Goal: Task Accomplishment & Management: Manage account settings

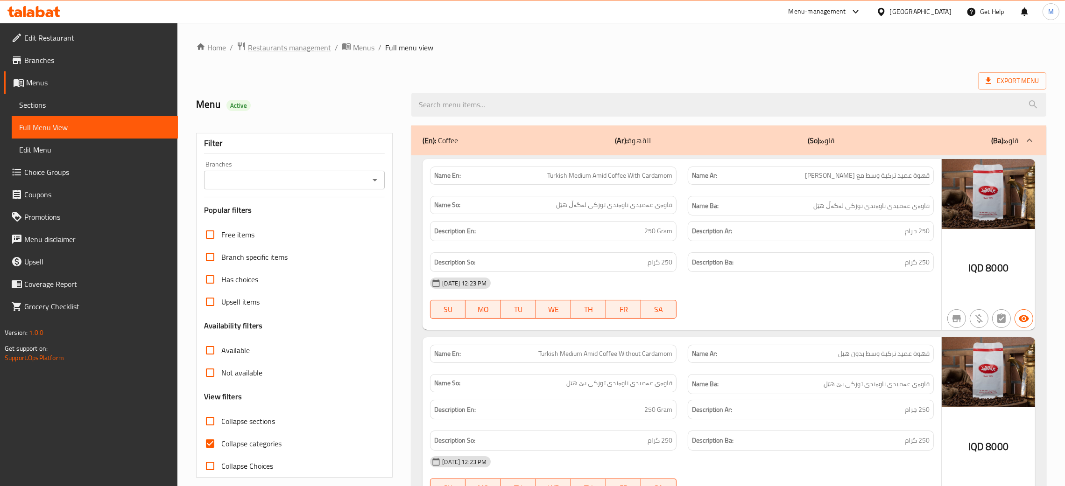
click at [280, 50] on span "Restaurants management" at bounding box center [289, 47] width 83 height 11
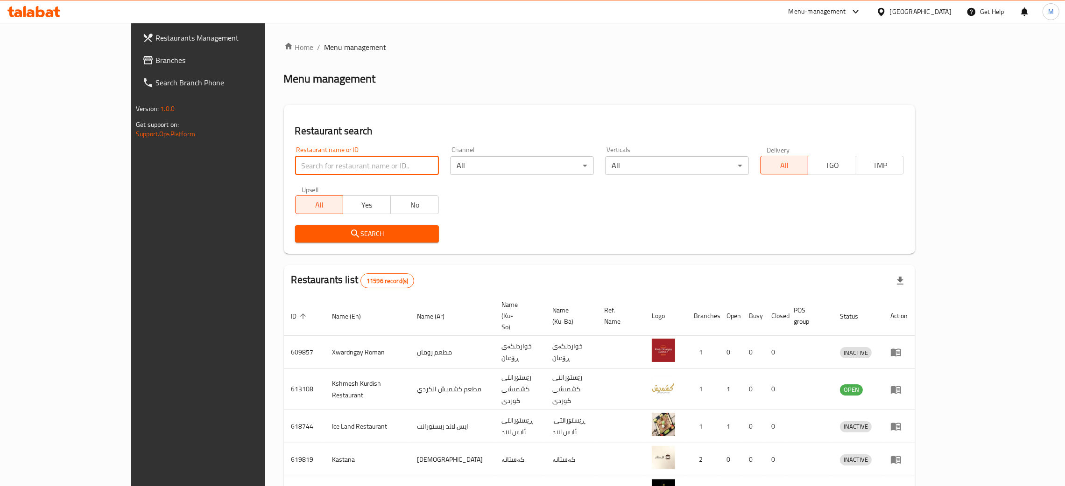
click at [295, 162] on input "search" at bounding box center [367, 165] width 144 height 19
paste input "Grills All Shuku"
type input "Grills All Shuku"
click button "Search" at bounding box center [367, 233] width 144 height 17
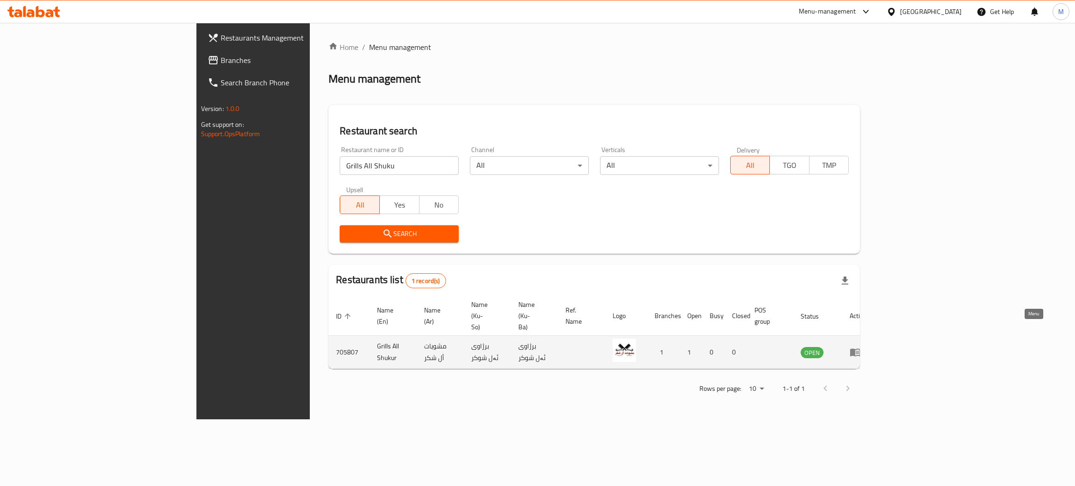
click at [861, 347] on icon "enhanced table" at bounding box center [855, 352] width 11 height 11
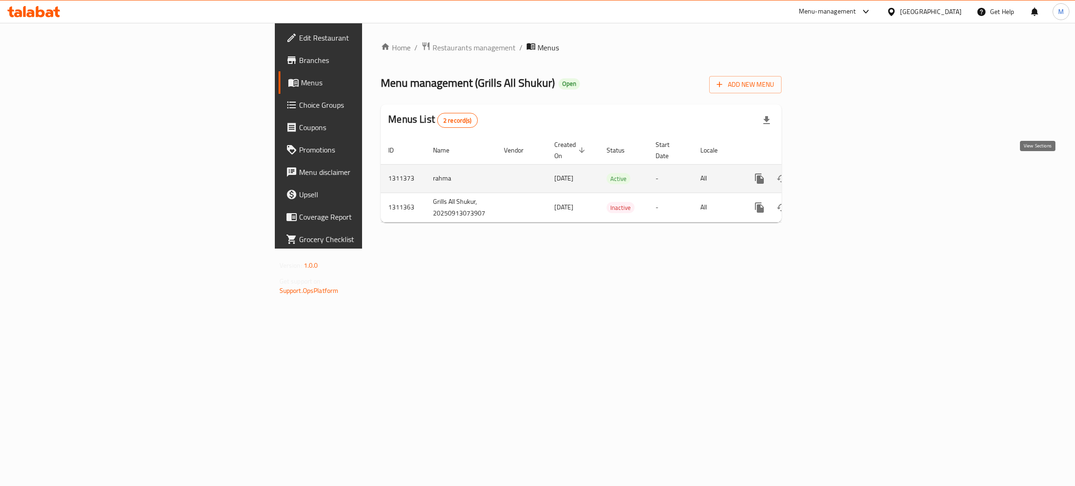
click at [833, 173] on icon "enhanced table" at bounding box center [826, 178] width 11 height 11
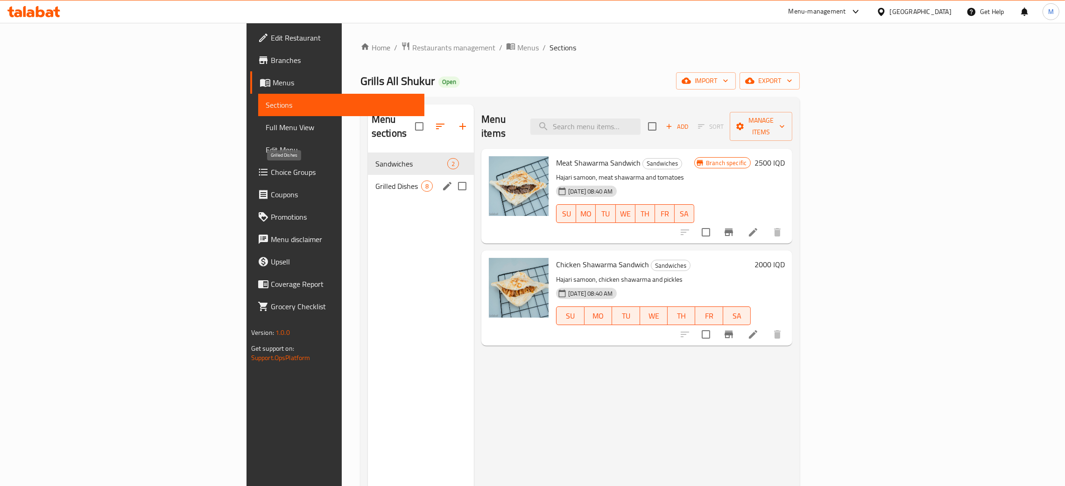
click at [375, 181] on span "Grilled Dishes" at bounding box center [398, 186] width 46 height 11
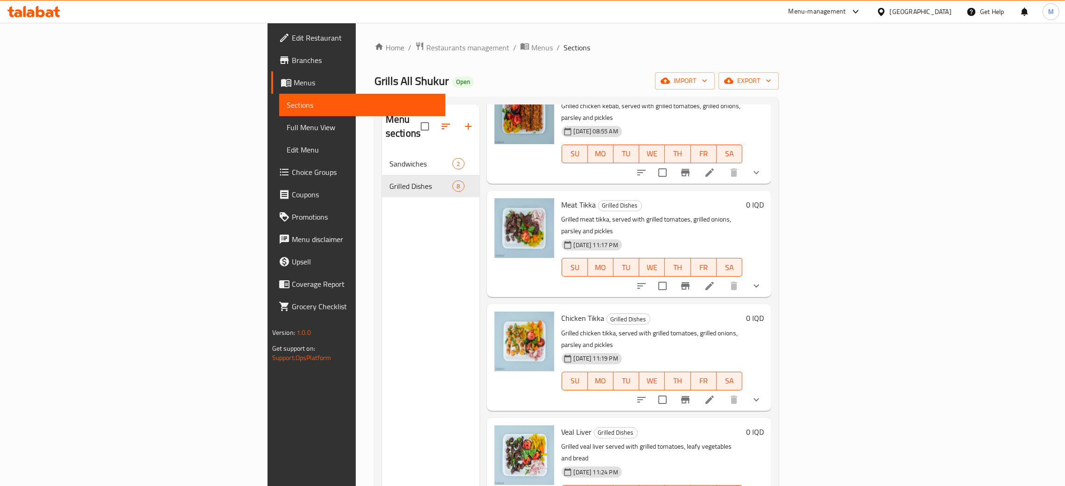
scroll to position [210, 0]
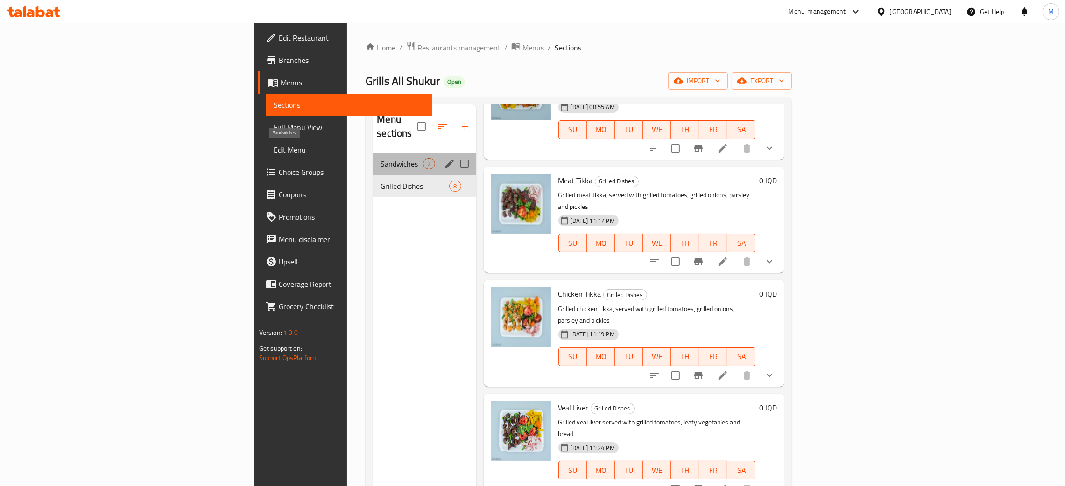
click at [380, 158] on span "Sandwiches" at bounding box center [401, 163] width 42 height 11
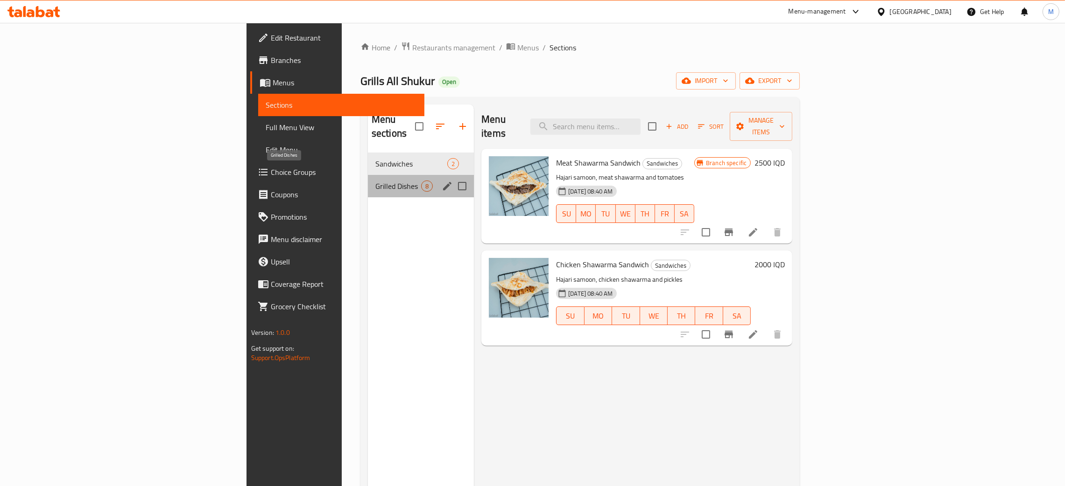
click at [375, 181] on span "Grilled Dishes" at bounding box center [398, 186] width 46 height 11
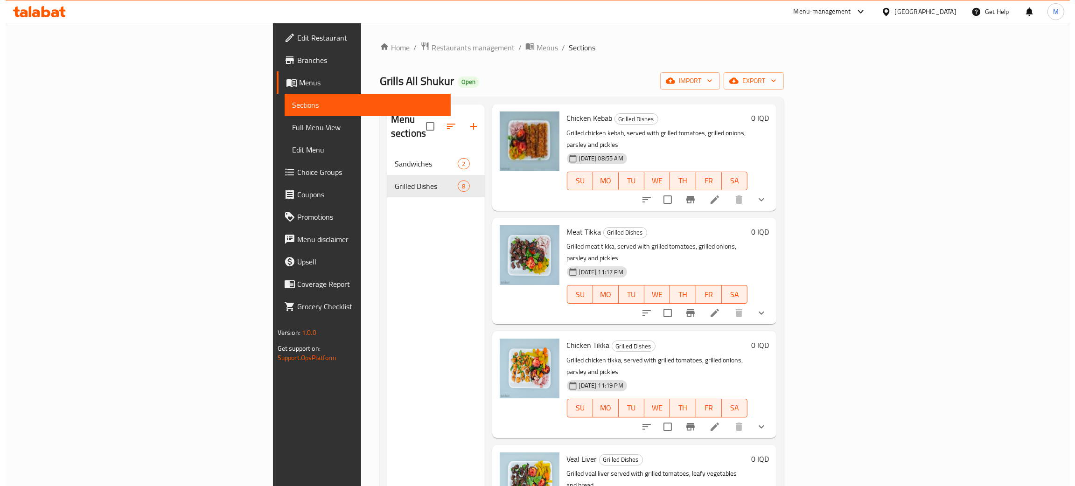
scroll to position [210, 0]
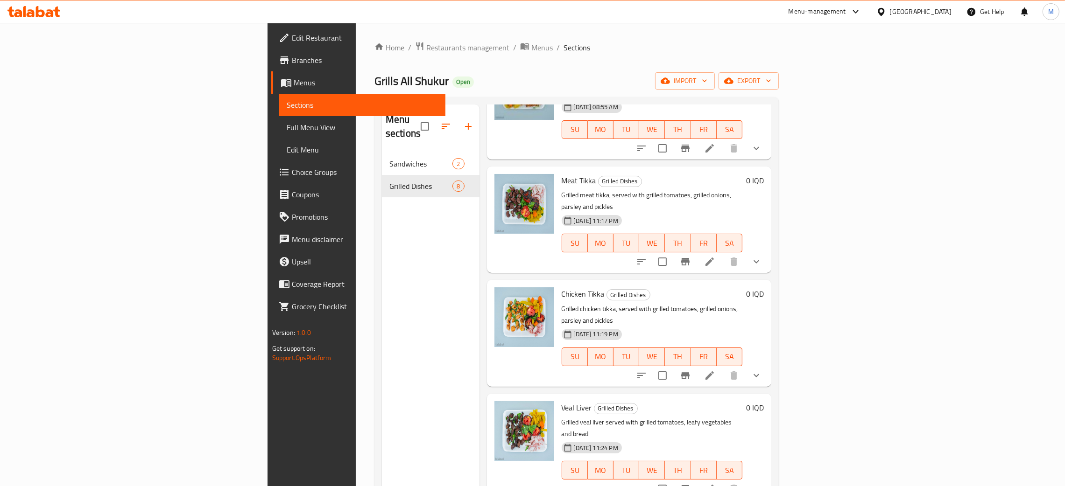
click at [287, 128] on span "Full Menu View" at bounding box center [362, 127] width 151 height 11
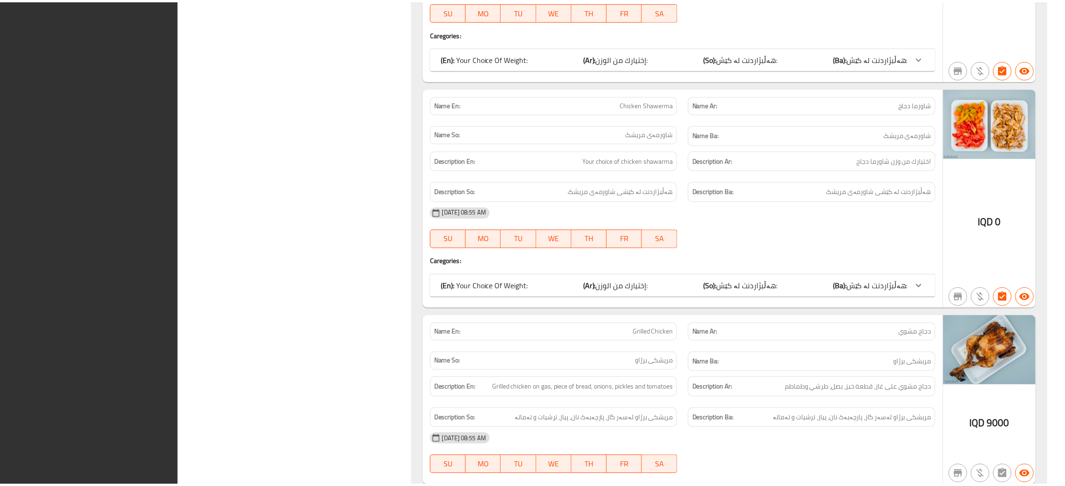
scroll to position [2006, 0]
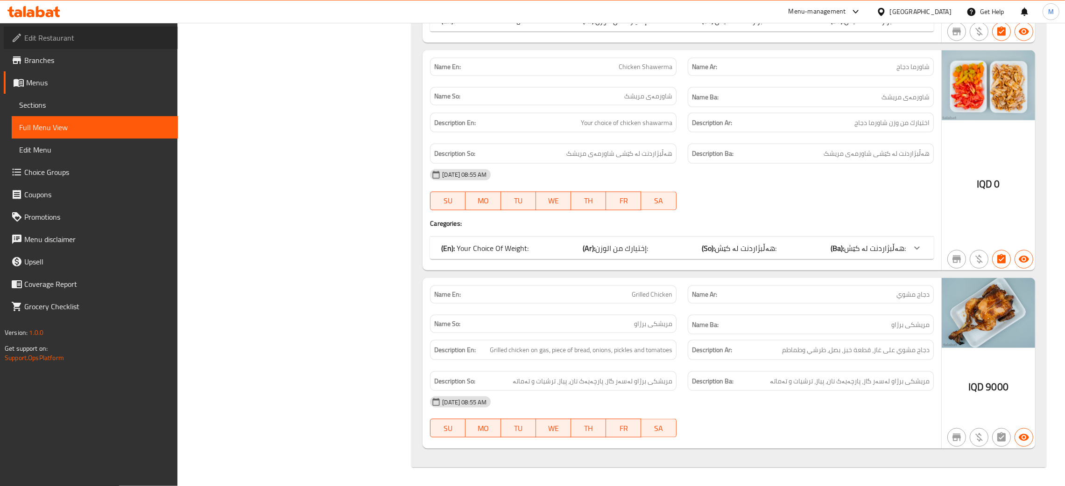
click at [77, 33] on span "Edit Restaurant" at bounding box center [97, 37] width 146 height 11
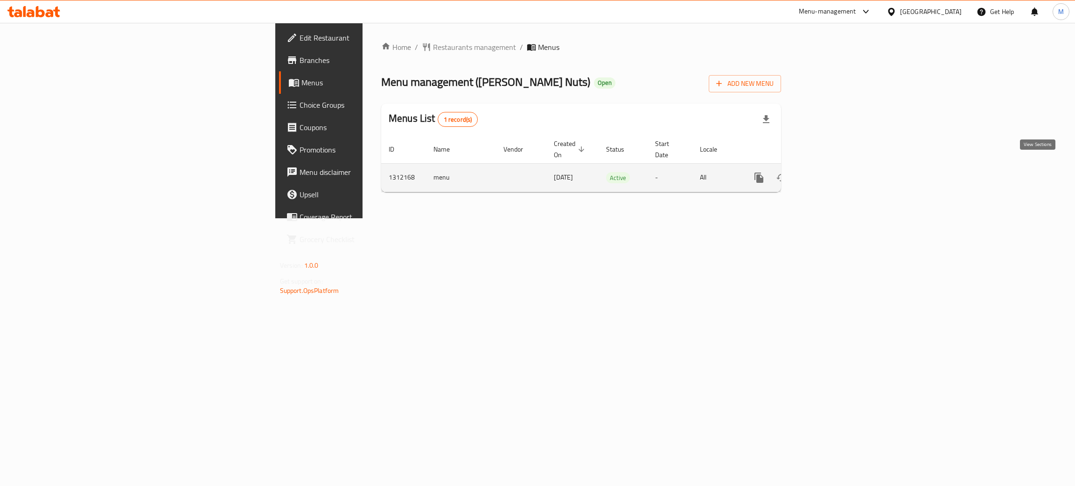
click at [832, 172] on icon "enhanced table" at bounding box center [826, 177] width 11 height 11
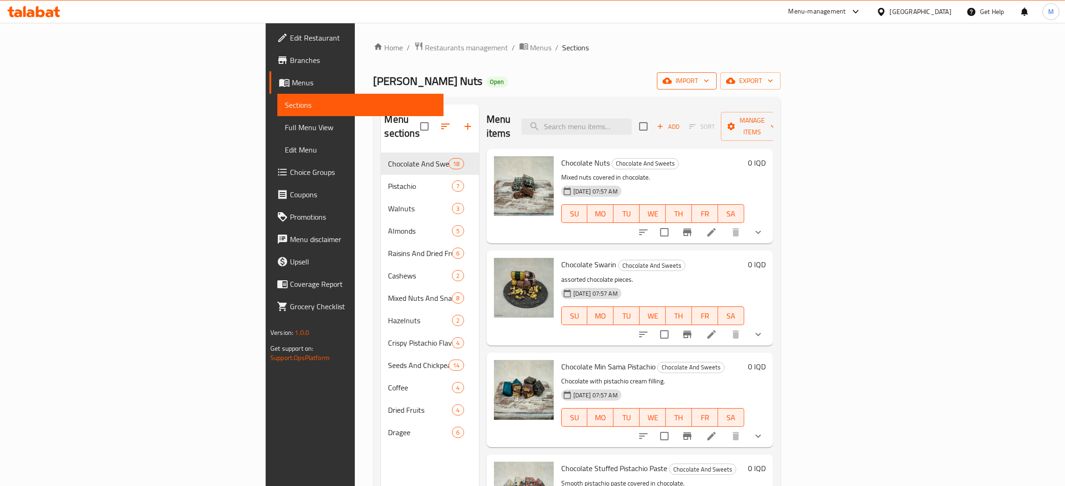
click at [709, 84] on span "import" at bounding box center [686, 81] width 45 height 12
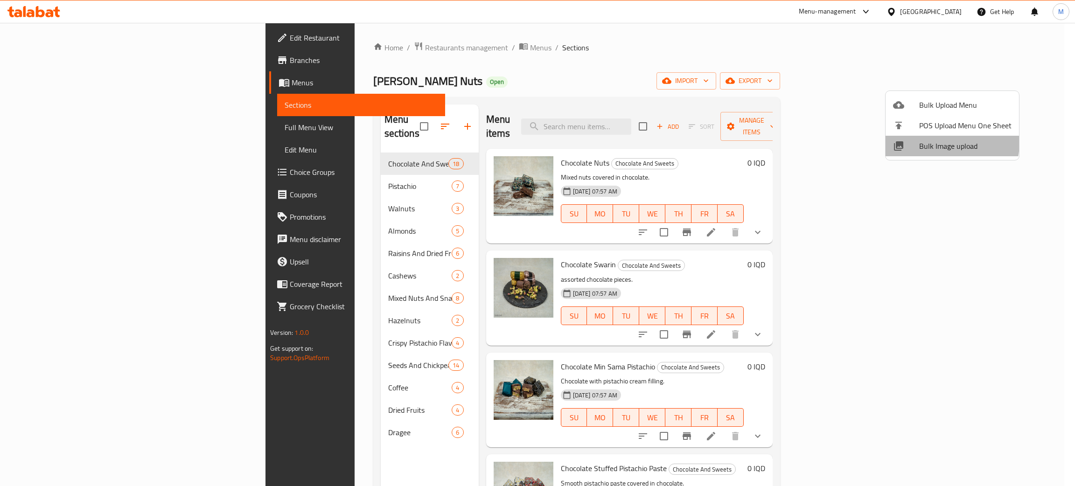
click at [944, 144] on span "Bulk Image upload" at bounding box center [965, 145] width 92 height 11
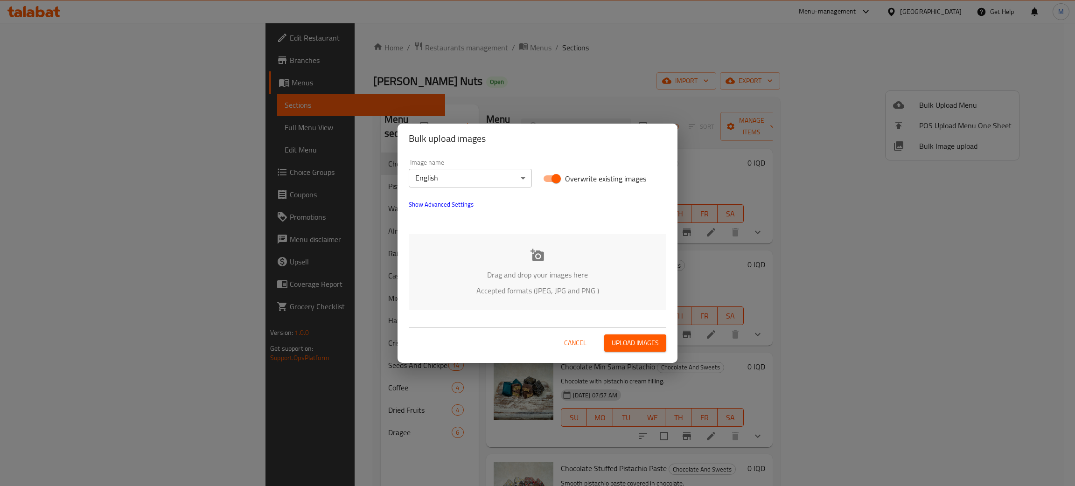
click at [559, 286] on p "Accepted formats (JPEG, JPG and PNG )" at bounding box center [538, 290] width 230 height 11
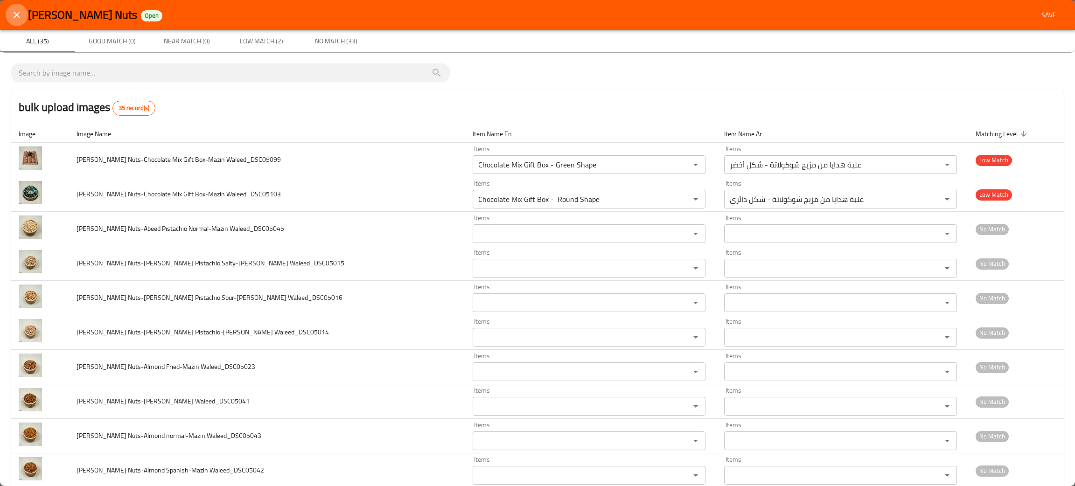
click at [14, 17] on icon "close" at bounding box center [17, 15] width 7 height 7
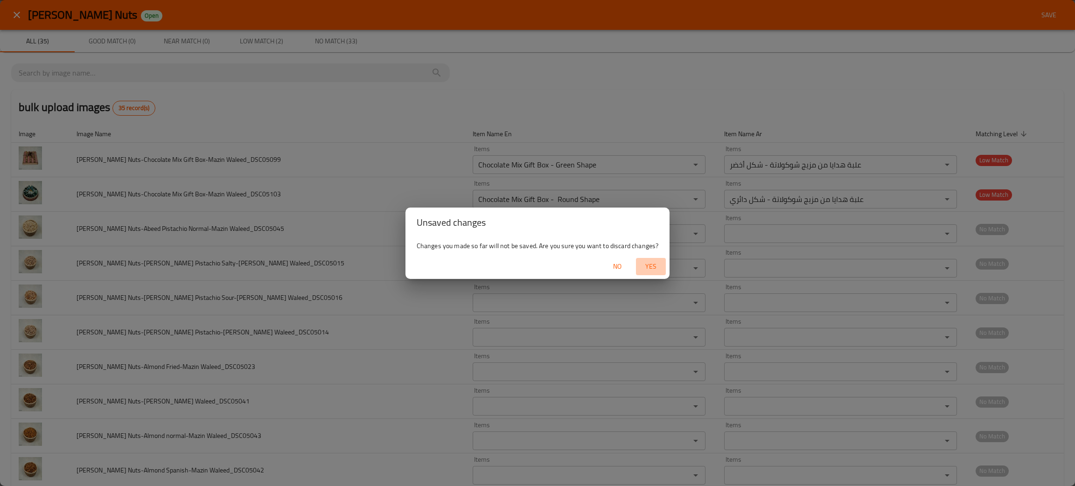
click at [654, 268] on span "Yes" at bounding box center [651, 267] width 22 height 12
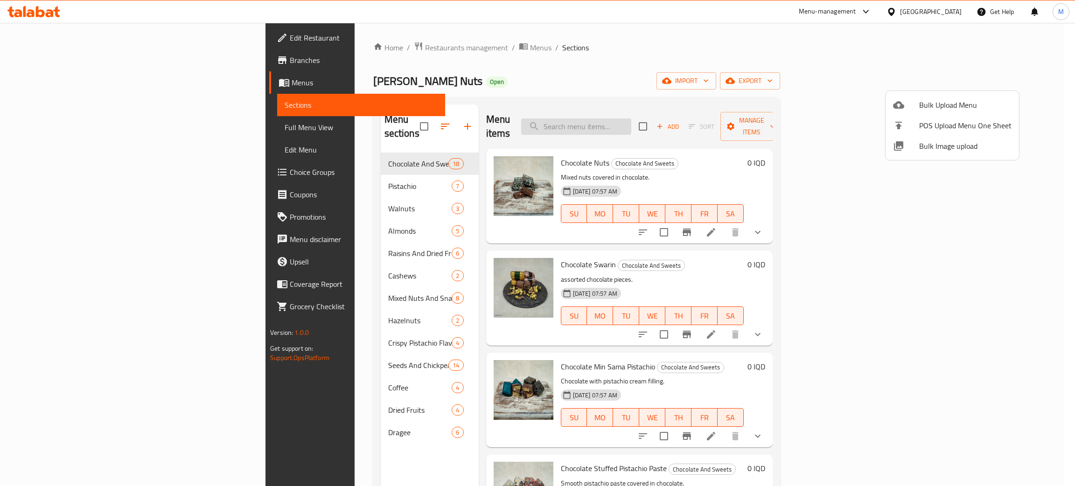
drag, startPoint x: 658, startPoint y: 112, endPoint x: 659, endPoint y: 122, distance: 9.9
click at [658, 114] on div at bounding box center [537, 243] width 1075 height 486
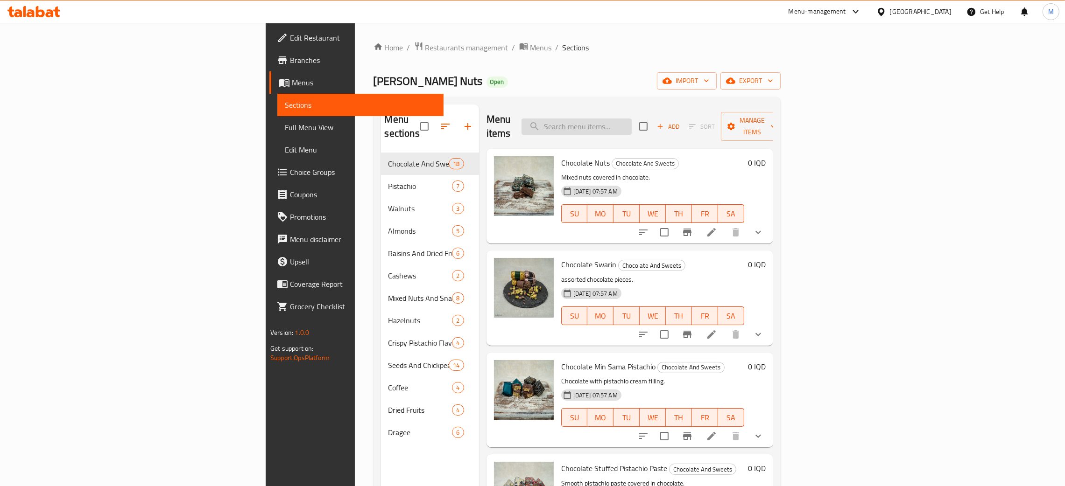
click at [632, 122] on input "search" at bounding box center [576, 127] width 110 height 16
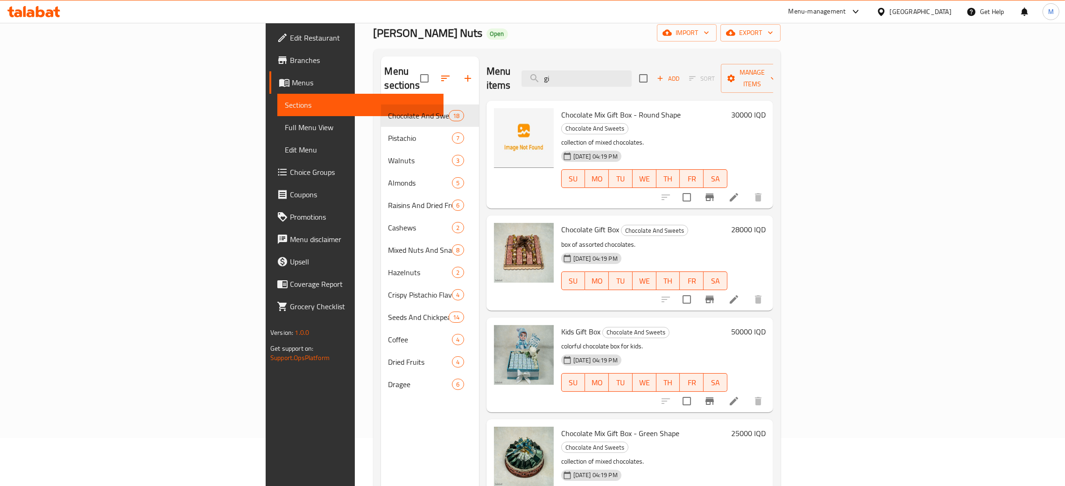
scroll to position [70, 0]
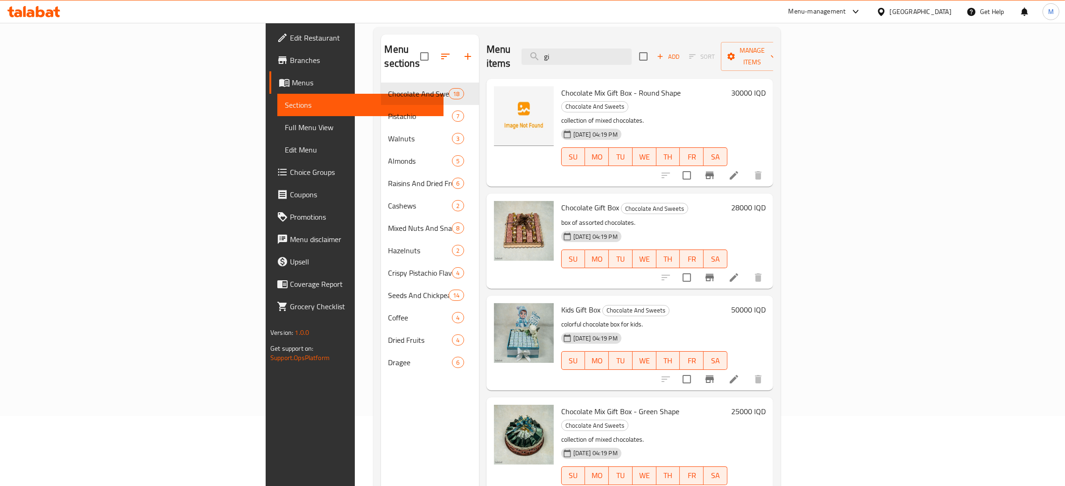
type input "gi"
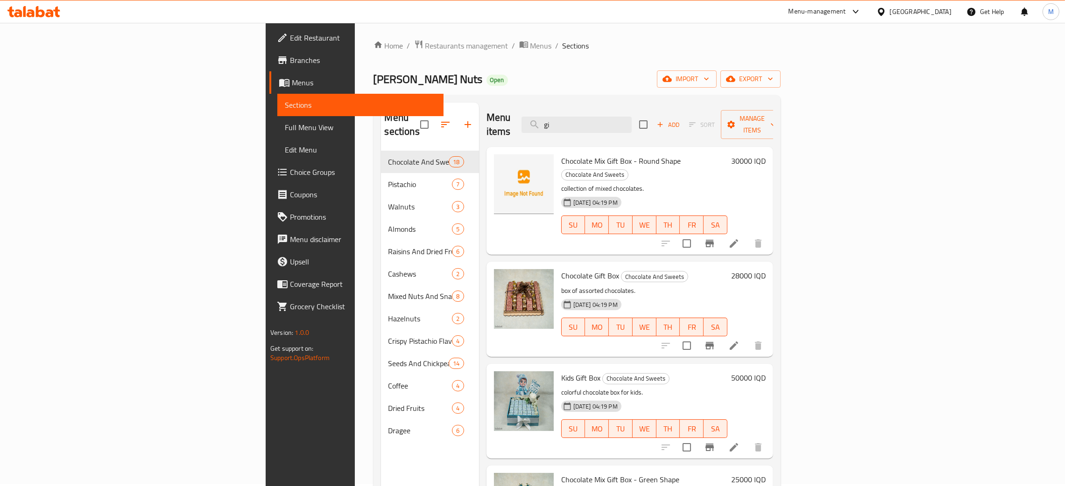
scroll to position [0, 0]
drag, startPoint x: 660, startPoint y: 122, endPoint x: 606, endPoint y: 107, distance: 56.0
click at [606, 107] on div "Menu items gi Add Sort Manage items" at bounding box center [629, 127] width 287 height 44
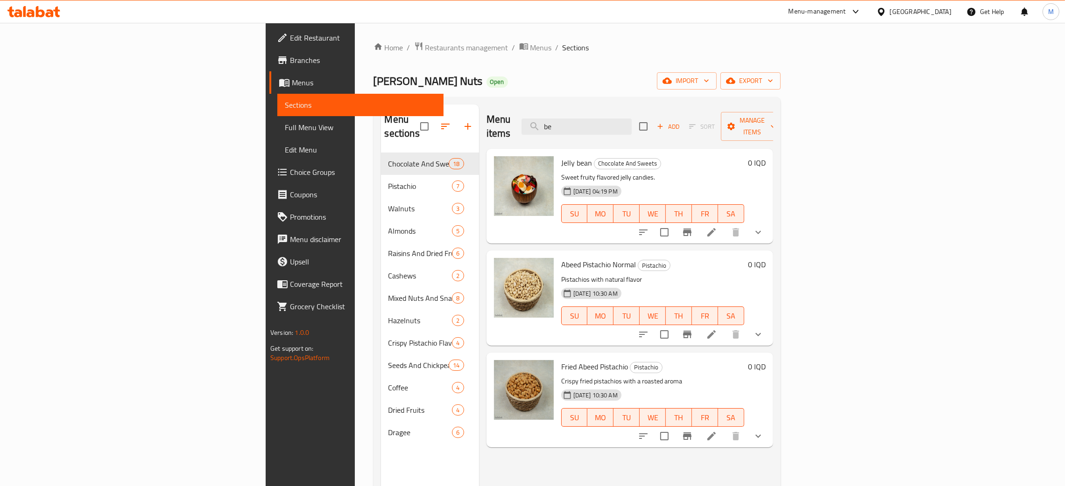
type input "be"
drag, startPoint x: 666, startPoint y: 121, endPoint x: 615, endPoint y: 99, distance: 55.8
click at [603, 108] on div "Menu items be Add Sort Manage items" at bounding box center [629, 127] width 287 height 44
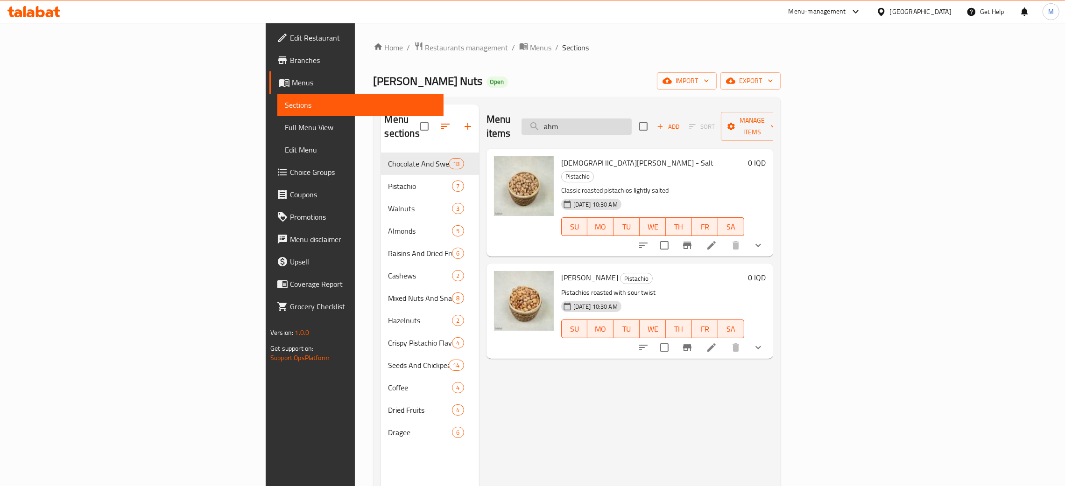
drag, startPoint x: 676, startPoint y: 119, endPoint x: 646, endPoint y: 119, distance: 30.3
click at [632, 119] on input "ahm" at bounding box center [576, 127] width 110 height 16
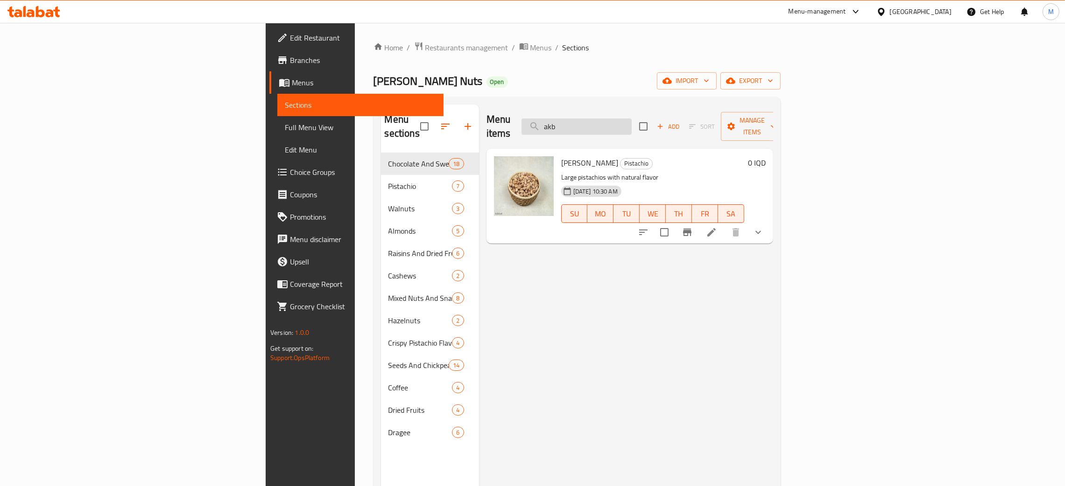
drag, startPoint x: 652, startPoint y: 121, endPoint x: 646, endPoint y: 123, distance: 5.5
click at [632, 123] on input "akb" at bounding box center [576, 127] width 110 height 16
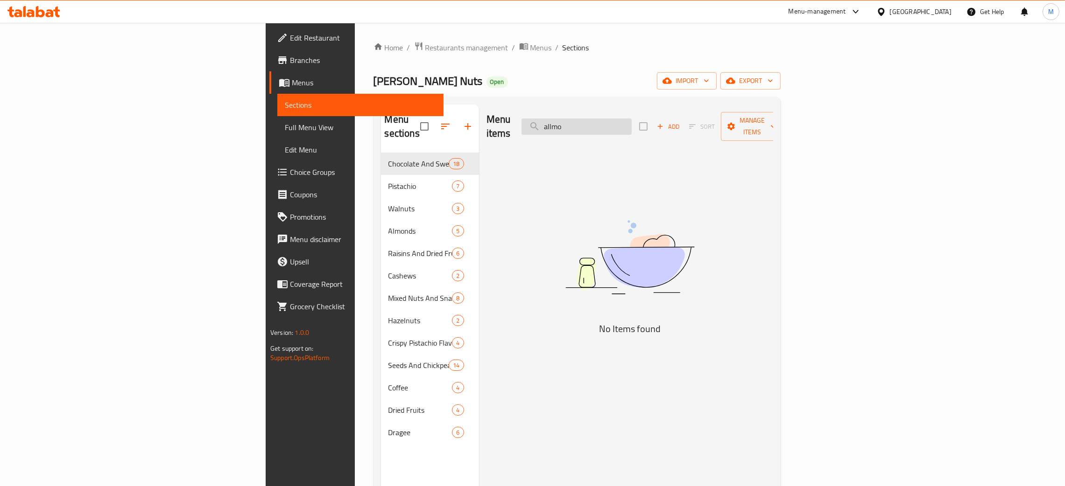
click at [632, 120] on input "allmo" at bounding box center [576, 127] width 110 height 16
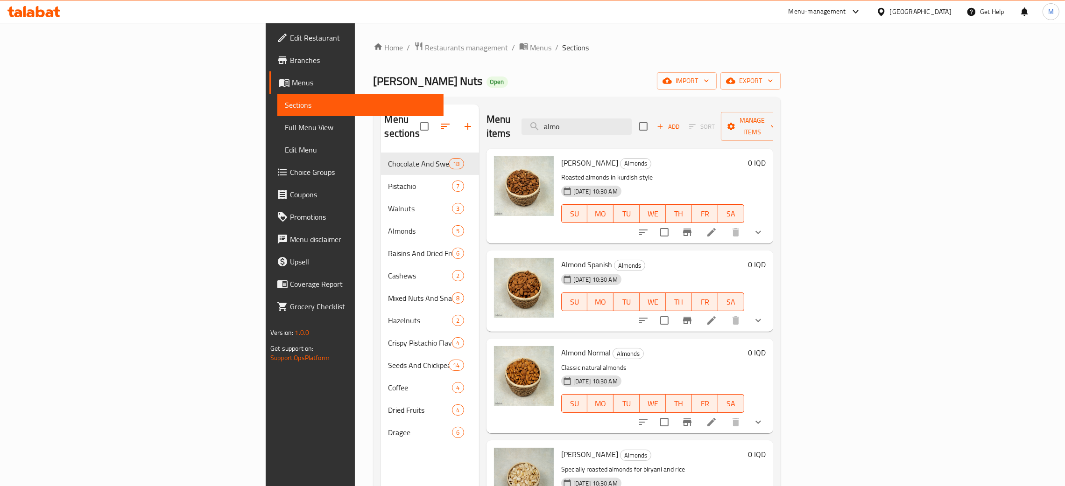
type input "almo"
drag, startPoint x: 671, startPoint y: 125, endPoint x: 637, endPoint y: 97, distance: 44.1
click at [634, 99] on div "Menu sections Chocolate And Sweets 18 Pistachio 7 Walnuts 3 Almonds 5 Raisins A…" at bounding box center [576, 347] width 407 height 501
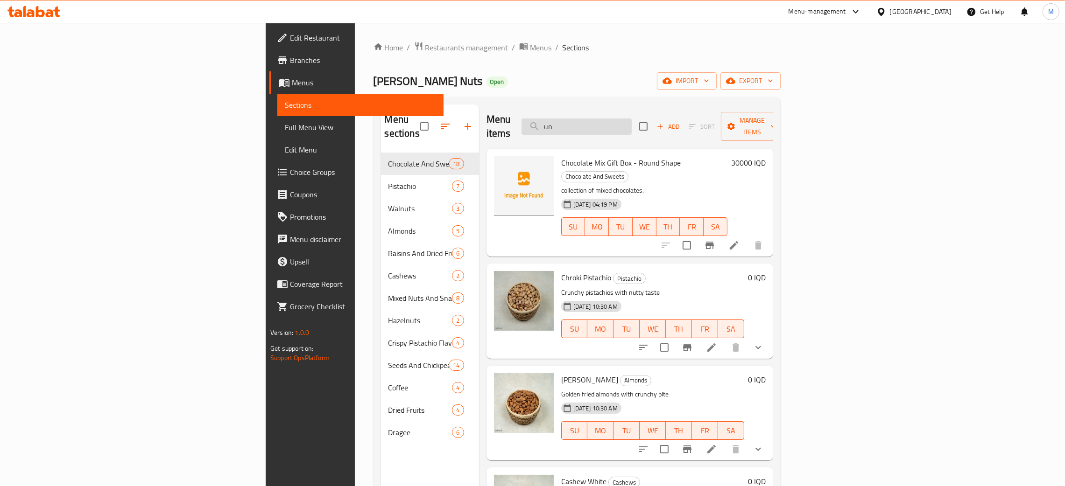
click at [632, 119] on input "un" at bounding box center [576, 127] width 110 height 16
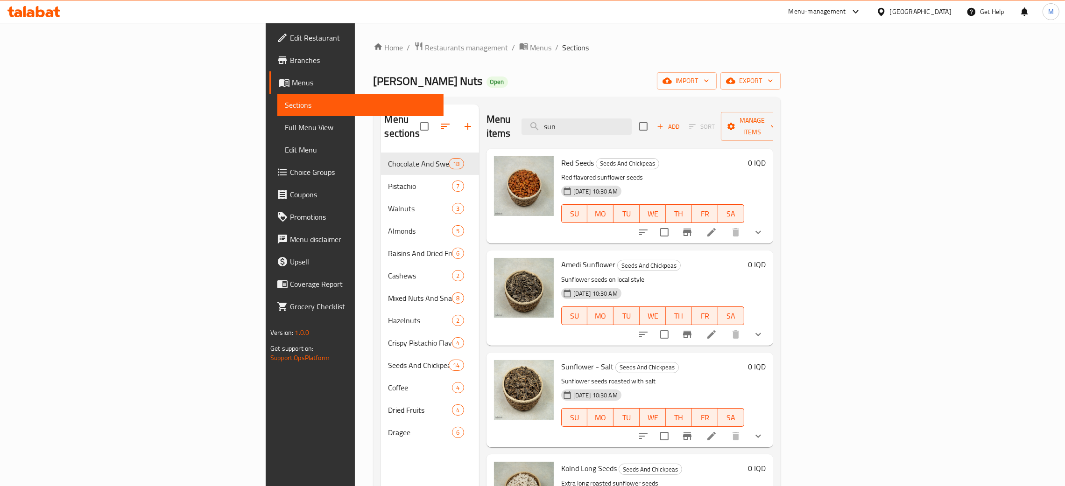
type input "sun"
drag, startPoint x: 684, startPoint y: 121, endPoint x: 601, endPoint y: 77, distance: 94.4
click at [601, 78] on div "Home / Restaurants management / Menus / Sections [PERSON_NAME] Nuts Open import…" at bounding box center [576, 320] width 407 height 557
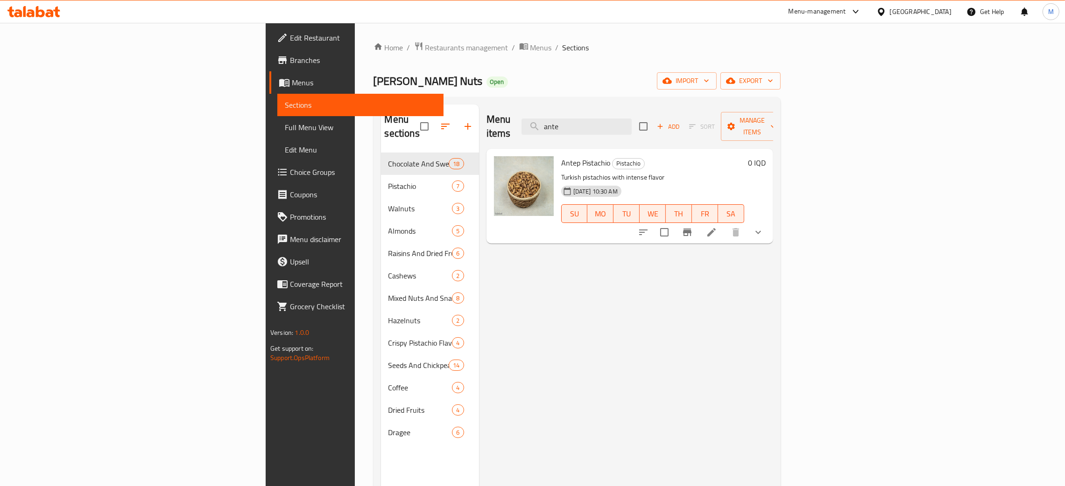
type input "ante"
drag, startPoint x: 666, startPoint y: 119, endPoint x: 618, endPoint y: 108, distance: 49.4
click at [615, 112] on div "Menu items ante Add Sort Manage items" at bounding box center [629, 127] width 287 height 44
type input "bir"
drag, startPoint x: 671, startPoint y: 122, endPoint x: 607, endPoint y: 116, distance: 64.2
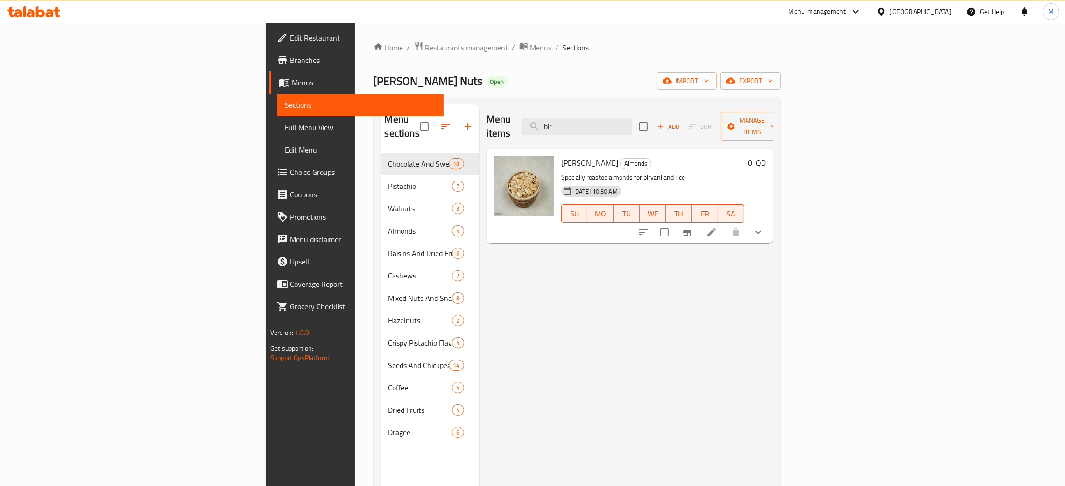
click at [607, 116] on div "Menu items bir Add Sort Manage items" at bounding box center [629, 127] width 287 height 44
click at [709, 80] on span "import" at bounding box center [686, 81] width 45 height 12
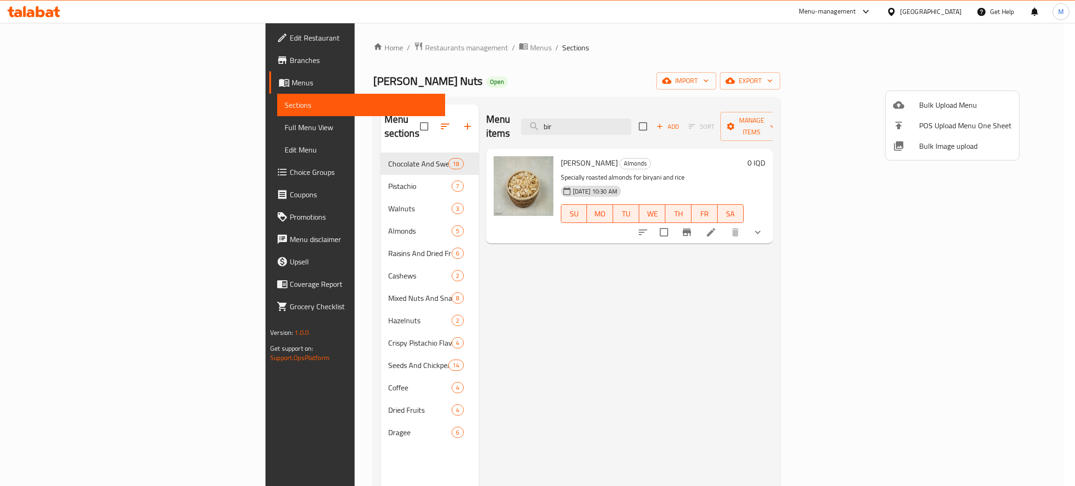
click at [845, 56] on div at bounding box center [537, 243] width 1075 height 486
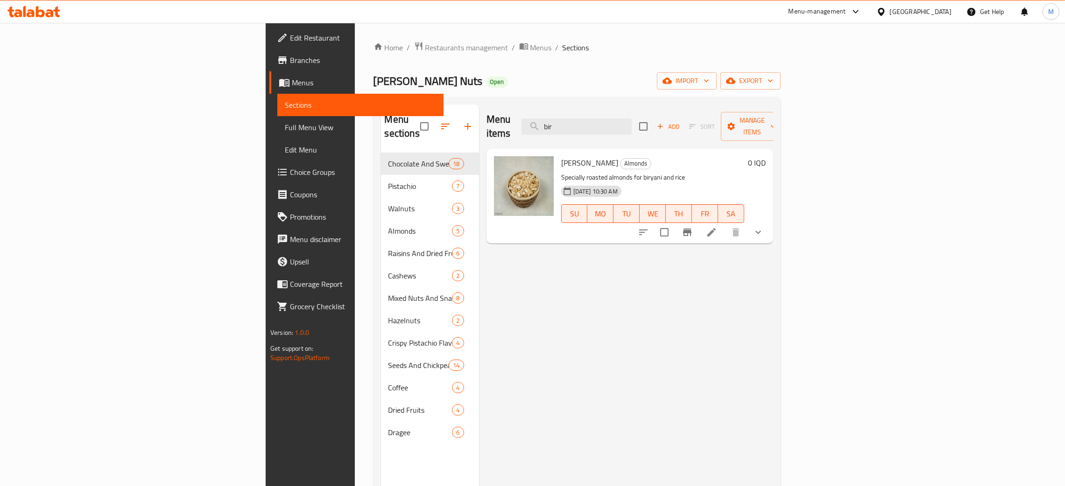
drag, startPoint x: 660, startPoint y: 117, endPoint x: 612, endPoint y: 97, distance: 52.1
click at [610, 100] on div "Menu sections Chocolate And Sweets 18 Pistachio 7 Walnuts 3 Almonds 5 Raisins A…" at bounding box center [576, 347] width 407 height 501
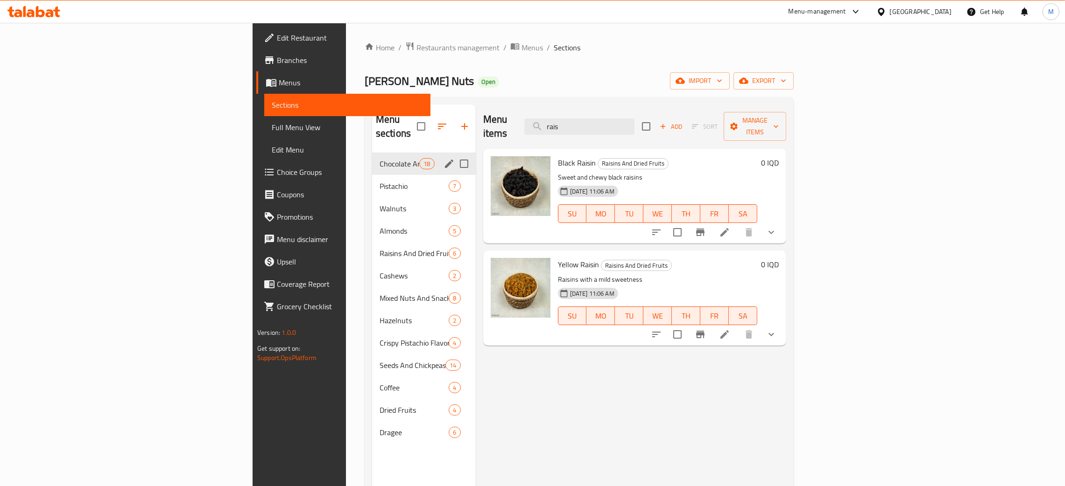
type input "rais"
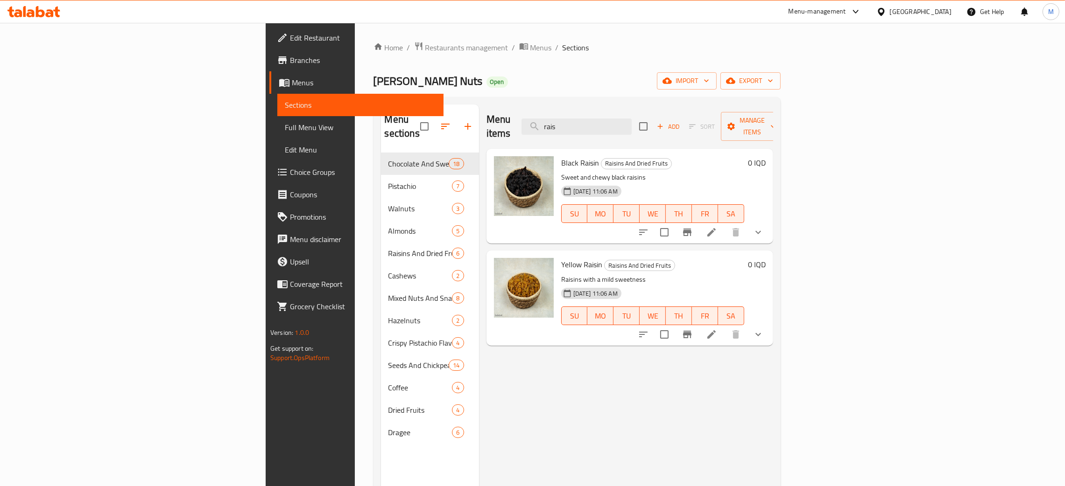
drag, startPoint x: 681, startPoint y: 121, endPoint x: 623, endPoint y: 102, distance: 61.5
click at [623, 102] on div "Menu sections Chocolate And Sweets 18 Pistachio 7 Walnuts 3 Almonds 5 Raisins A…" at bounding box center [576, 347] width 407 height 501
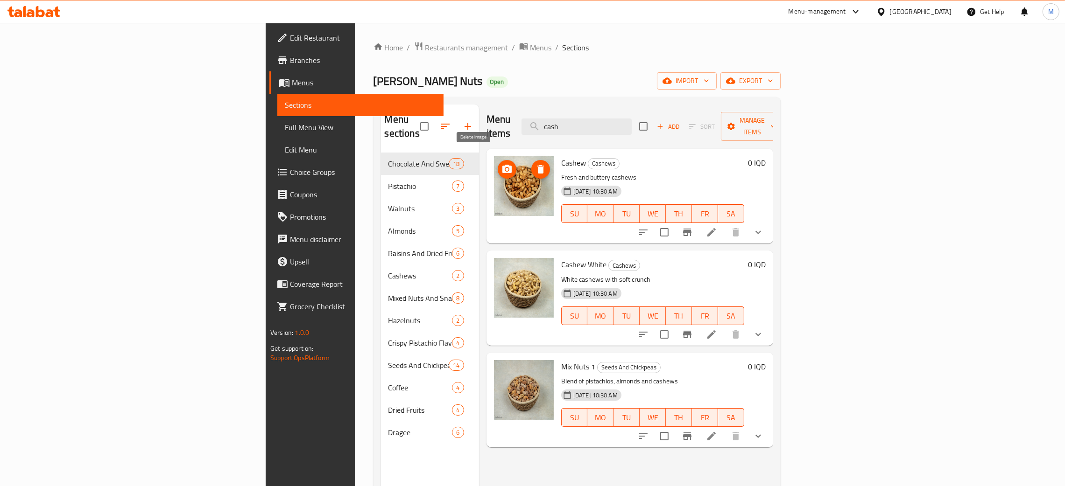
type input "cash"
drag, startPoint x: 664, startPoint y: 119, endPoint x: 649, endPoint y: 67, distance: 54.4
click at [603, 95] on div "Home / Restaurants management / Menus / Sections [PERSON_NAME] Nuts Open import…" at bounding box center [576, 320] width 407 height 557
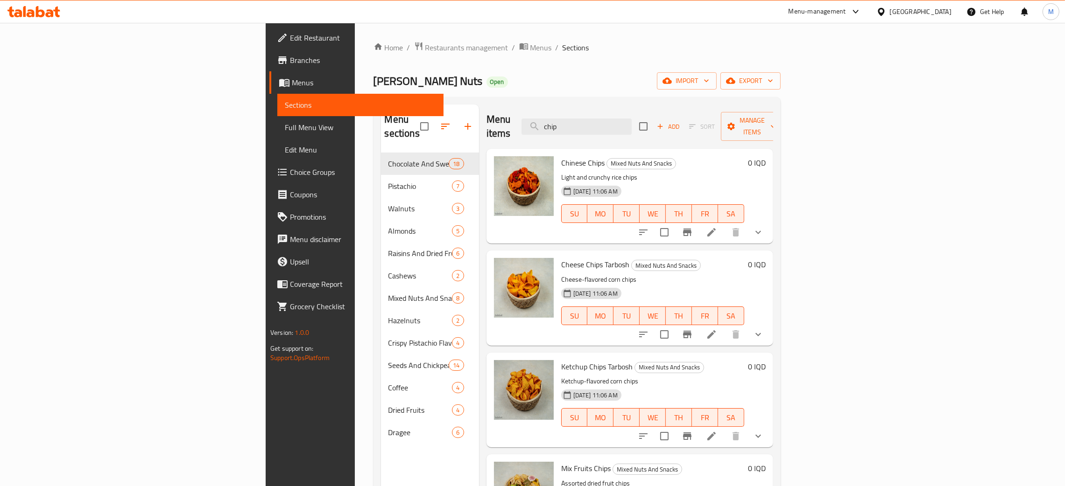
type input "chip"
drag, startPoint x: 682, startPoint y: 119, endPoint x: 621, endPoint y: 100, distance: 63.8
click at [618, 103] on div "Menu sections Chocolate And Sweets 18 Pistachio 7 Walnuts 3 Almonds 5 Raisins A…" at bounding box center [576, 347] width 407 height 501
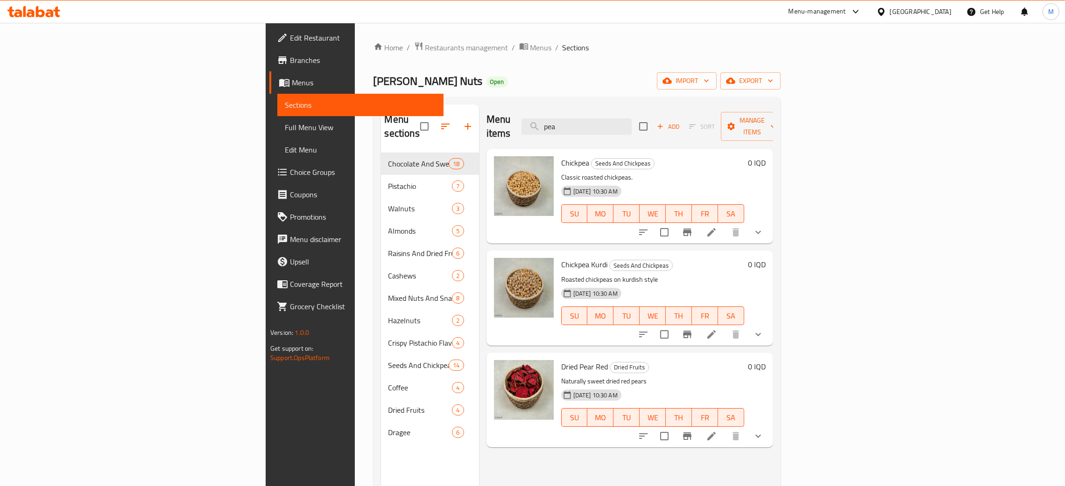
type input "pea"
drag, startPoint x: 668, startPoint y: 123, endPoint x: 597, endPoint y: 93, distance: 77.4
click at [597, 93] on div "Home / Restaurants management / Menus / Sections [PERSON_NAME] Nuts Open import…" at bounding box center [576, 320] width 407 height 557
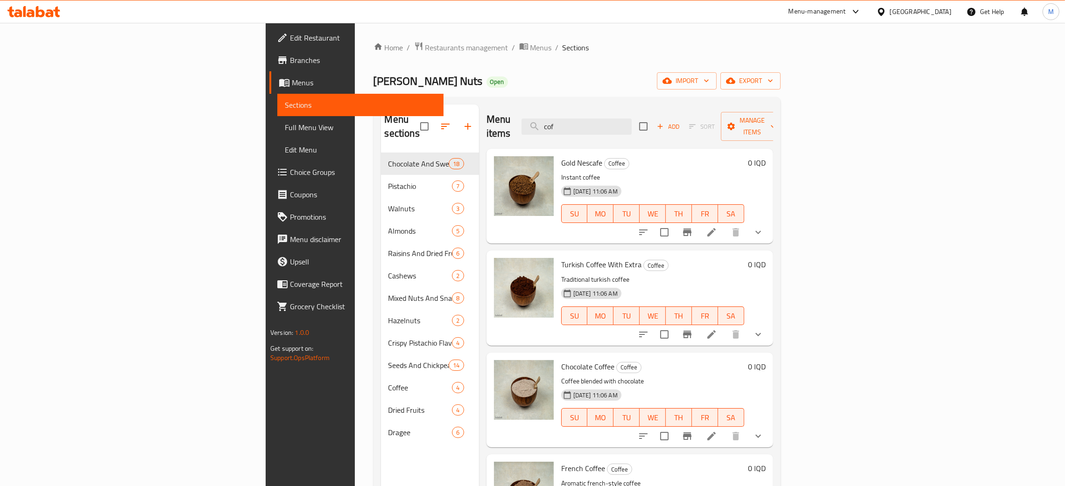
type input "cof"
drag, startPoint x: 676, startPoint y: 123, endPoint x: 592, endPoint y: 98, distance: 87.7
click at [589, 99] on div "Menu sections Chocolate And Sweets 18 Pistachio 7 Walnuts 3 Almonds 5 Raisins A…" at bounding box center [576, 347] width 407 height 501
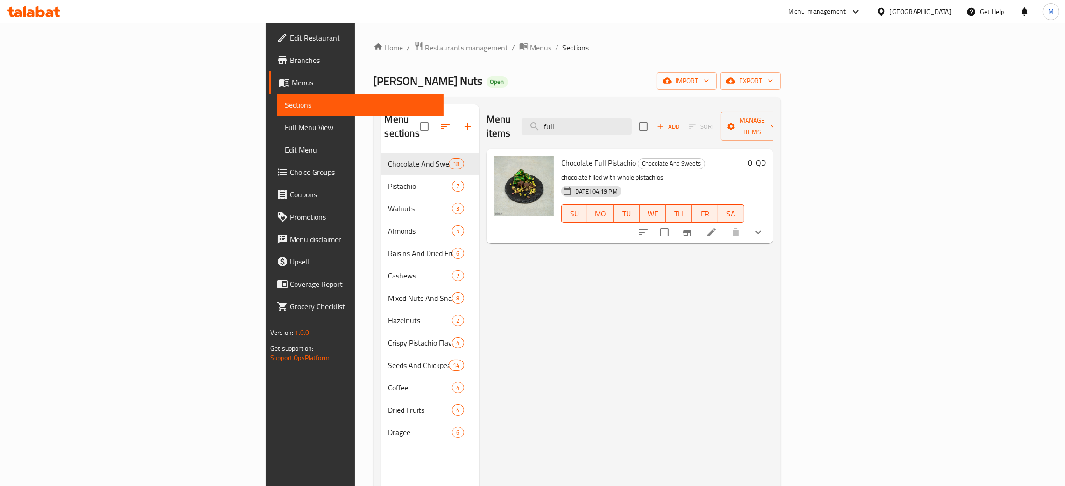
type input "full"
drag, startPoint x: 674, startPoint y: 119, endPoint x: 590, endPoint y: 91, distance: 89.2
click at [589, 92] on div "Home / Restaurants management / Menus / Sections [PERSON_NAME] Nuts Open import…" at bounding box center [576, 320] width 407 height 557
type input "kba"
drag, startPoint x: 671, startPoint y: 120, endPoint x: 605, endPoint y: 115, distance: 66.0
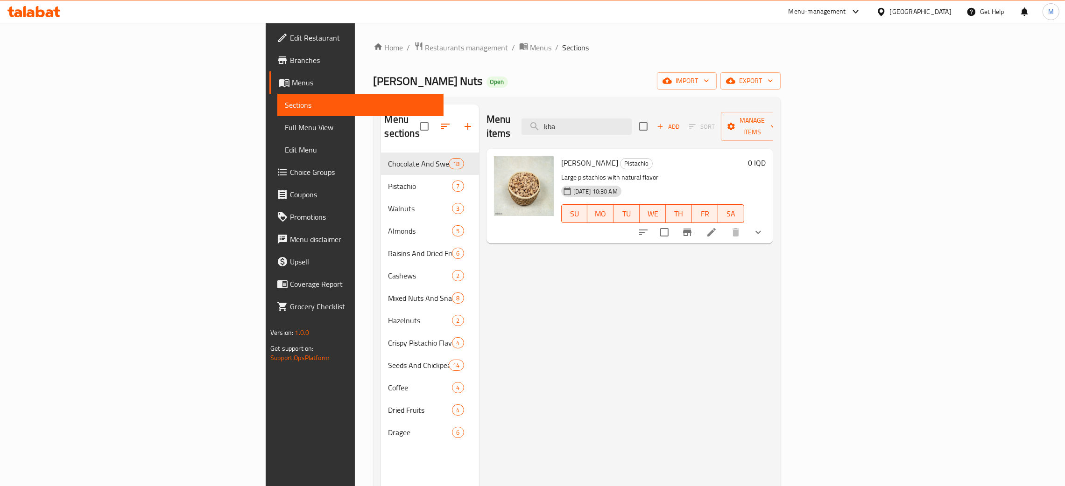
click at [605, 115] on div "Menu items kba Add Sort Manage items" at bounding box center [629, 127] width 287 height 44
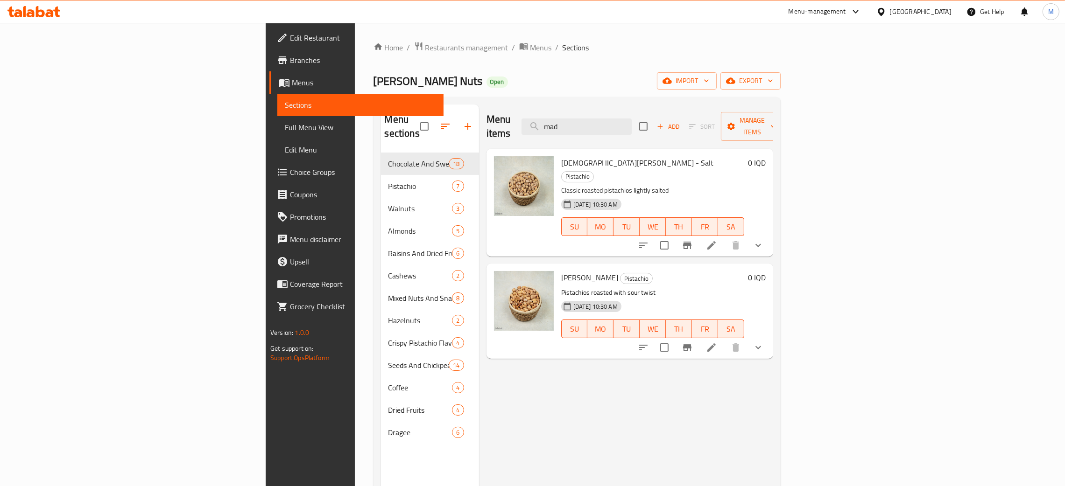
type input "mad"
drag, startPoint x: 671, startPoint y: 124, endPoint x: 597, endPoint y: 136, distance: 75.1
click at [601, 133] on div "Menu items mad Add Sort Manage items" at bounding box center [629, 127] width 287 height 44
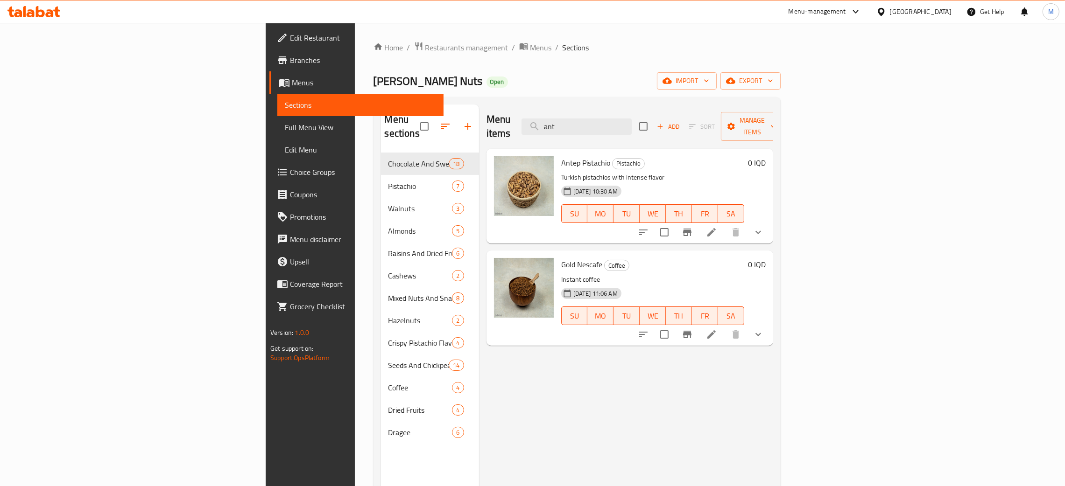
type input "ant"
click at [560, 407] on div "Menu items ant Add Sort Manage items Antep Pistachio Pistachio Turkish pistachi…" at bounding box center [626, 348] width 294 height 486
drag, startPoint x: 665, startPoint y: 120, endPoint x: 594, endPoint y: 120, distance: 70.5
click at [594, 120] on div "Menu items ant Add Sort Manage items" at bounding box center [629, 127] width 287 height 44
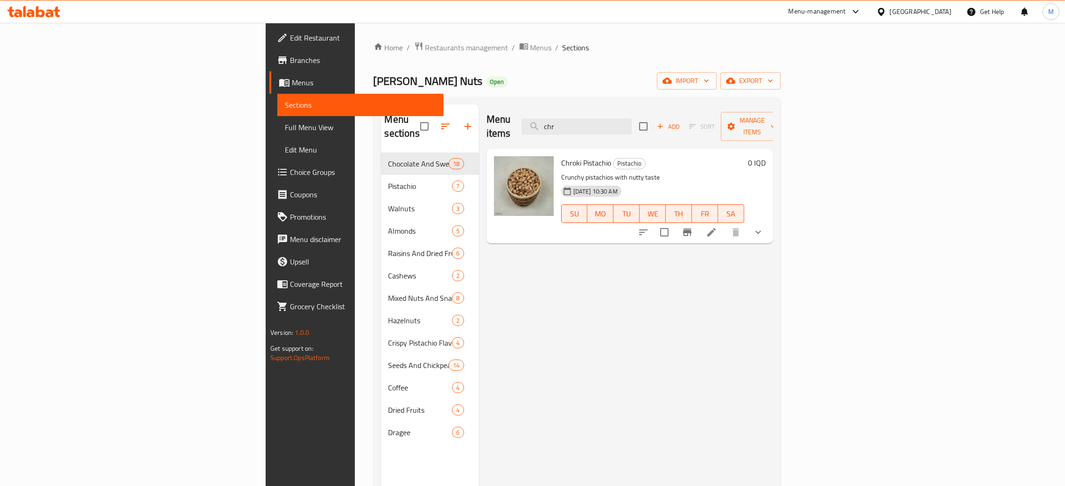
type input "chr"
drag, startPoint x: 673, startPoint y: 126, endPoint x: 601, endPoint y: 118, distance: 72.3
click at [601, 118] on div "Menu items chr Add Sort Manage items" at bounding box center [629, 127] width 287 height 44
type input "ante"
drag, startPoint x: 683, startPoint y: 126, endPoint x: 597, endPoint y: 77, distance: 98.9
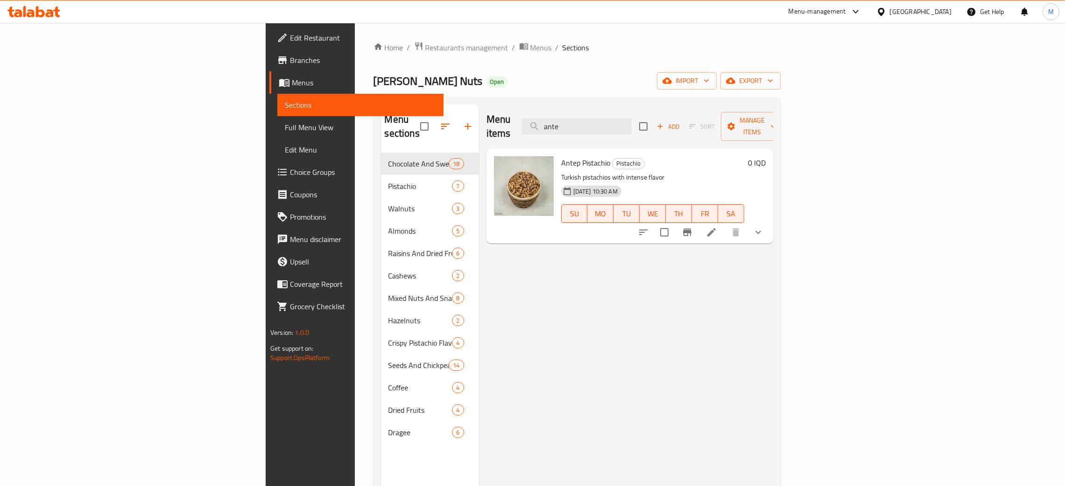
click at [597, 77] on div "Home / Restaurants management / Menus / Sections [PERSON_NAME] Nuts Open import…" at bounding box center [576, 320] width 407 height 557
type input "chr"
drag, startPoint x: 679, startPoint y: 124, endPoint x: 624, endPoint y: 99, distance: 60.1
click at [622, 102] on div "Menu sections Chocolate And Sweets 18 Pistachio 7 Walnuts 3 Almonds 5 Raisins A…" at bounding box center [576, 347] width 407 height 501
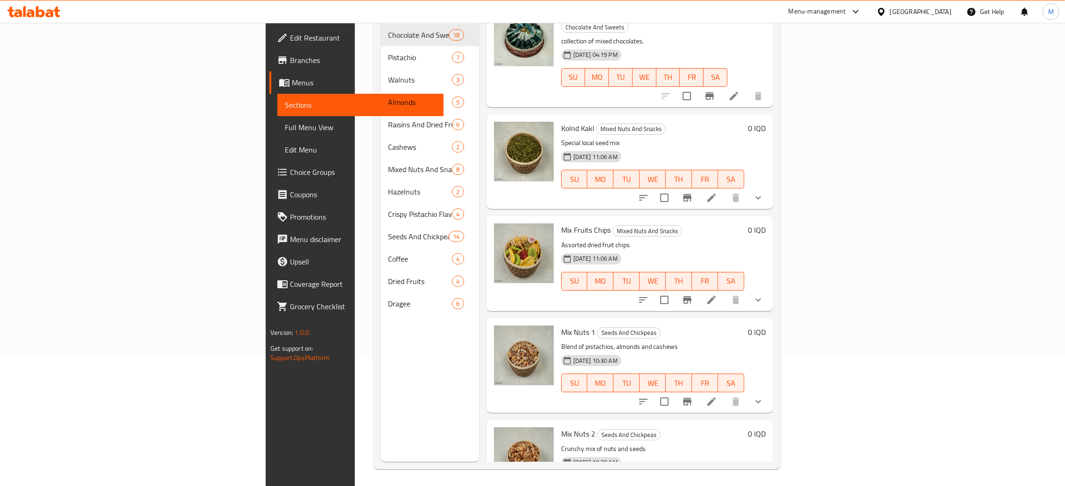
scroll to position [132, 0]
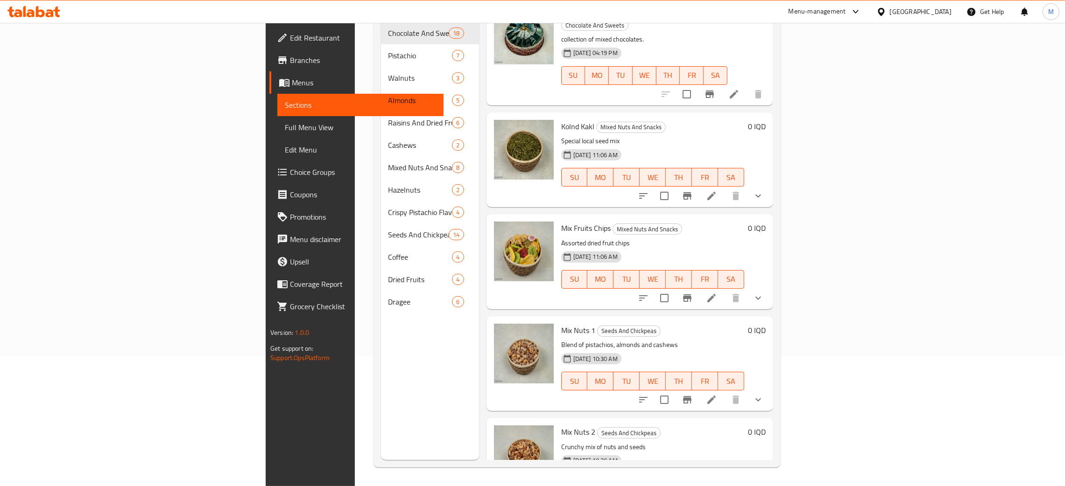
type input "mix"
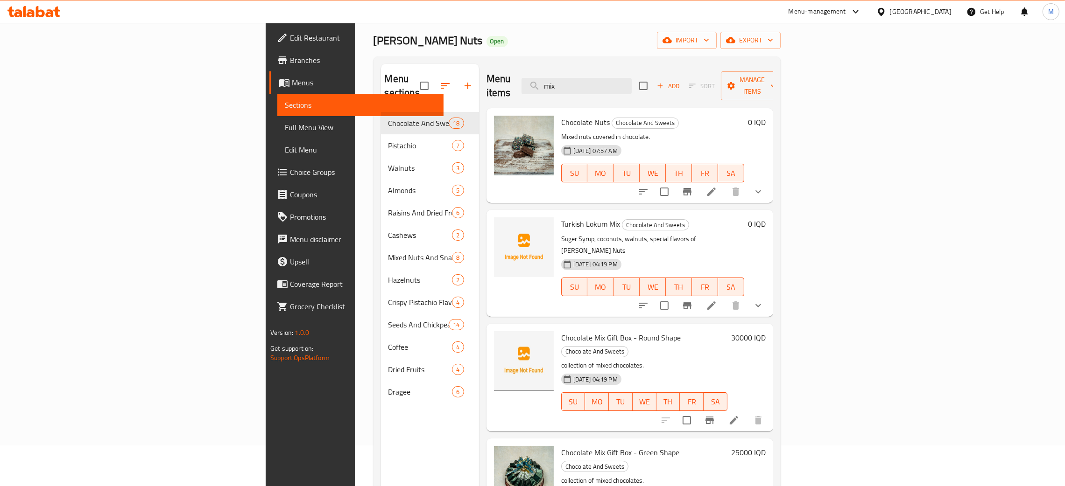
scroll to position [0, 0]
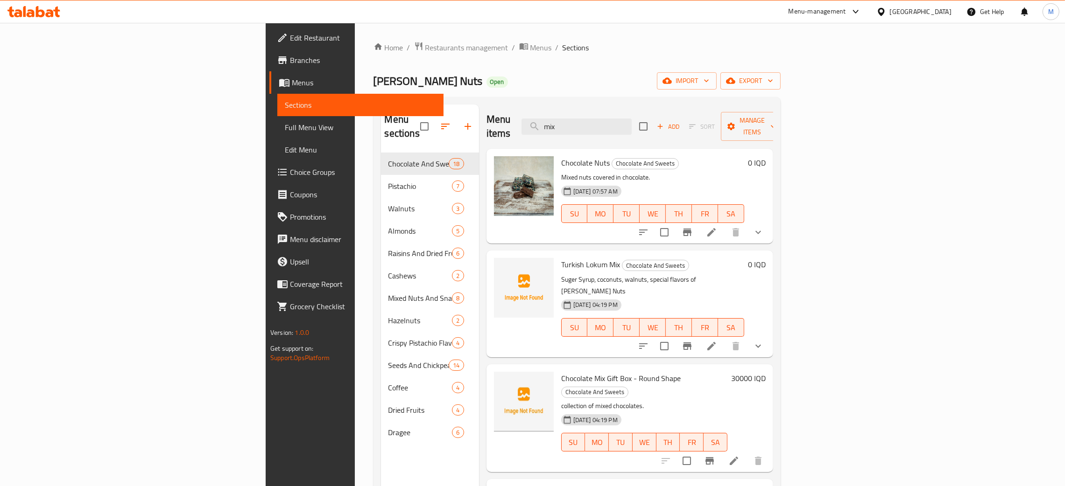
drag, startPoint x: 658, startPoint y: 112, endPoint x: 719, endPoint y: 12, distance: 117.1
click at [629, 109] on div "Menu items mix Add Sort Manage items" at bounding box center [629, 127] width 287 height 44
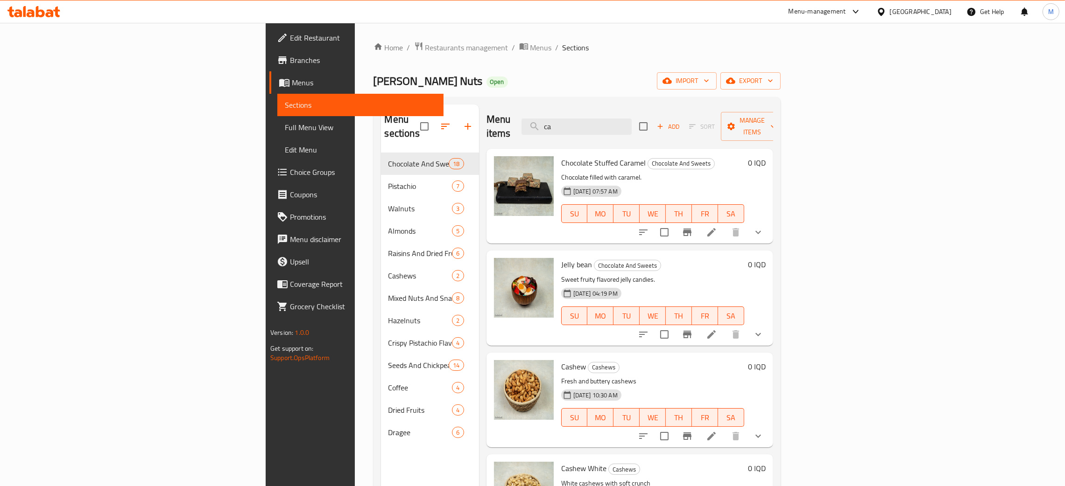
type input "ca"
drag, startPoint x: 656, startPoint y: 121, endPoint x: 607, endPoint y: 126, distance: 49.2
click at [607, 126] on div "Menu items ca Add Sort Manage items" at bounding box center [629, 127] width 287 height 44
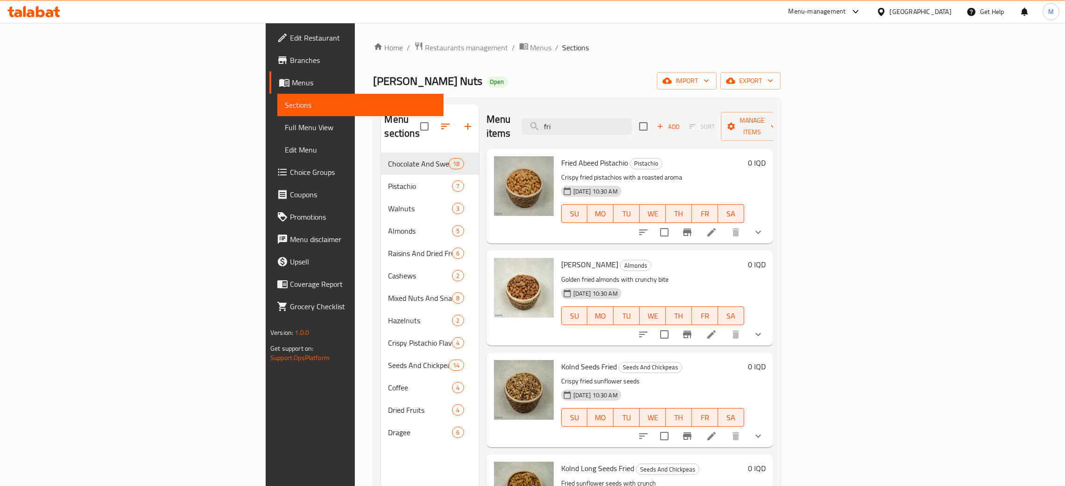
type input "fri"
drag, startPoint x: 671, startPoint y: 122, endPoint x: 589, endPoint y: 79, distance: 92.1
click at [598, 78] on div "Home / Restaurants management / Menus / Sections [PERSON_NAME] Nuts Open import…" at bounding box center [576, 320] width 407 height 557
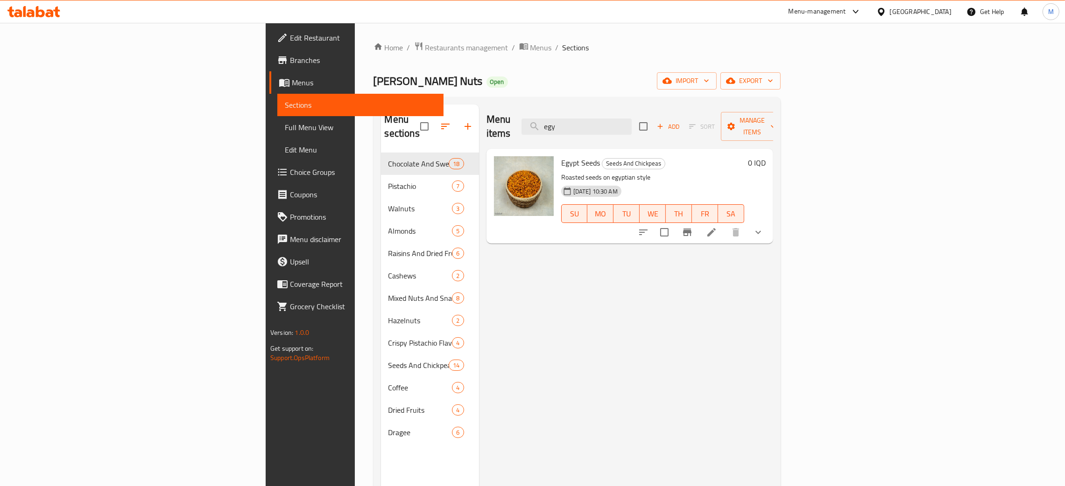
type input "egy"
drag, startPoint x: 685, startPoint y: 128, endPoint x: 631, endPoint y: 107, distance: 58.5
click at [631, 107] on div "Menu items egy Add Sort Manage items" at bounding box center [629, 127] width 287 height 44
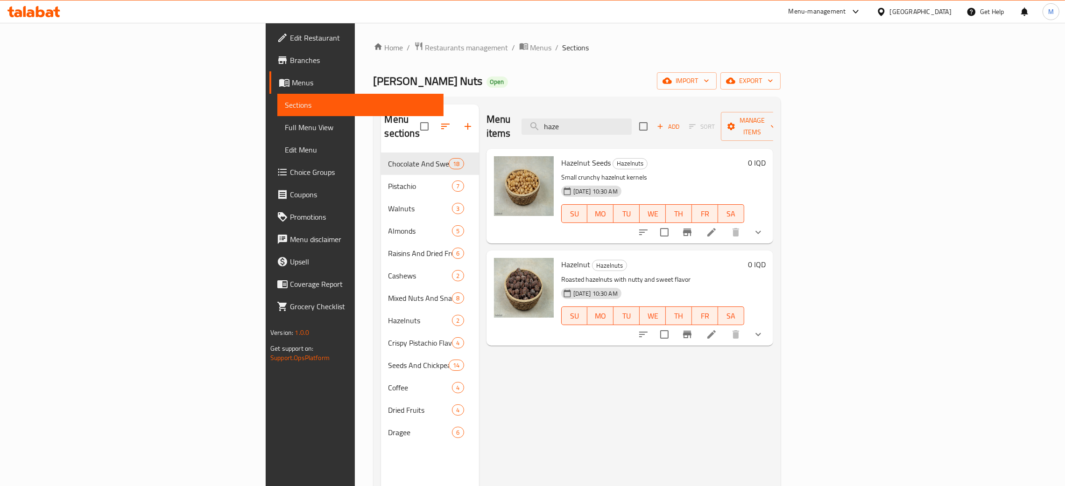
type input "haze"
drag, startPoint x: 658, startPoint y: 120, endPoint x: 633, endPoint y: 95, distance: 35.0
click at [624, 108] on div "Menu items haze Add Sort Manage items" at bounding box center [629, 127] width 287 height 44
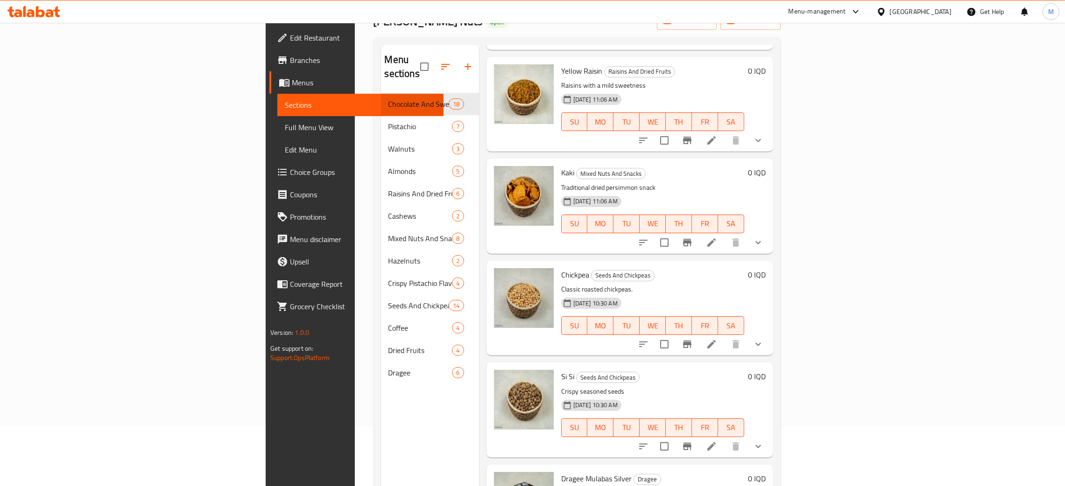
scroll to position [132, 0]
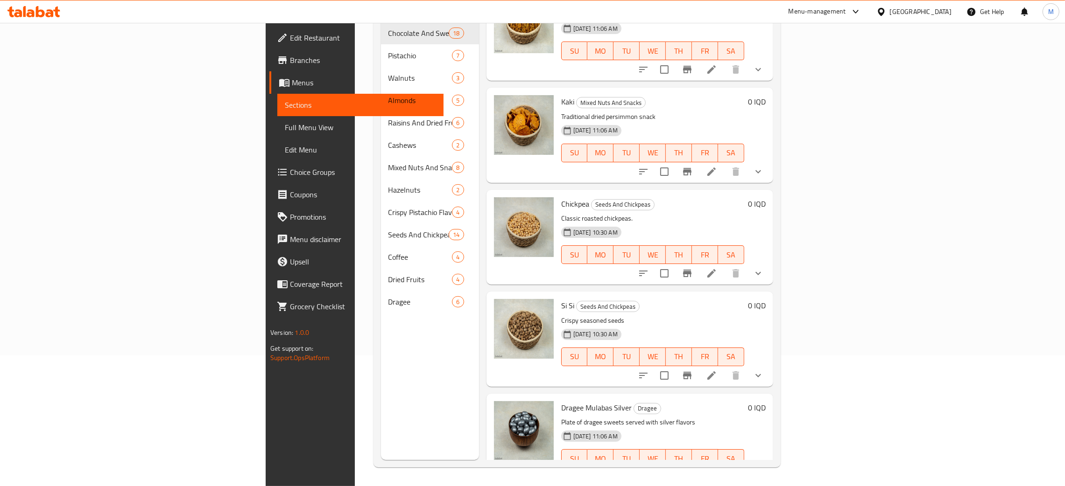
type input "si"
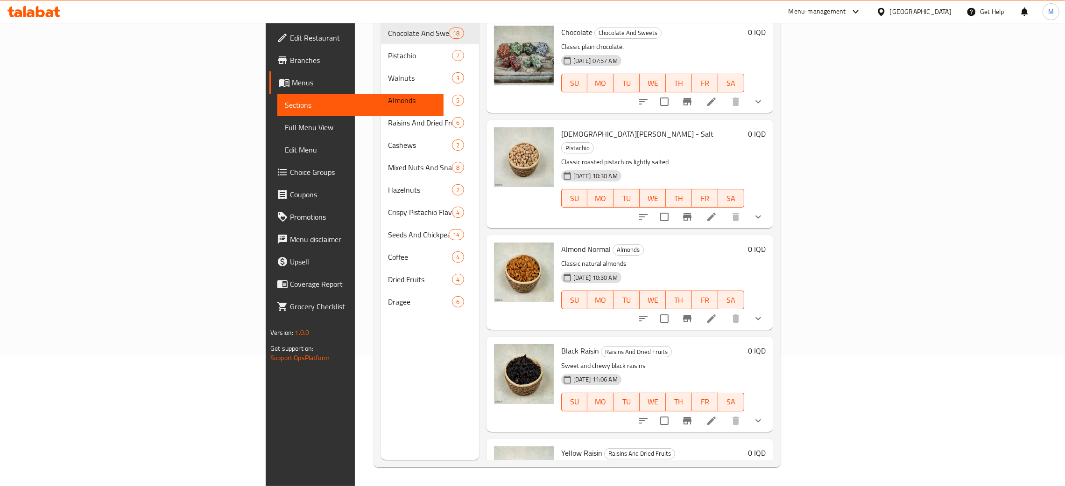
scroll to position [0, 0]
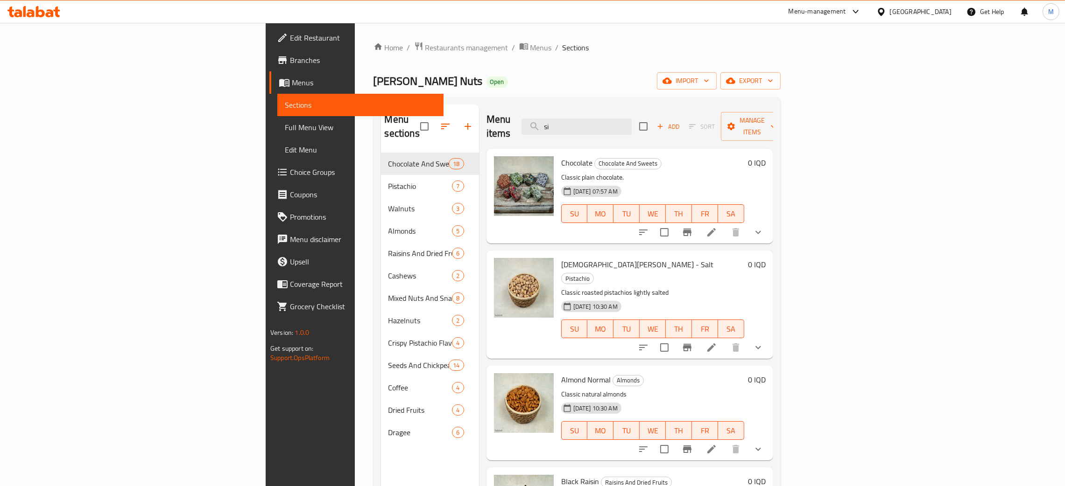
drag, startPoint x: 660, startPoint y: 117, endPoint x: 629, endPoint y: 78, distance: 49.8
click at [580, 85] on div "Home / Restaurants management / Menus / Sections [PERSON_NAME] Nuts Open import…" at bounding box center [576, 320] width 407 height 557
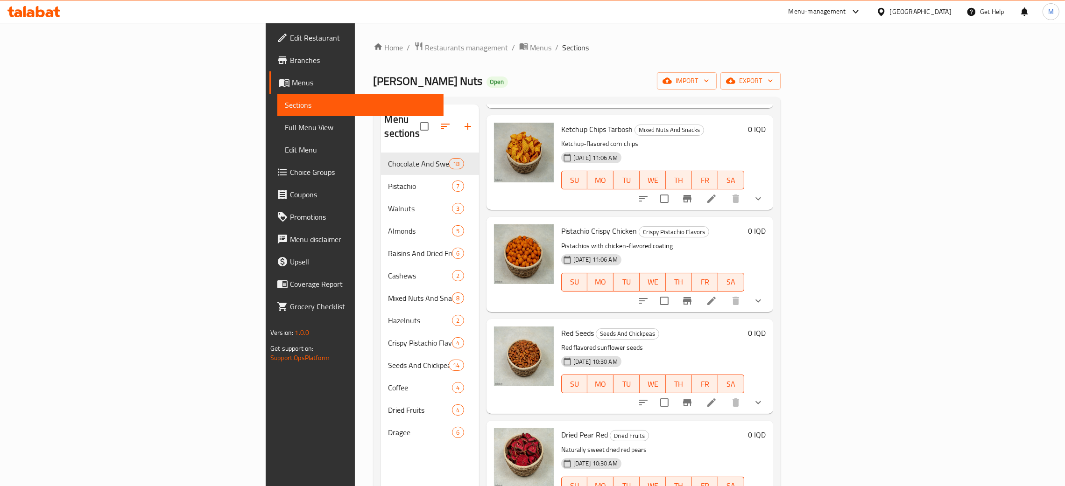
scroll to position [453, 0]
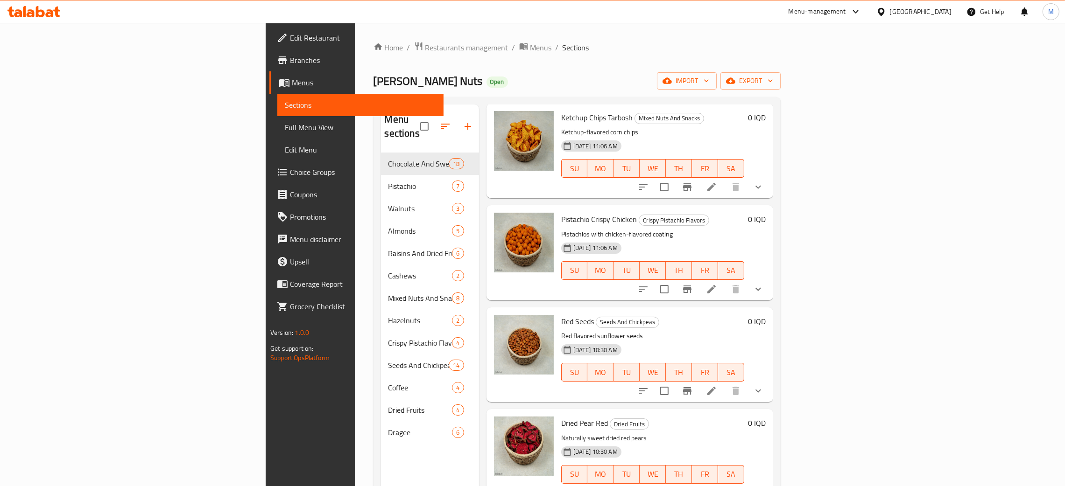
type input "red"
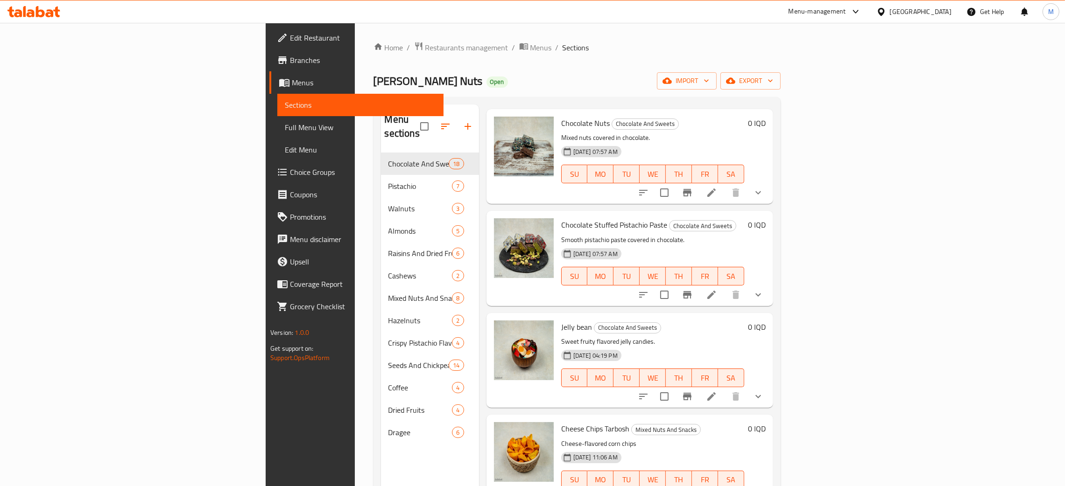
scroll to position [0, 0]
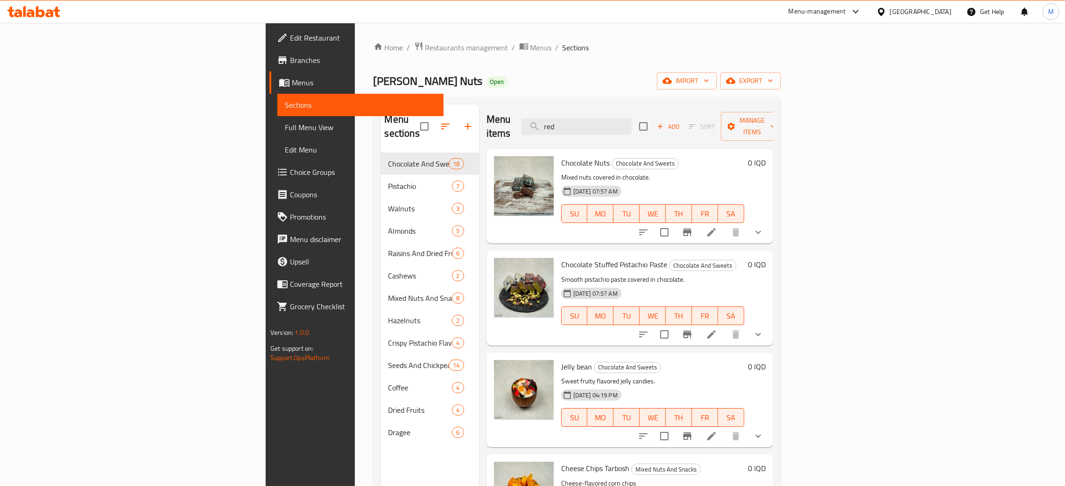
drag, startPoint x: 659, startPoint y: 124, endPoint x: 590, endPoint y: 98, distance: 74.0
click at [582, 104] on div "Menu sections Chocolate And Sweets 18 Pistachio 7 Walnuts 3 Almonds 5 Raisins A…" at bounding box center [576, 347] width 407 height 501
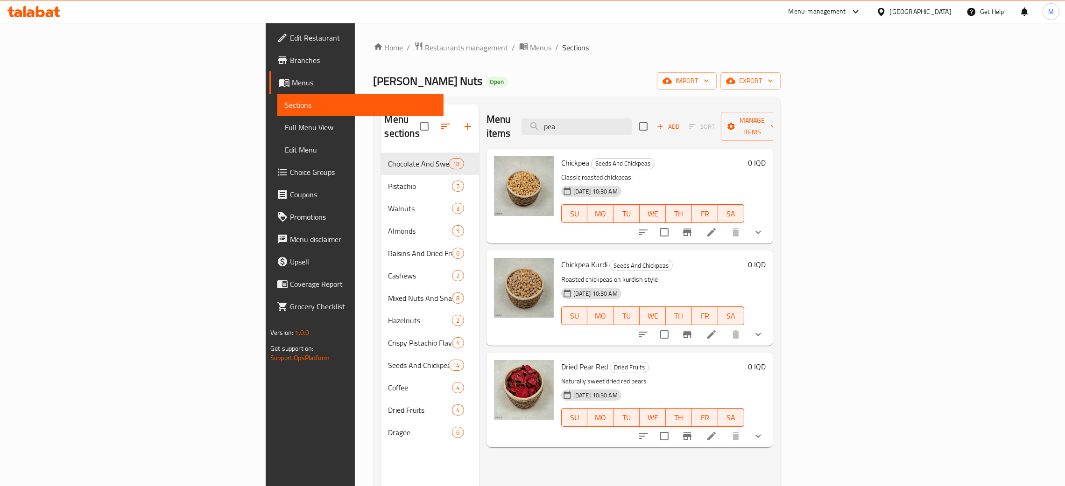
type input "pea"
drag, startPoint x: 659, startPoint y: 124, endPoint x: 626, endPoint y: 120, distance: 32.9
click at [626, 120] on input "pea" at bounding box center [576, 127] width 110 height 16
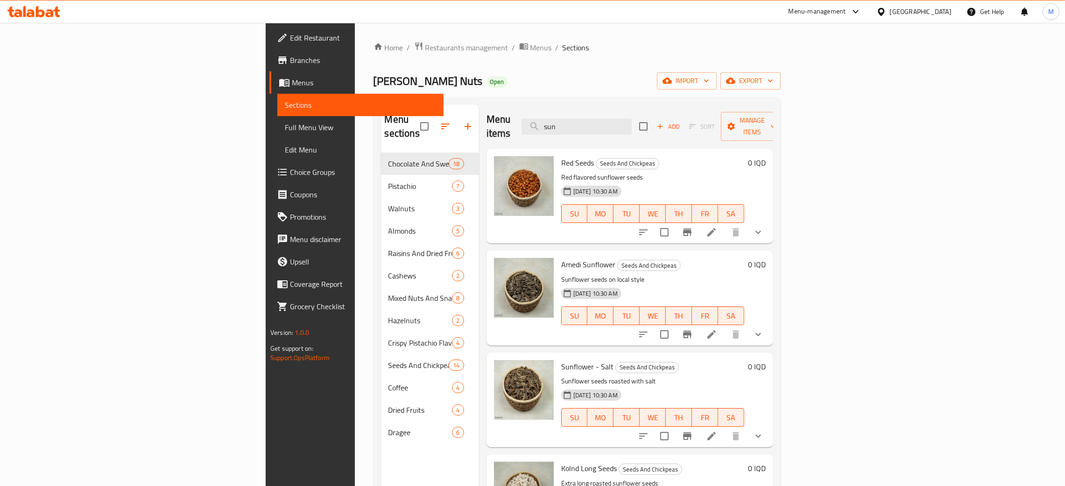
type input "sun"
drag, startPoint x: 637, startPoint y: 117, endPoint x: 580, endPoint y: 94, distance: 60.9
click at [577, 97] on div "Home / Restaurants management / Menus / Sections [PERSON_NAME] Nuts Open import…" at bounding box center [576, 320] width 407 height 557
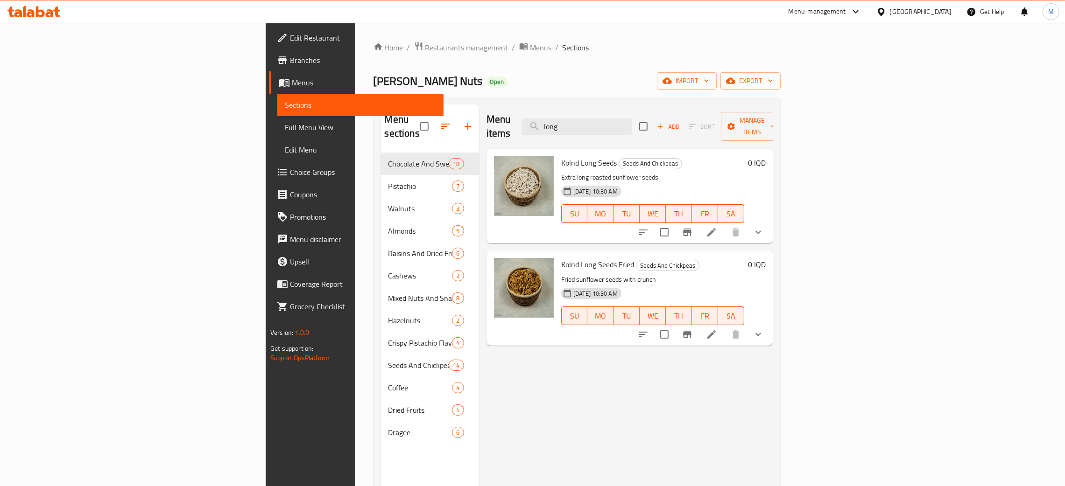
type input "long"
drag, startPoint x: 677, startPoint y: 119, endPoint x: 657, endPoint y: 33, distance: 88.1
click at [590, 106] on div "Menu items long Add Sort Manage items" at bounding box center [629, 127] width 287 height 44
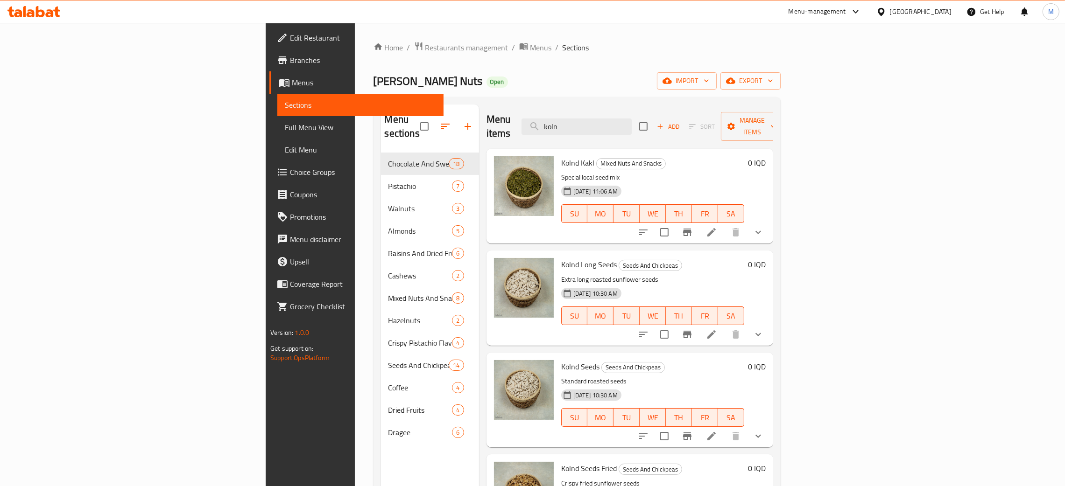
type input "koln"
drag, startPoint x: 671, startPoint y: 123, endPoint x: 620, endPoint y: 106, distance: 53.0
click at [620, 106] on div "Menu items koln Add Sort Manage items" at bounding box center [629, 127] width 287 height 44
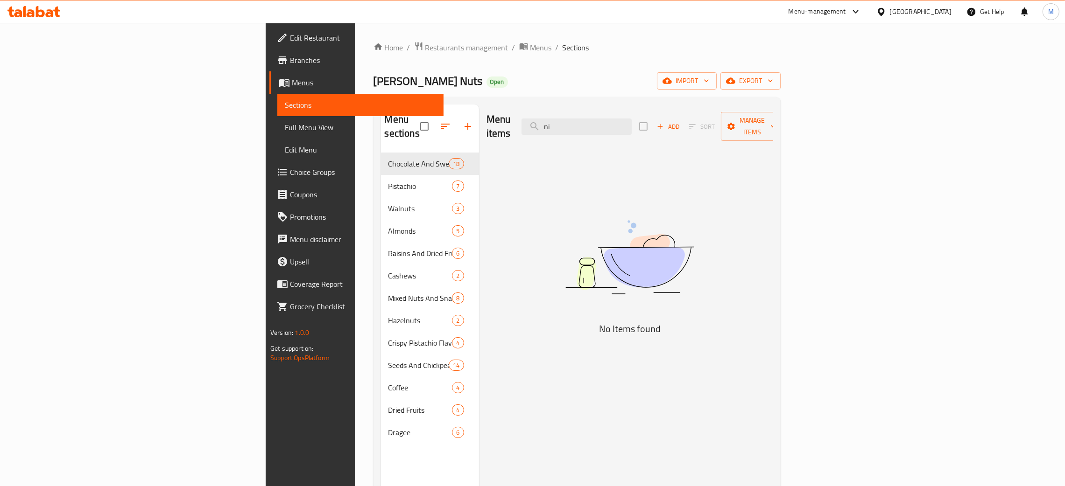
type input "n"
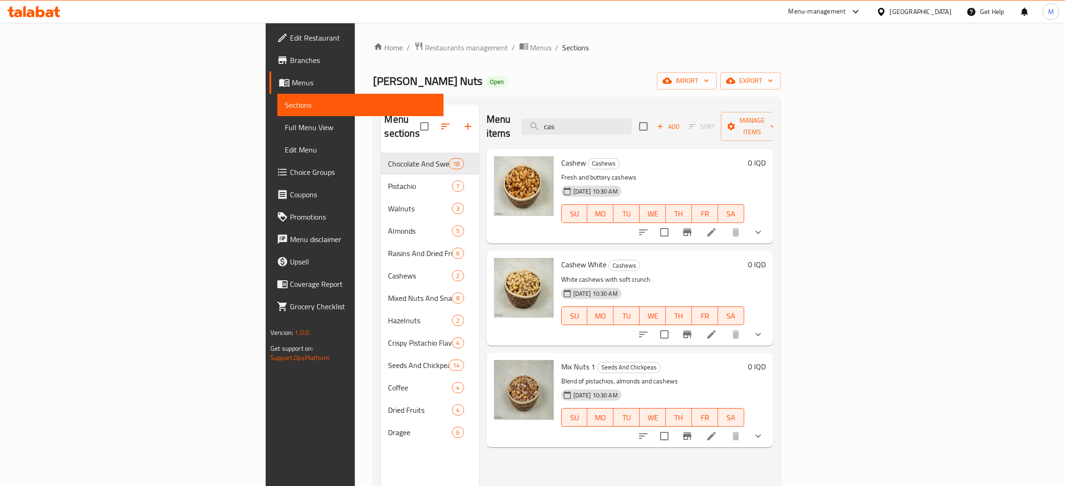
type input "cas"
drag, startPoint x: 635, startPoint y: 118, endPoint x: 611, endPoint y: 111, distance: 25.3
click at [611, 111] on div "Menu items cas Add Sort Manage items" at bounding box center [629, 127] width 287 height 44
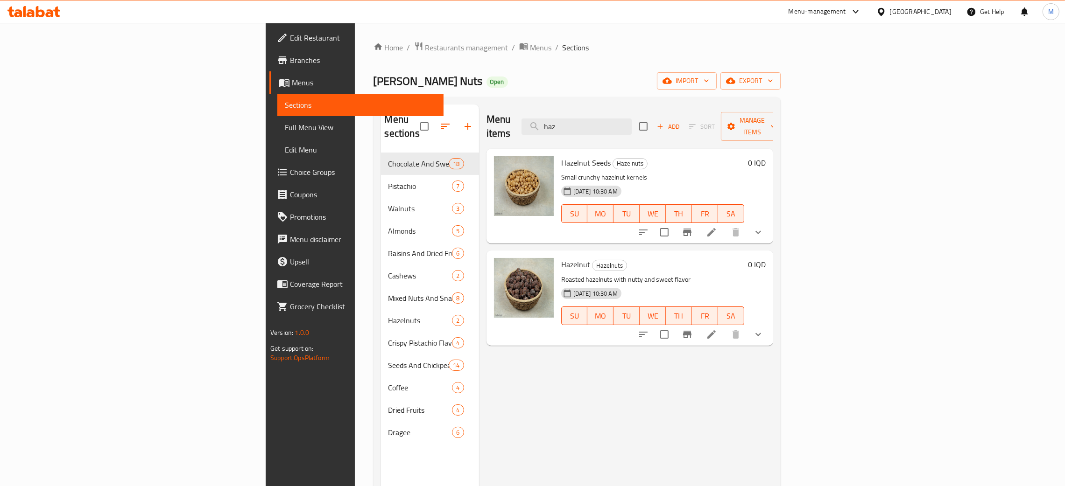
type input "haz"
drag, startPoint x: 648, startPoint y: 125, endPoint x: 570, endPoint y: 107, distance: 79.8
click at [569, 109] on div "Menu items haz Add Sort Manage items" at bounding box center [629, 127] width 287 height 44
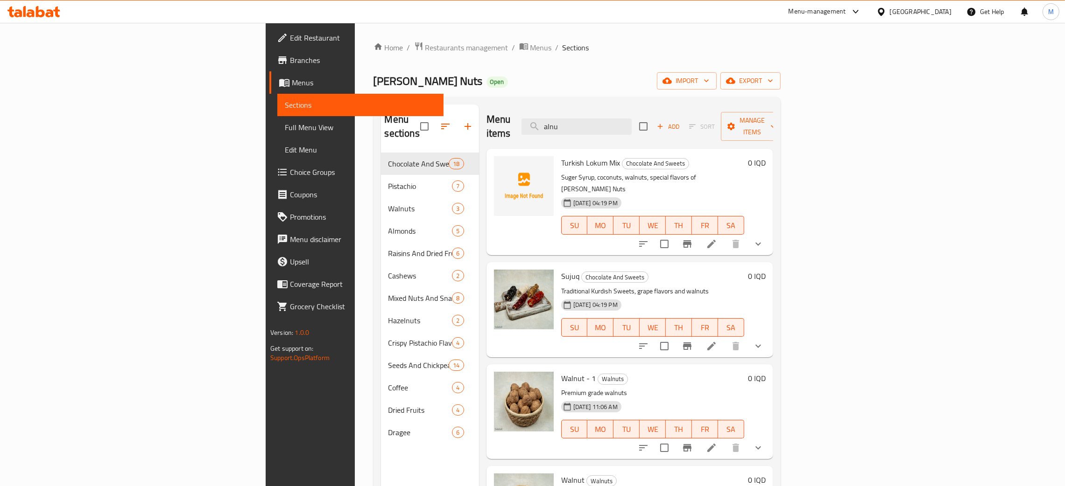
type input "alnu"
drag, startPoint x: 674, startPoint y: 120, endPoint x: 619, endPoint y: 101, distance: 57.6
click at [619, 101] on div "Menu sections Chocolate And Sweets 18 Pistachio 7 Walnuts 3 Almonds 5 Raisins A…" at bounding box center [576, 347] width 407 height 501
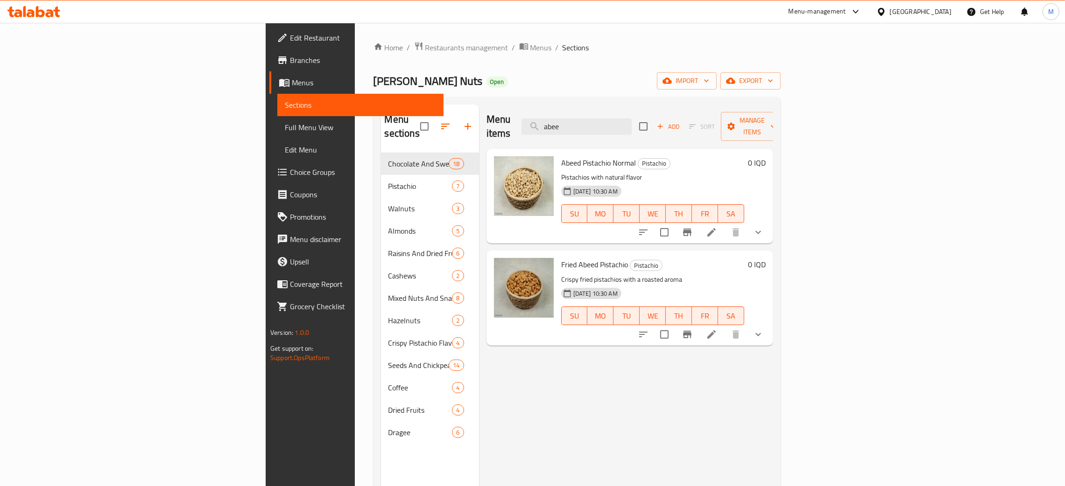
type input "abee"
drag, startPoint x: 668, startPoint y: 119, endPoint x: 612, endPoint y: 115, distance: 55.7
click at [608, 118] on div "Menu items abee Add Sort Manage items" at bounding box center [629, 127] width 287 height 44
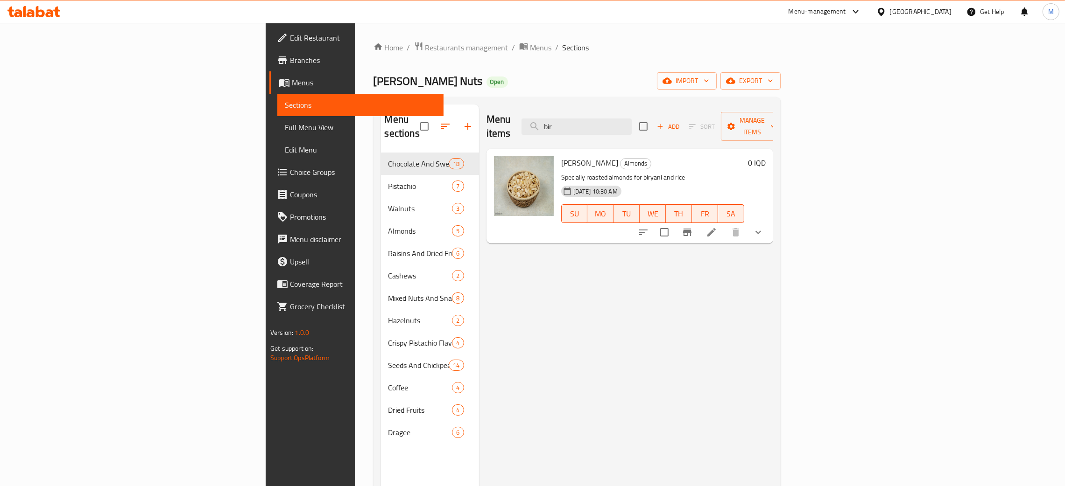
type input "bir"
drag, startPoint x: 668, startPoint y: 122, endPoint x: 600, endPoint y: 118, distance: 68.7
click at [600, 118] on div "Menu items bir Add Sort Manage items" at bounding box center [629, 127] width 287 height 44
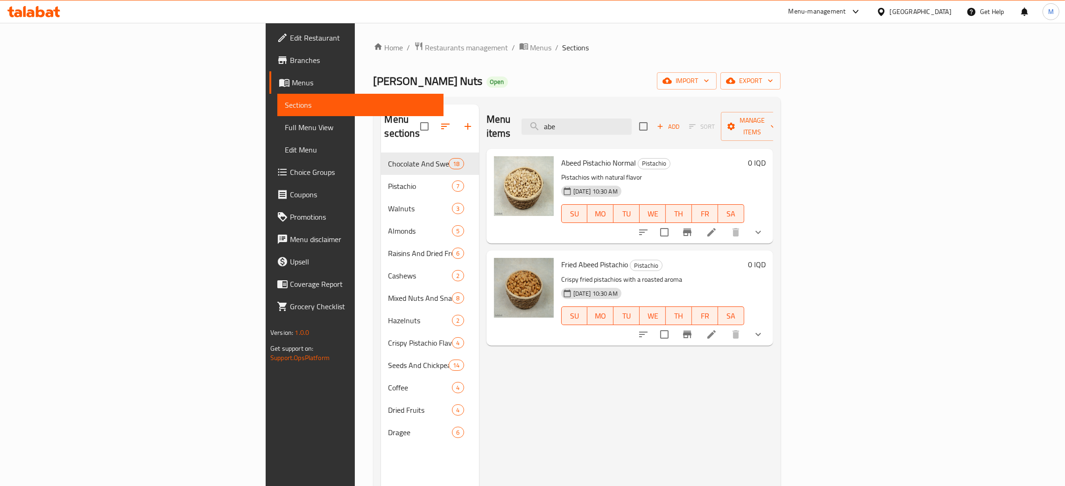
type input "abe"
drag, startPoint x: 667, startPoint y: 119, endPoint x: 635, endPoint y: 114, distance: 32.2
click at [632, 119] on input "abe" at bounding box center [576, 127] width 110 height 16
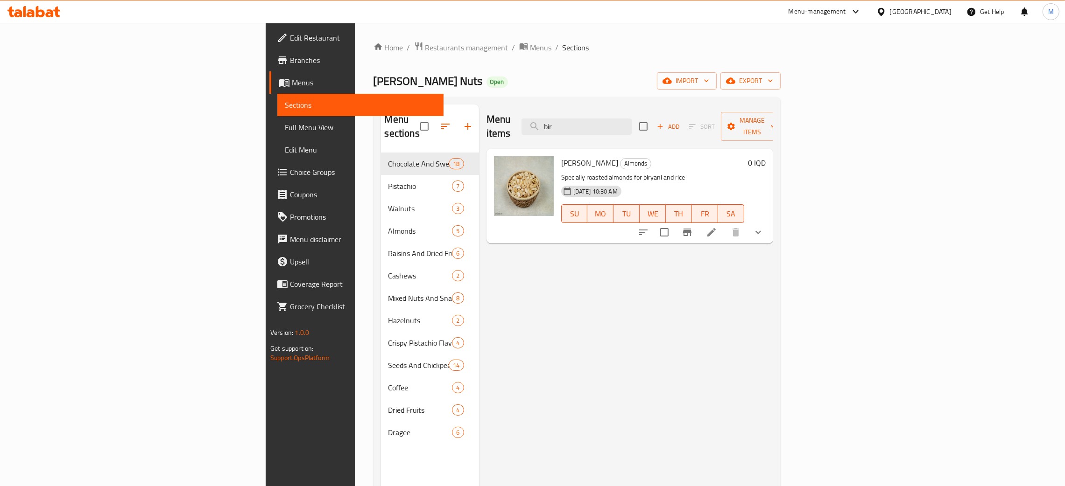
type input "bir"
drag, startPoint x: 658, startPoint y: 121, endPoint x: 617, endPoint y: 106, distance: 43.9
click at [617, 106] on div "Menu items bir Add Sort Manage items" at bounding box center [629, 127] width 287 height 44
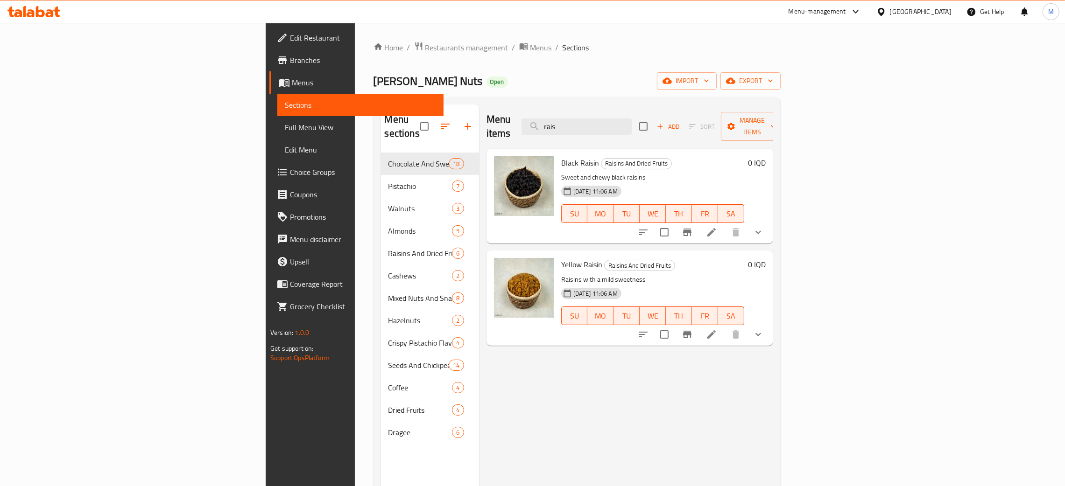
type input "rais"
drag, startPoint x: 665, startPoint y: 119, endPoint x: 618, endPoint y: 92, distance: 54.2
click at [614, 114] on div "Menu items rais Add Sort Manage items" at bounding box center [629, 127] width 287 height 44
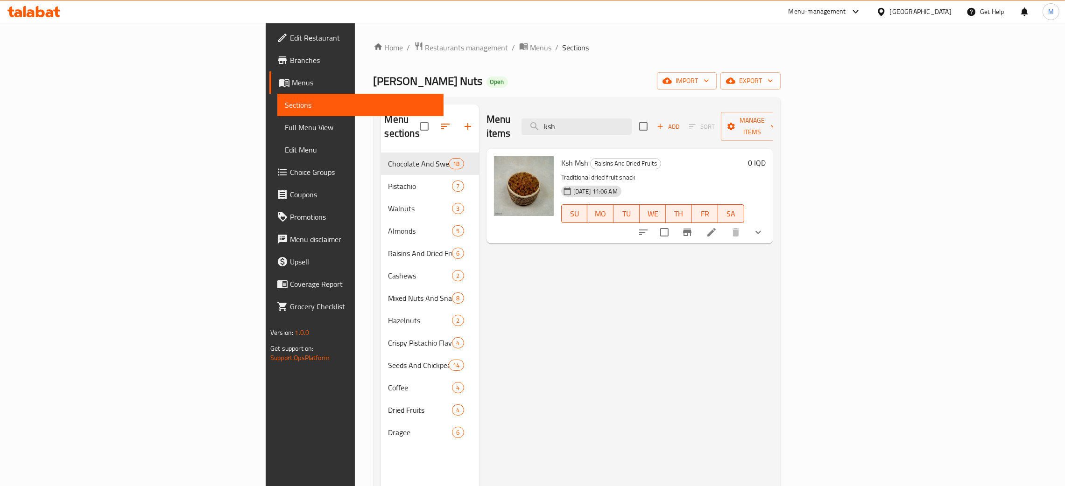
type input "ksh"
drag, startPoint x: 668, startPoint y: 119, endPoint x: 611, endPoint y: 86, distance: 65.9
click at [619, 99] on div "Menu sections Chocolate And Sweets 18 Pistachio 7 Walnuts 3 Almonds 5 Raisins A…" at bounding box center [576, 347] width 407 height 501
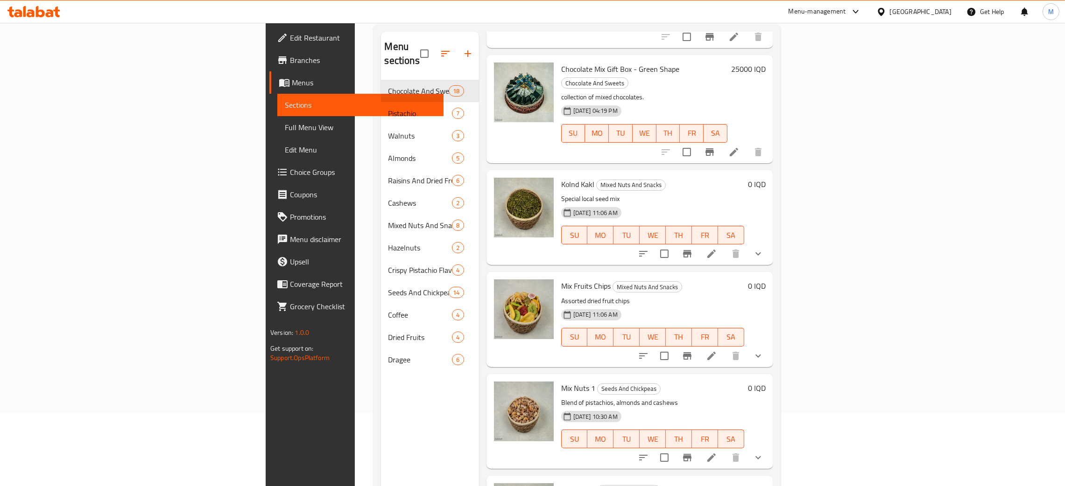
scroll to position [132, 0]
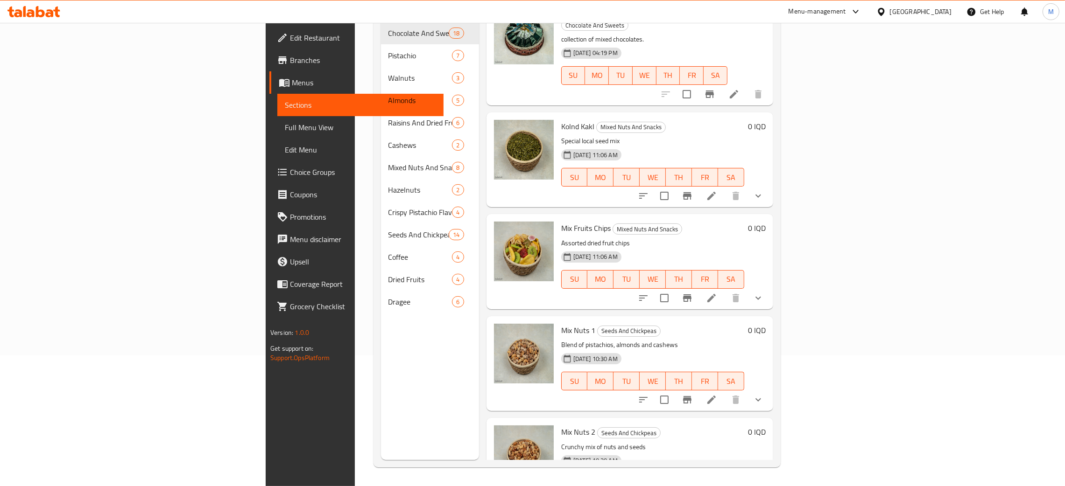
type input "mix"
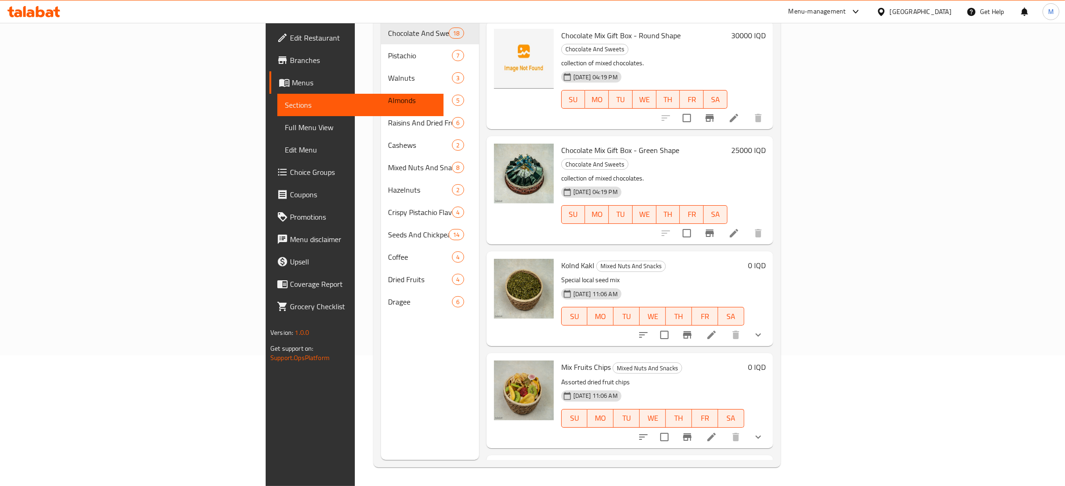
scroll to position [211, 0]
click at [381, 395] on div "Menu sections Chocolate And Sweets 18 Pistachio 7 Walnuts 3 Almonds 5 Raisins A…" at bounding box center [430, 217] width 98 height 486
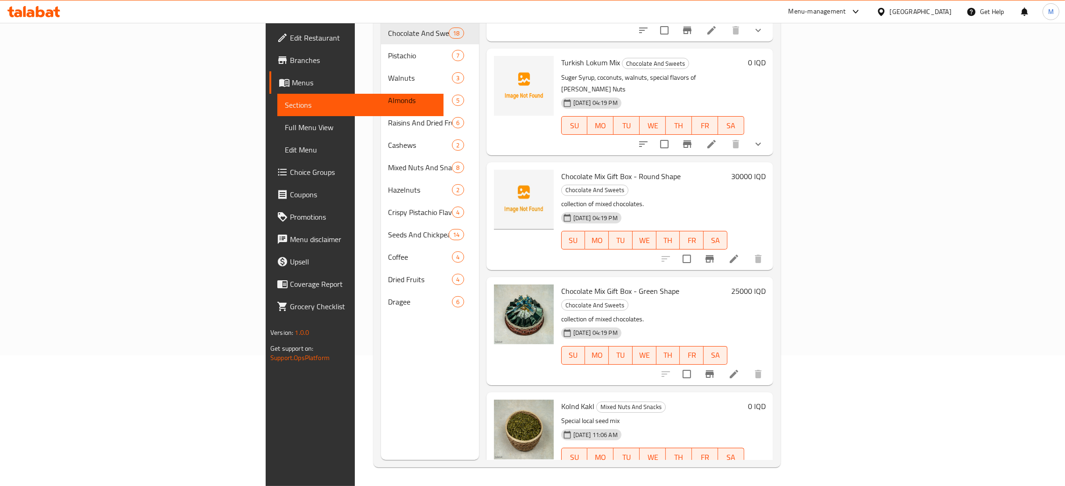
click at [748, 94] on div "[DATE] 04:19 PM SU MO TU WE TH FR SA" at bounding box center [652, 119] width 190 height 50
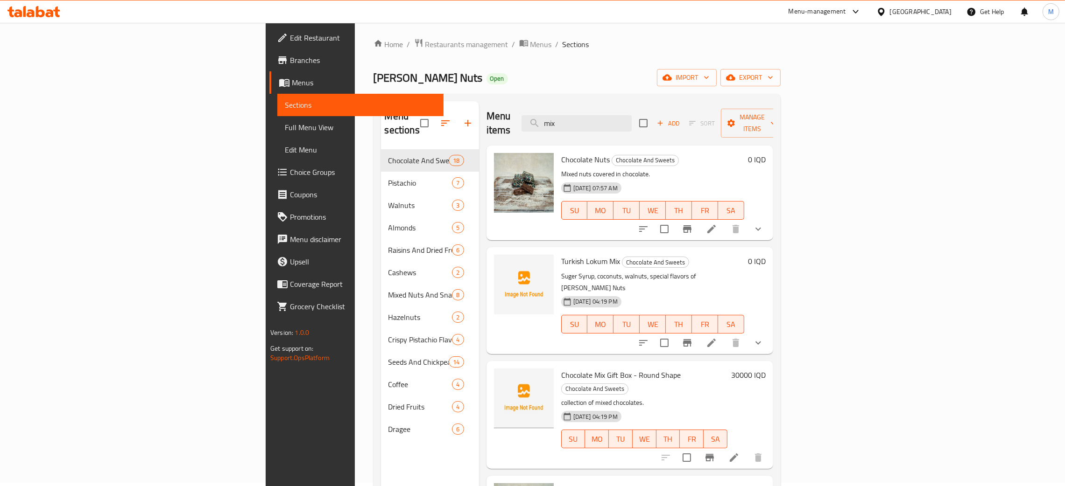
scroll to position [0, 0]
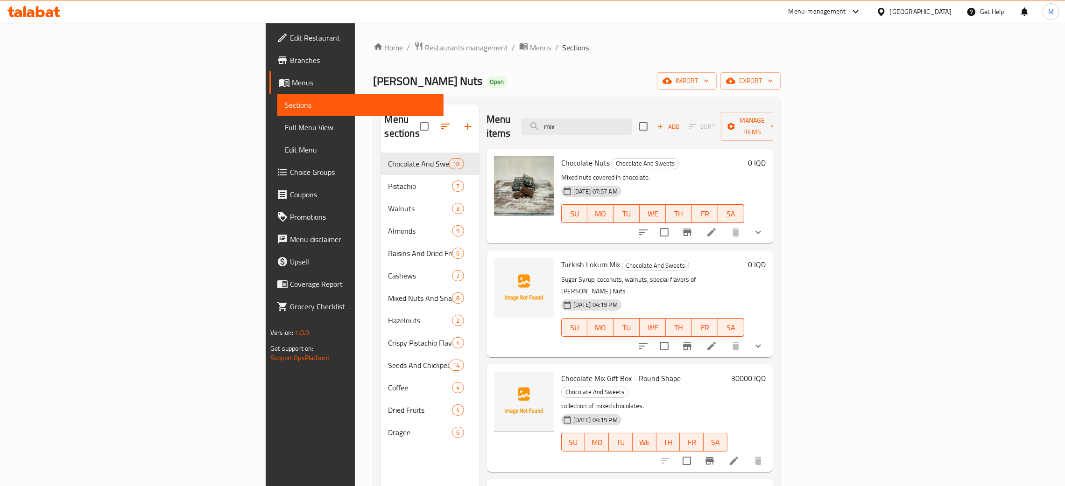
drag, startPoint x: 657, startPoint y: 124, endPoint x: 612, endPoint y: 112, distance: 46.0
click at [612, 113] on div "Menu items mix Add Sort Manage items" at bounding box center [629, 127] width 287 height 44
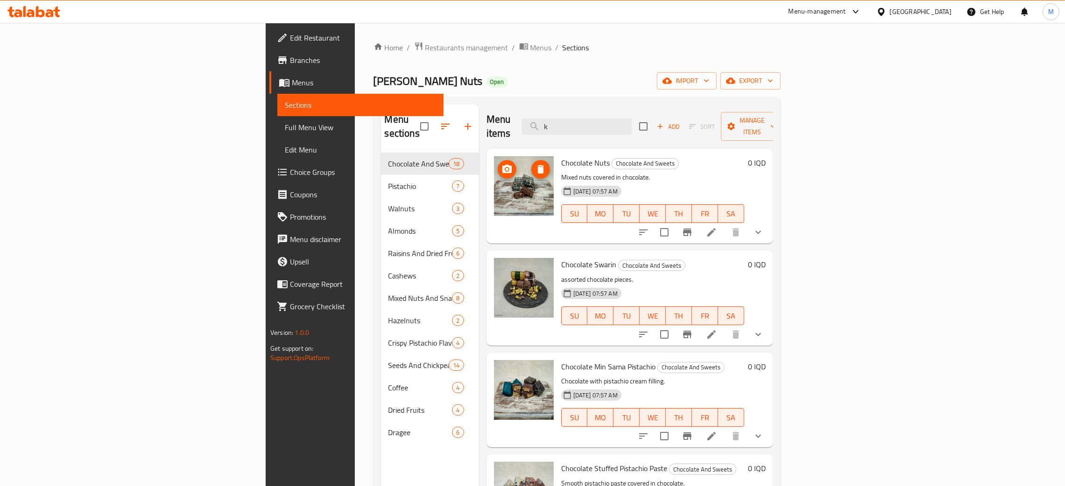
type input "ka"
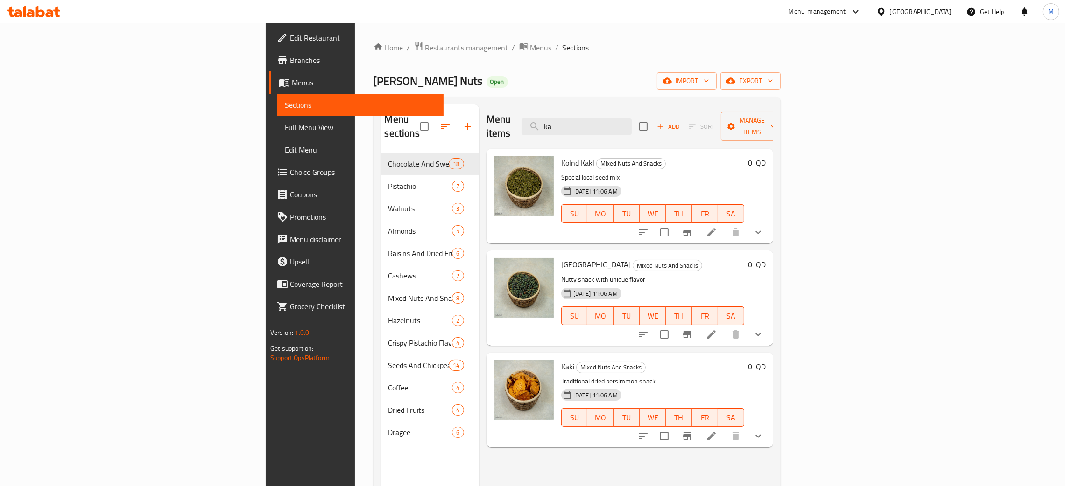
drag, startPoint x: 654, startPoint y: 123, endPoint x: 612, endPoint y: 119, distance: 42.6
click at [612, 119] on div "Menu items ka Add Sort Manage items" at bounding box center [629, 127] width 287 height 44
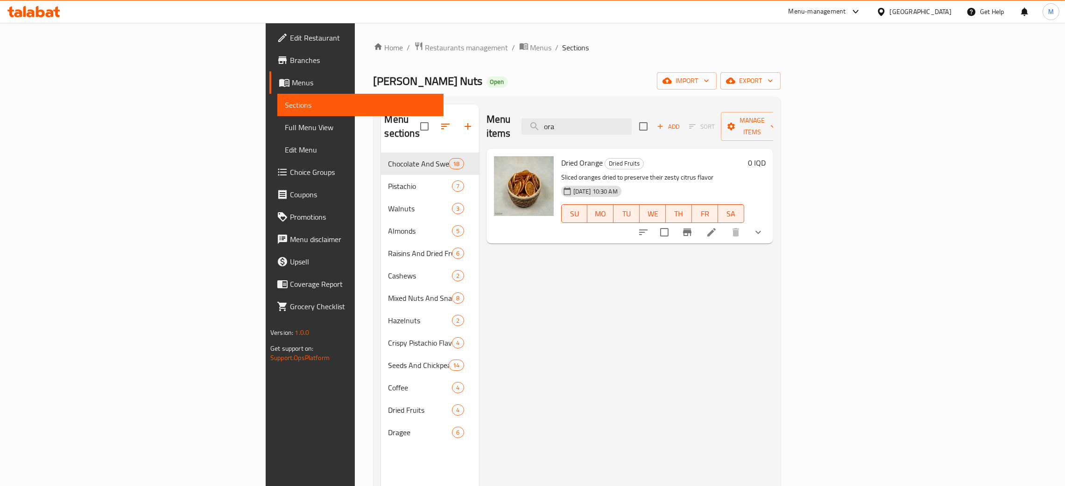
type input "ora"
drag, startPoint x: 634, startPoint y: 125, endPoint x: 617, endPoint y: 105, distance: 26.5
click at [598, 119] on div "Menu items ora Add Sort Manage items" at bounding box center [629, 127] width 287 height 44
type input "pear"
drag, startPoint x: 668, startPoint y: 123, endPoint x: 642, endPoint y: 125, distance: 25.7
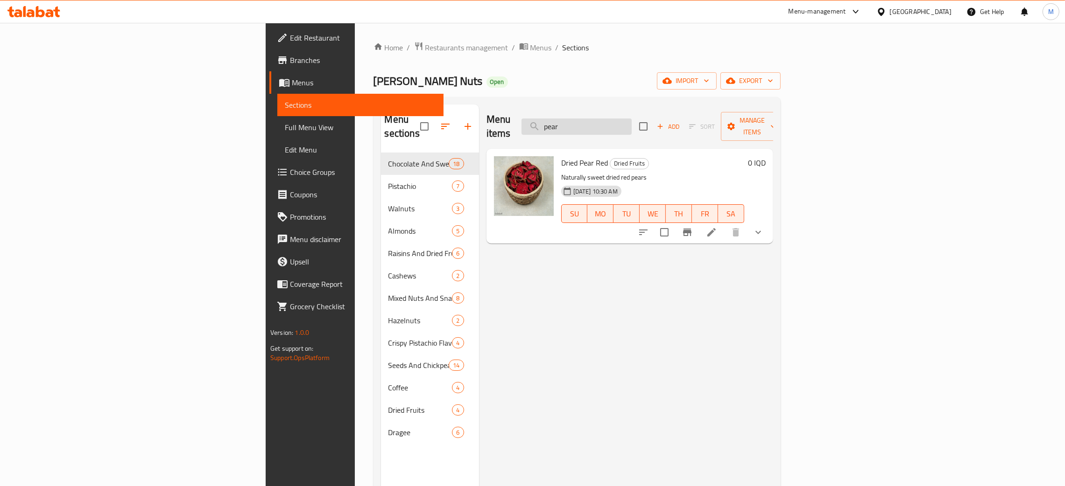
click at [632, 125] on input "pear" at bounding box center [576, 127] width 110 height 16
type input "app"
drag, startPoint x: 667, startPoint y: 122, endPoint x: 718, endPoint y: 21, distance: 113.1
click at [615, 93] on div "Home / Restaurants management / Menus / Sections [PERSON_NAME] Nuts Open import…" at bounding box center [576, 320] width 407 height 557
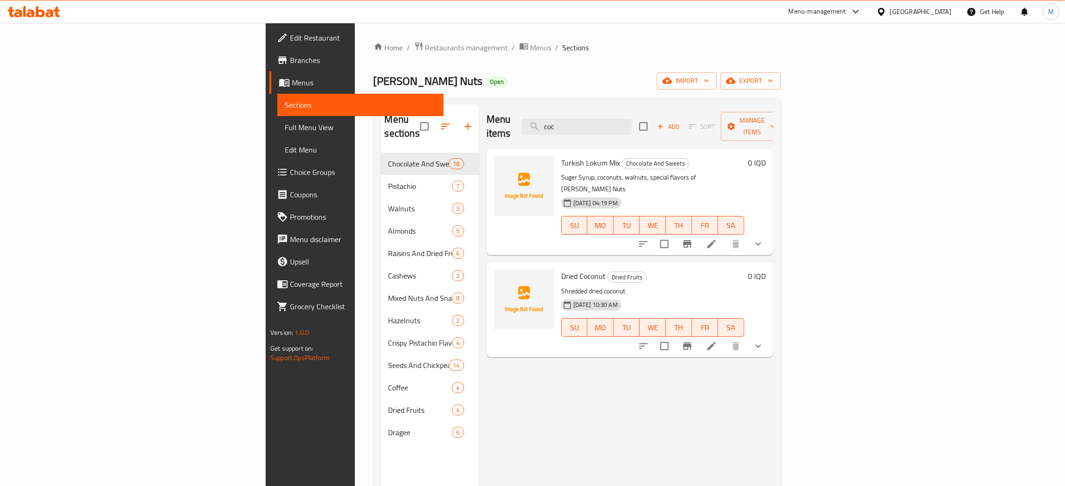
type input "coc"
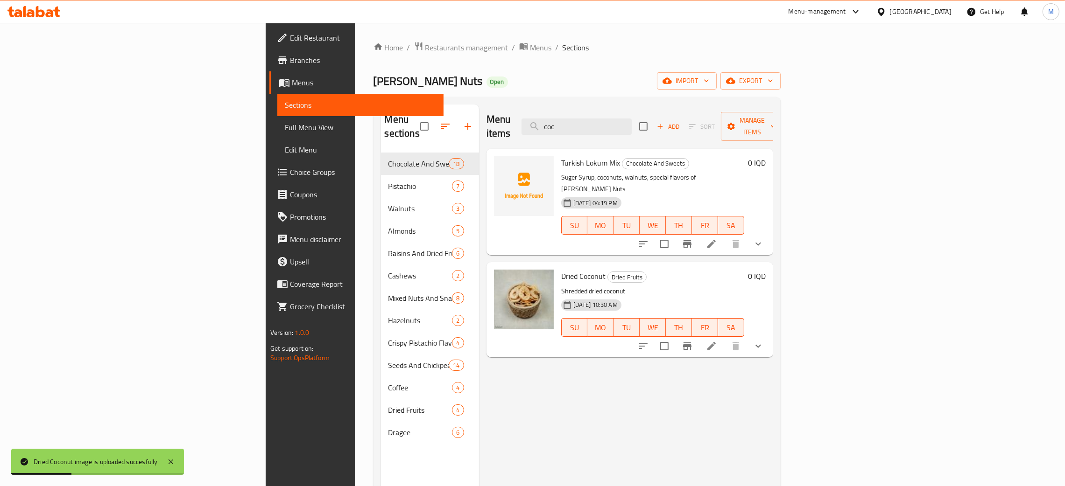
drag, startPoint x: 665, startPoint y: 121, endPoint x: 608, endPoint y: 105, distance: 58.7
click at [606, 106] on div "Menu items coc Add Sort Manage items" at bounding box center [629, 127] width 287 height 44
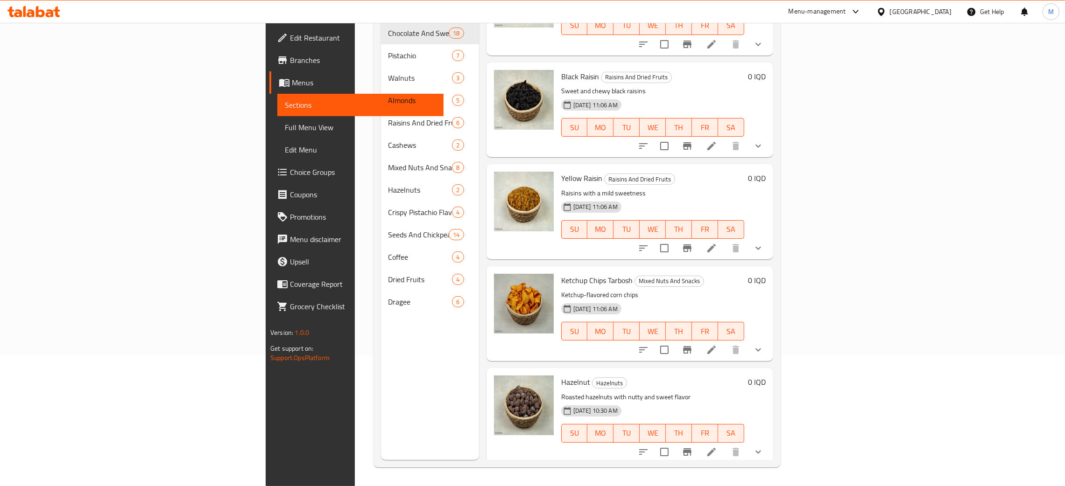
scroll to position [359, 0]
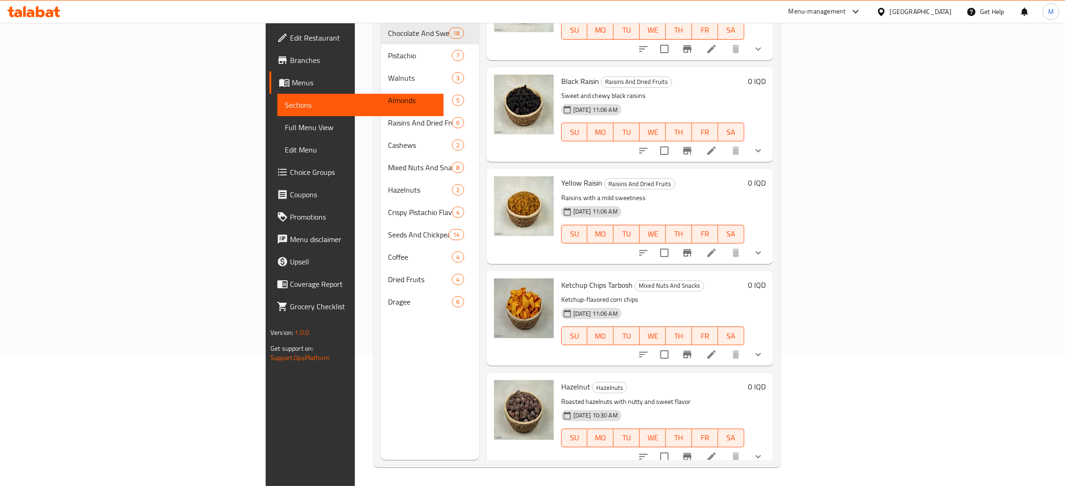
type input "et"
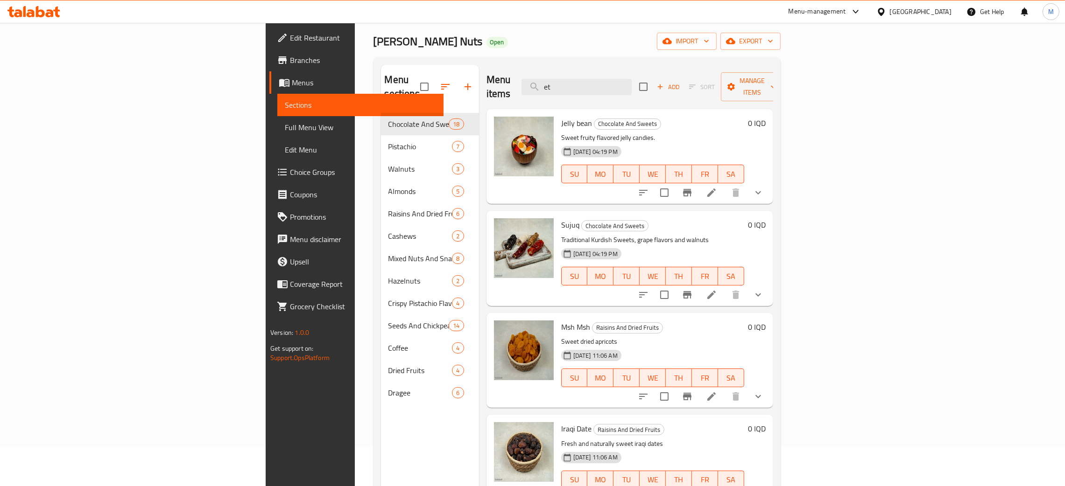
scroll to position [0, 0]
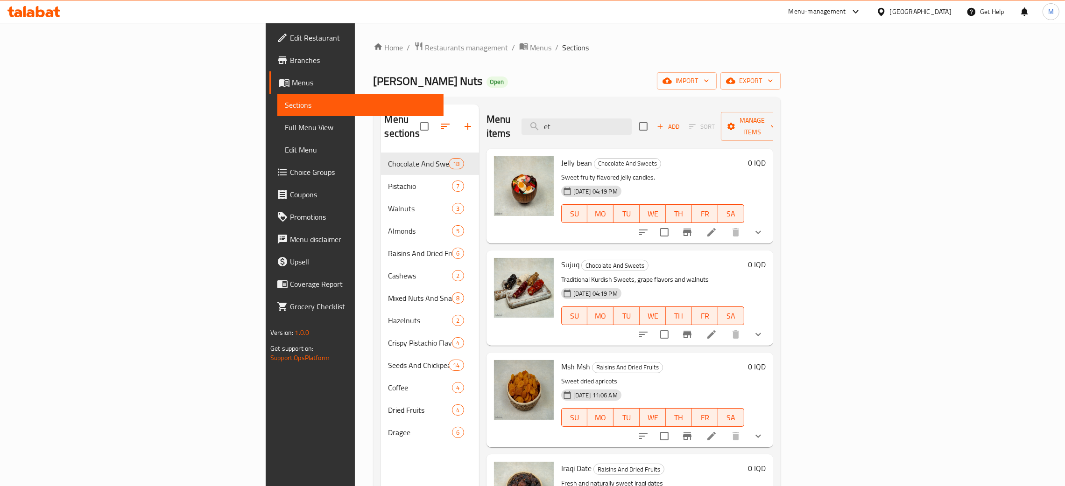
drag, startPoint x: 635, startPoint y: 124, endPoint x: 750, endPoint y: 46, distance: 138.8
click at [613, 106] on div "Menu items et Add Sort Manage items" at bounding box center [629, 127] width 287 height 44
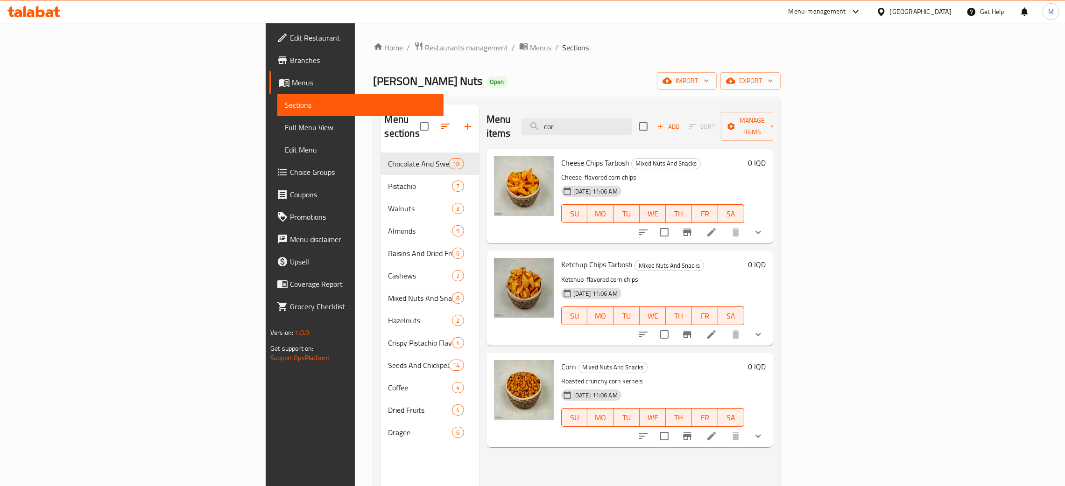
type input "cor"
drag, startPoint x: 653, startPoint y: 119, endPoint x: 601, endPoint y: 78, distance: 66.2
click at [598, 83] on div "Home / Restaurants management / Menus / Sections [PERSON_NAME] Nuts Open import…" at bounding box center [576, 320] width 407 height 557
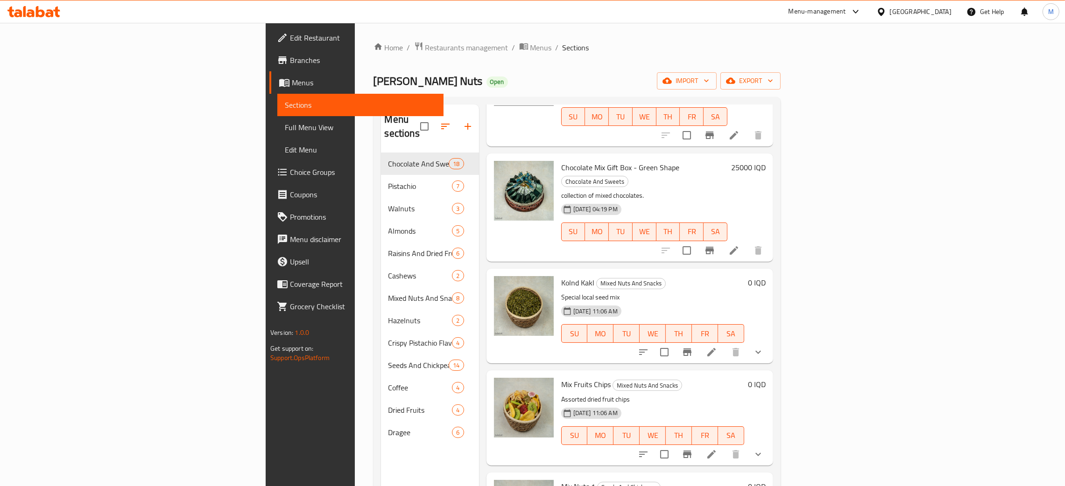
scroll to position [350, 0]
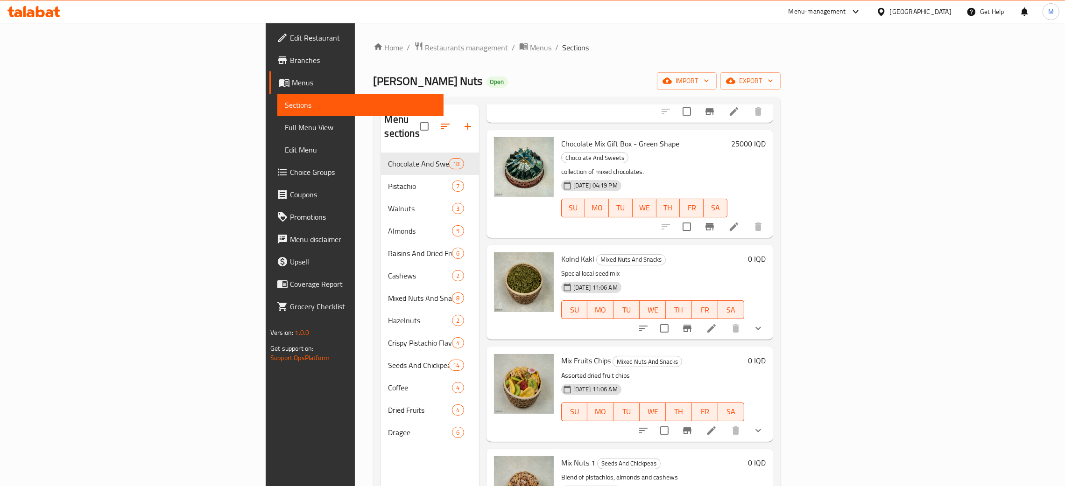
type input "mix"
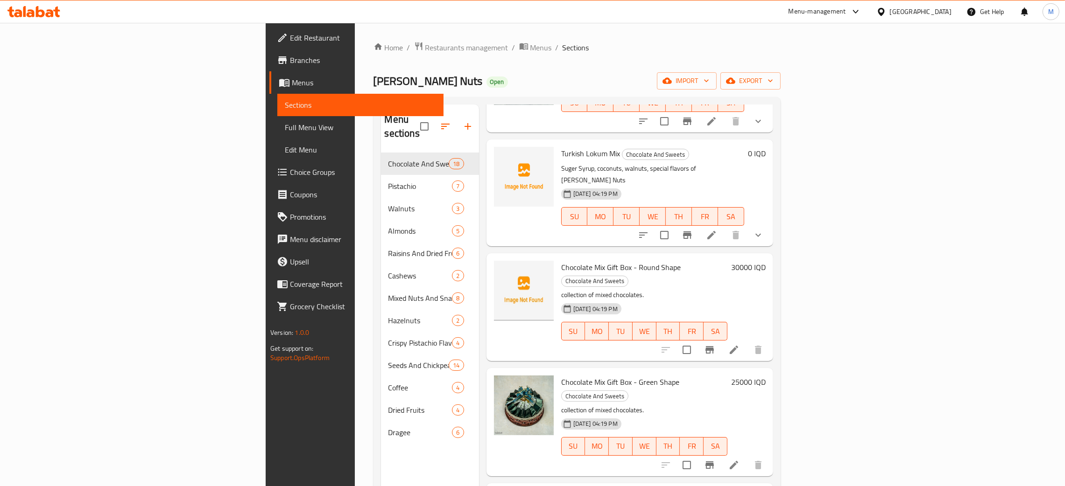
scroll to position [0, 0]
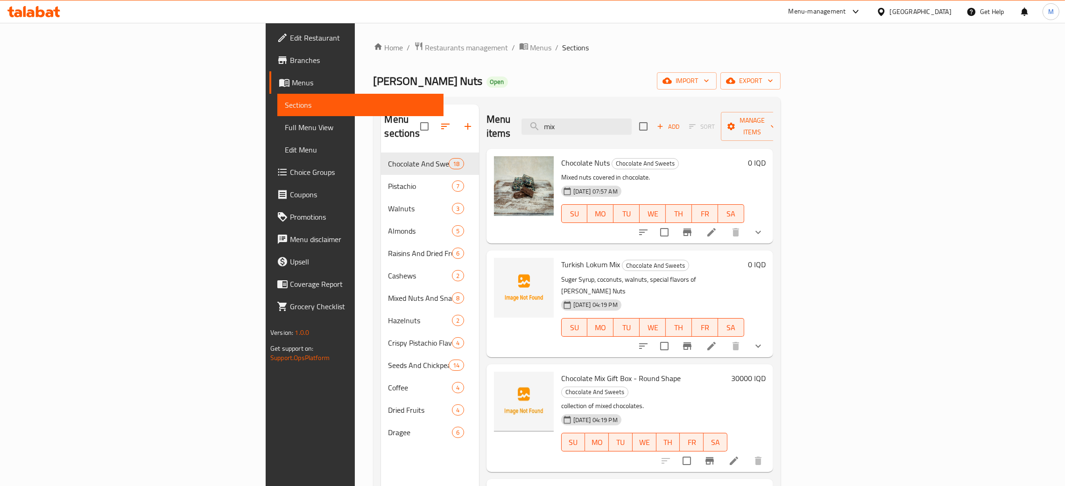
drag, startPoint x: 671, startPoint y: 120, endPoint x: 611, endPoint y: 83, distance: 70.8
click at [606, 88] on div "Home / Restaurants management / Menus / Sections [PERSON_NAME] Nuts Open import…" at bounding box center [576, 320] width 407 height 557
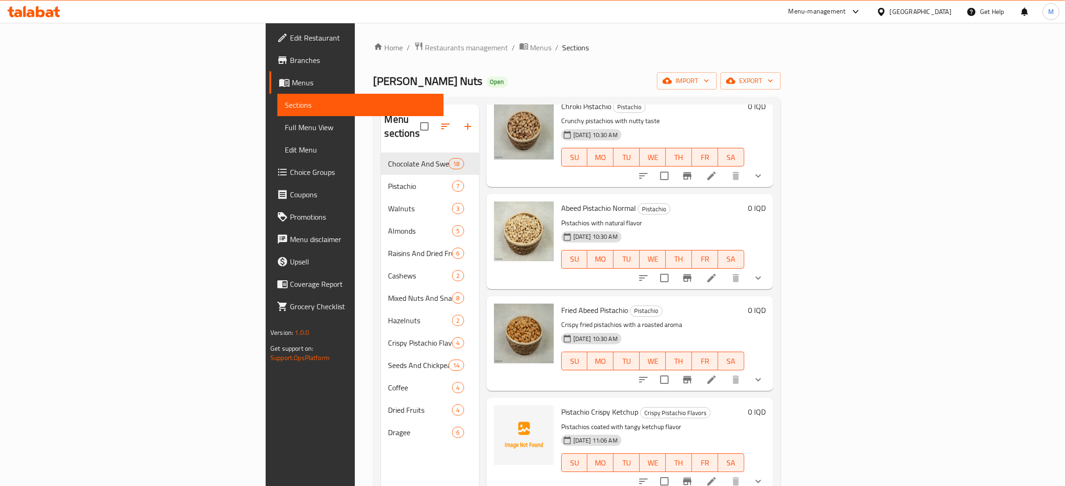
scroll to position [910, 0]
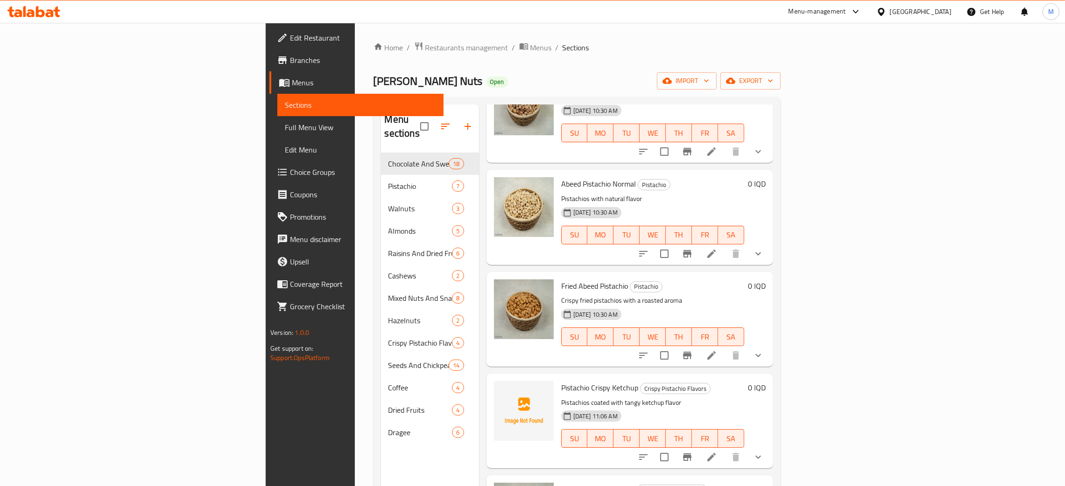
type input "pist"
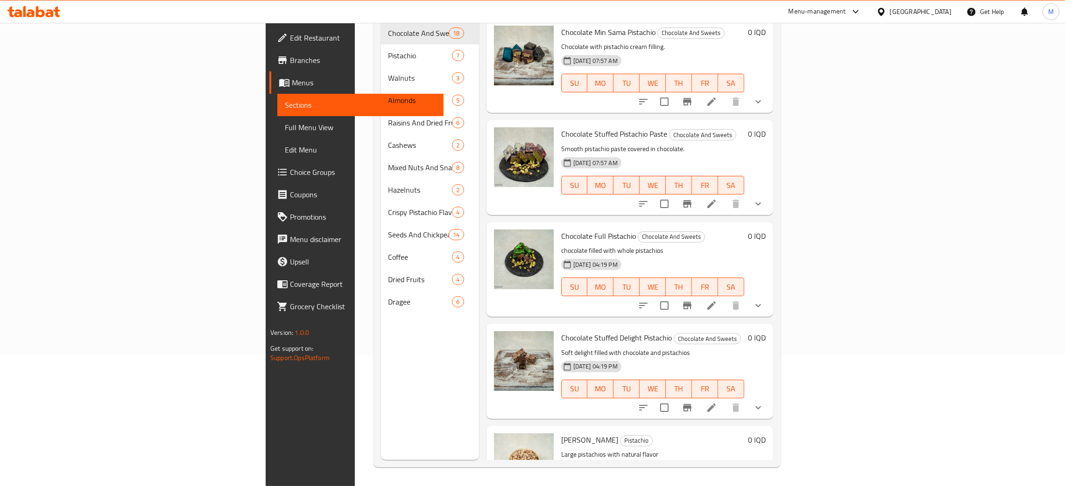
scroll to position [0, 0]
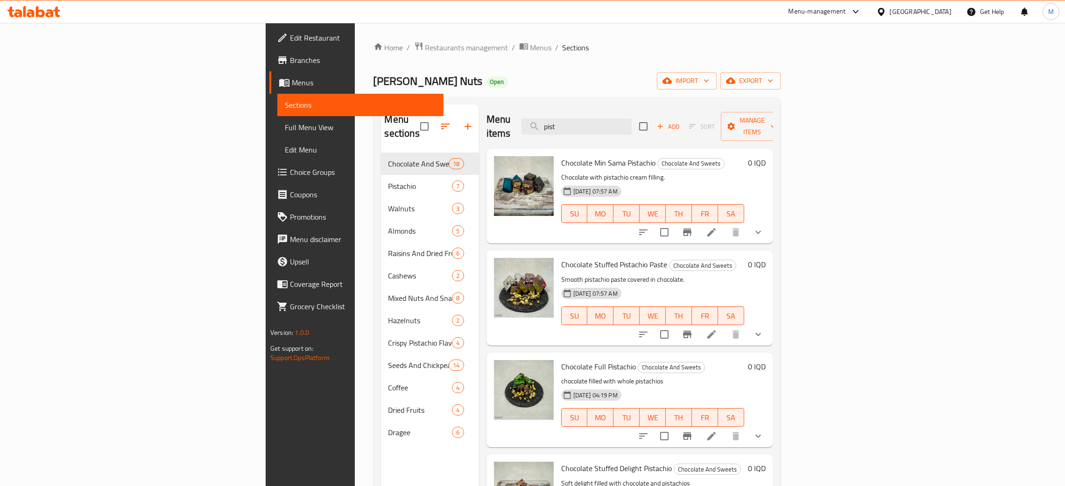
drag, startPoint x: 664, startPoint y: 125, endPoint x: 621, endPoint y: 54, distance: 82.5
click at [601, 83] on div "Home / Restaurants management / Menus / Sections [PERSON_NAME] Nuts Open import…" at bounding box center [576, 320] width 407 height 557
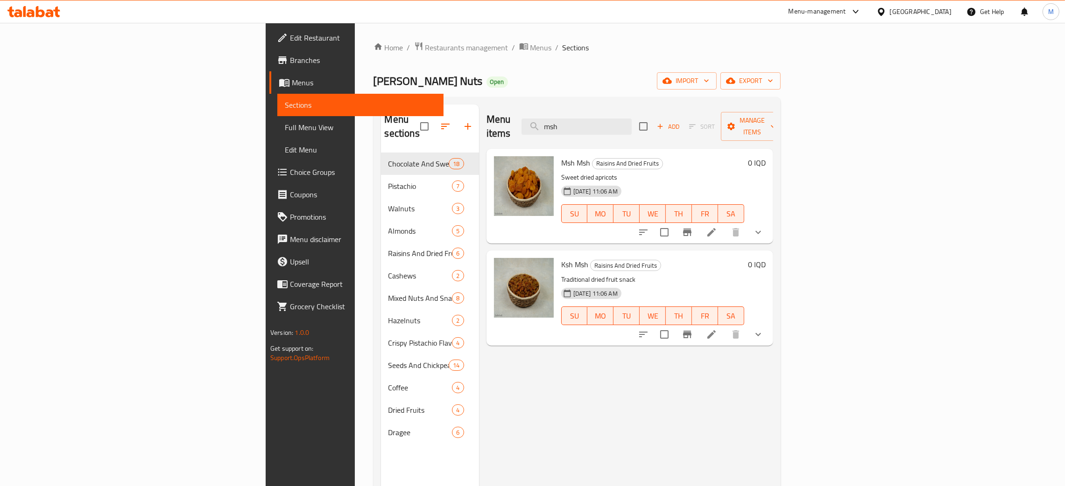
type input "msh"
drag, startPoint x: 657, startPoint y: 113, endPoint x: 617, endPoint y: 114, distance: 40.2
click at [617, 114] on div "Menu items msh Add Sort Manage items" at bounding box center [629, 127] width 287 height 44
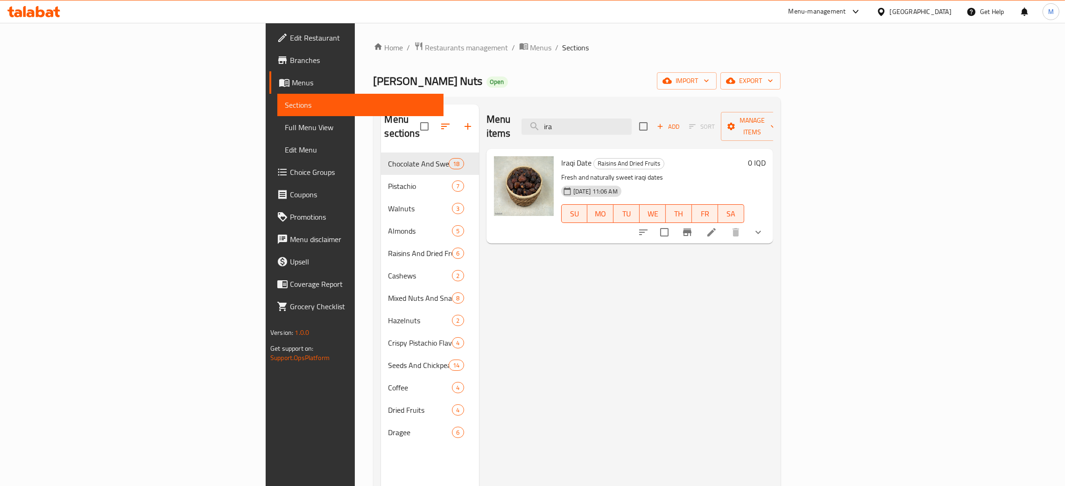
type input "ira"
drag, startPoint x: 681, startPoint y: 120, endPoint x: 592, endPoint y: 79, distance: 98.2
click at [590, 84] on div "Home / Restaurants management / Menus / Sections [PERSON_NAME] Nuts Open import…" at bounding box center [576, 320] width 407 height 557
type input "kaz"
drag, startPoint x: 664, startPoint y: 124, endPoint x: 623, endPoint y: 117, distance: 41.7
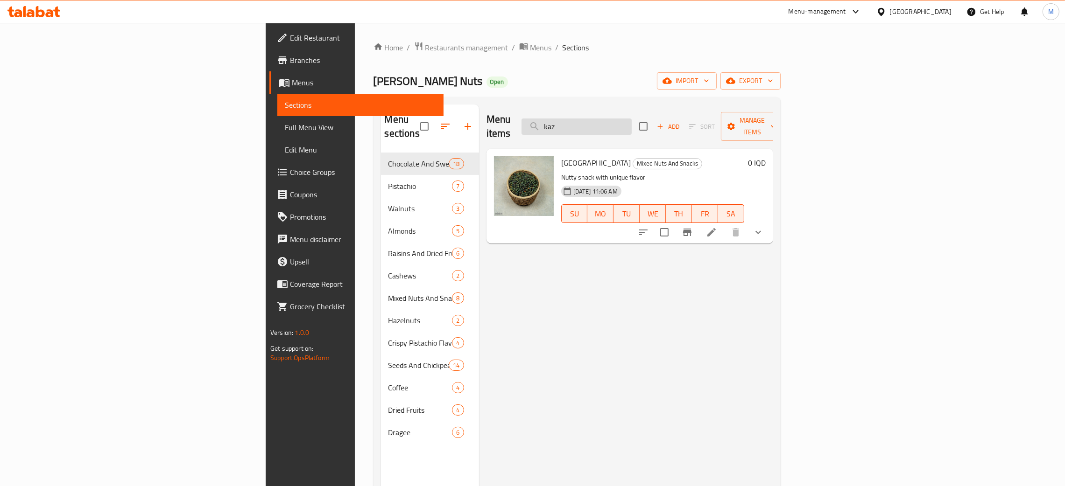
click at [623, 119] on input "kaz" at bounding box center [576, 127] width 110 height 16
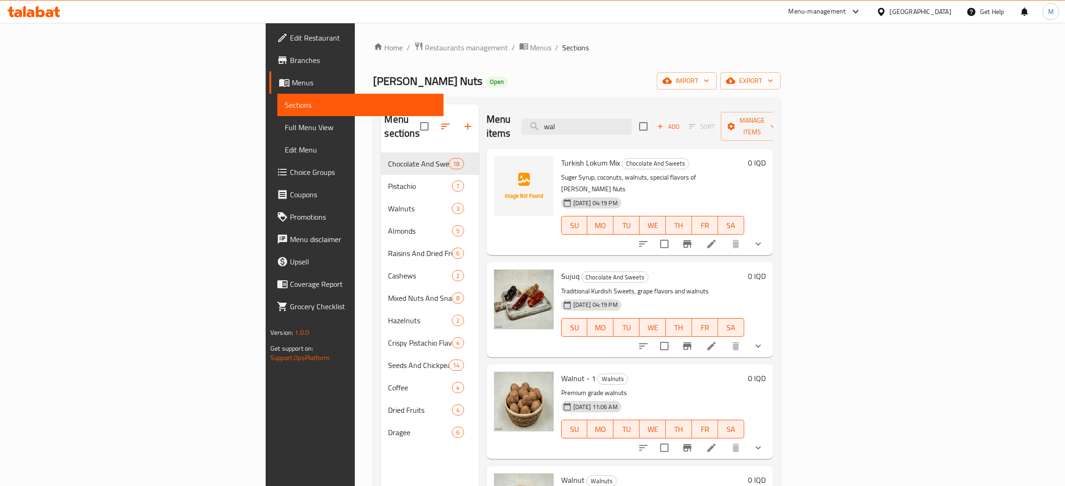
type input "wal"
drag, startPoint x: 654, startPoint y: 113, endPoint x: 628, endPoint y: 117, distance: 26.4
click at [626, 119] on div "Menu items wal Add Sort Manage items" at bounding box center [629, 127] width 287 height 44
drag, startPoint x: 656, startPoint y: 115, endPoint x: 617, endPoint y: 82, distance: 51.4
click at [612, 88] on div "Home / Restaurants management / Menus / Sections [PERSON_NAME] Nuts Open import…" at bounding box center [576, 320] width 407 height 557
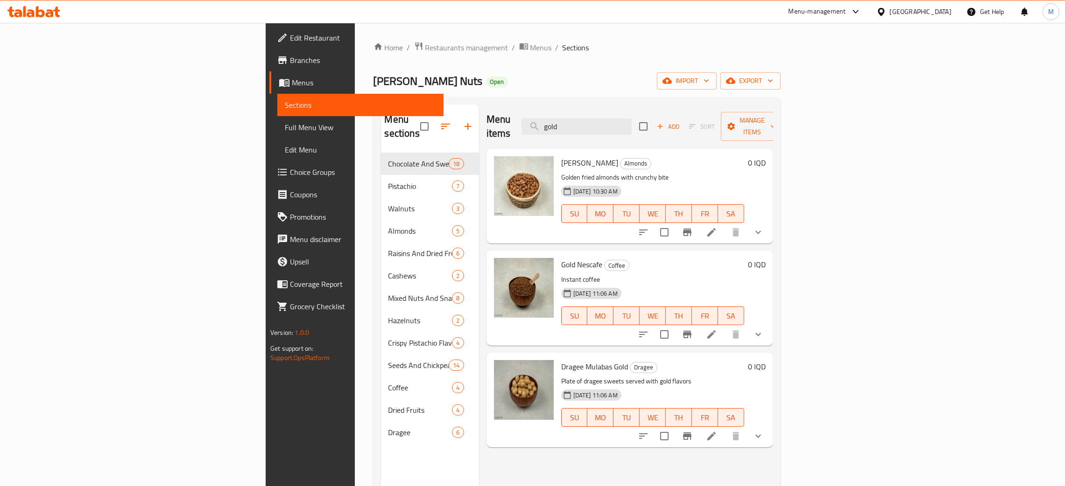
type input "gold"
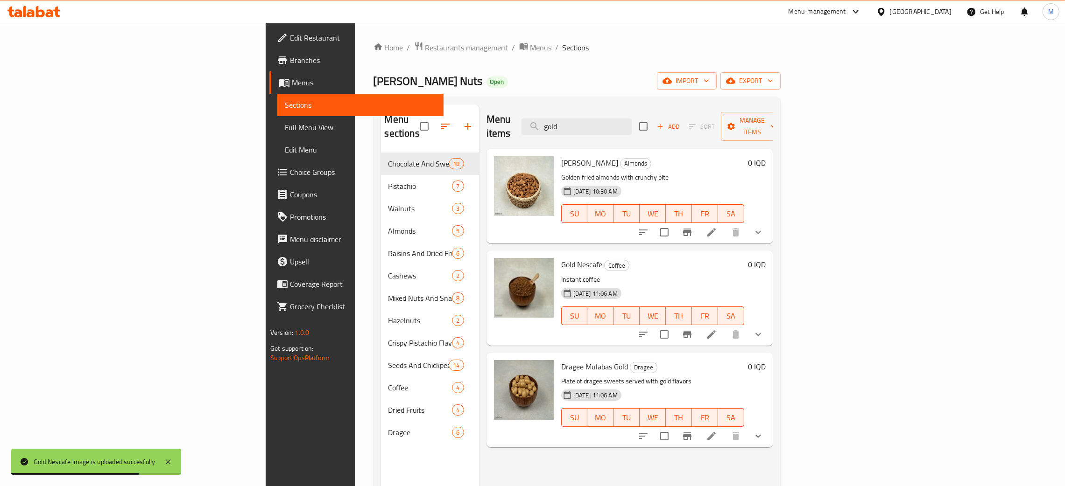
drag, startPoint x: 677, startPoint y: 112, endPoint x: 638, endPoint y: 103, distance: 40.6
click at [626, 119] on input "gold" at bounding box center [576, 127] width 110 height 16
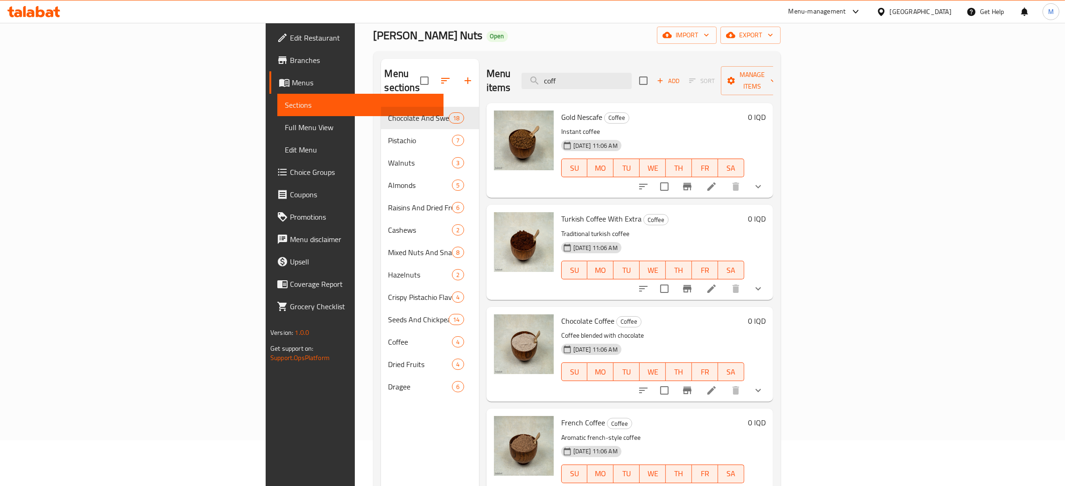
scroll to position [70, 0]
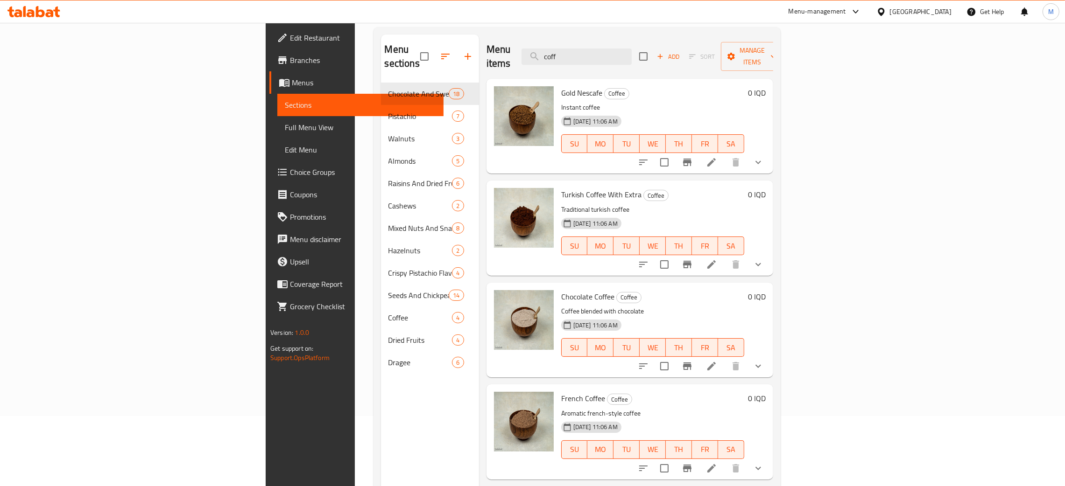
type input "coff"
drag, startPoint x: 677, startPoint y: 54, endPoint x: 579, endPoint y: 27, distance: 102.3
click at [579, 27] on div "Home / Restaurants management / Menus / Sections [PERSON_NAME] Nuts Open import…" at bounding box center [576, 250] width 407 height 557
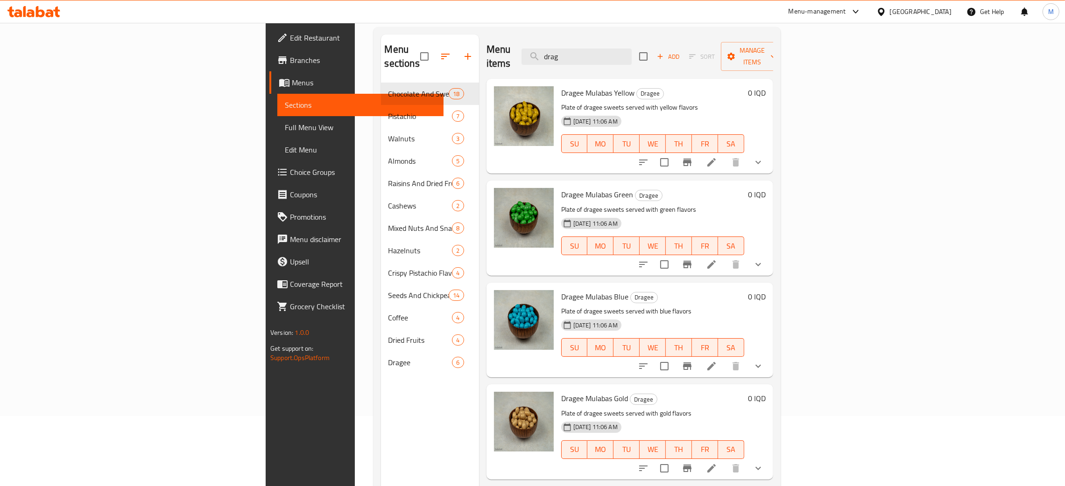
type input "drag"
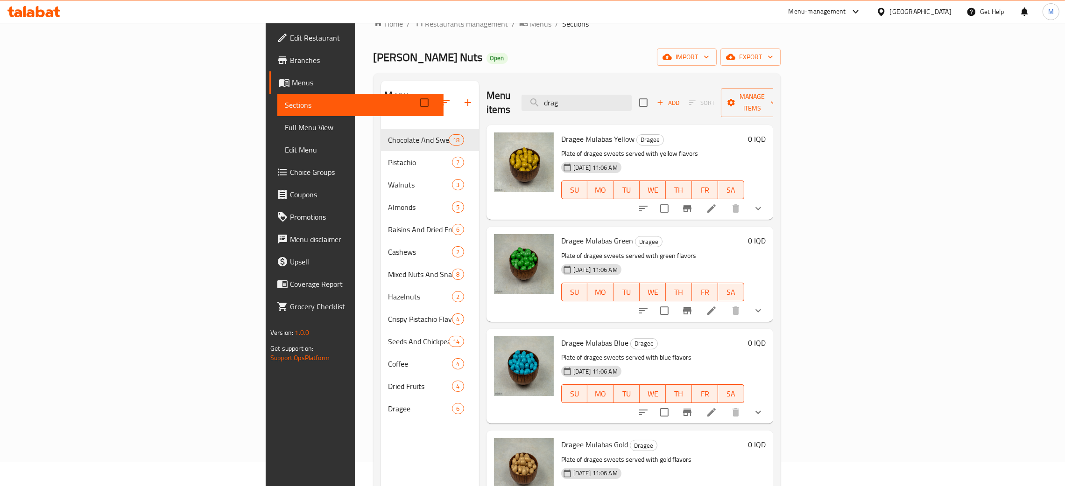
scroll to position [0, 0]
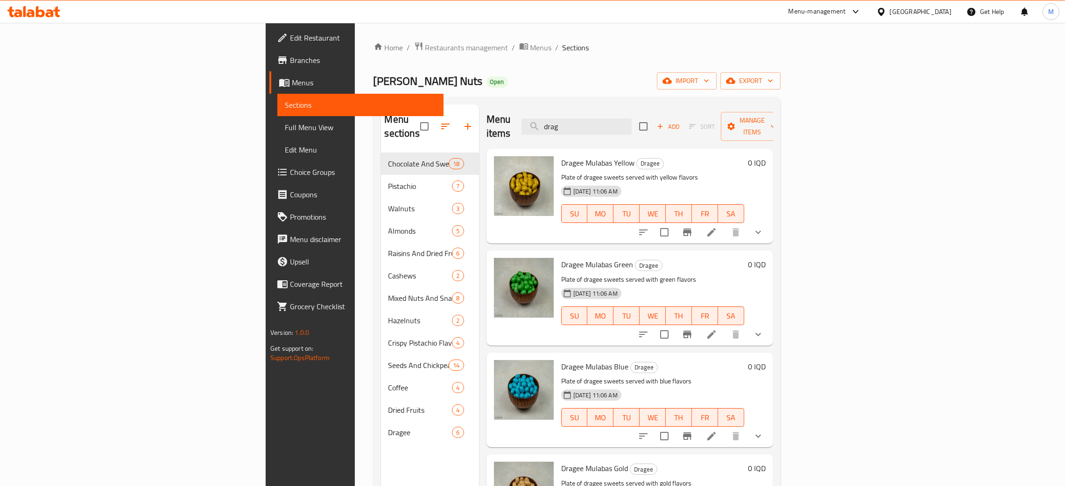
drag, startPoint x: 664, startPoint y: 116, endPoint x: 621, endPoint y: 61, distance: 70.1
click at [607, 91] on div "Home / Restaurants management / Menus / Sections [PERSON_NAME] Nuts Open import…" at bounding box center [576, 320] width 407 height 557
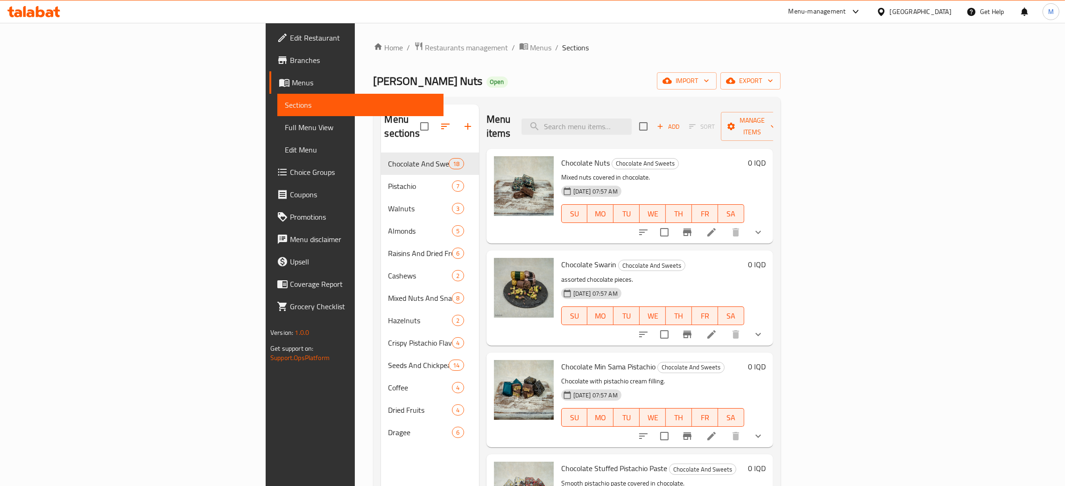
type input "h"
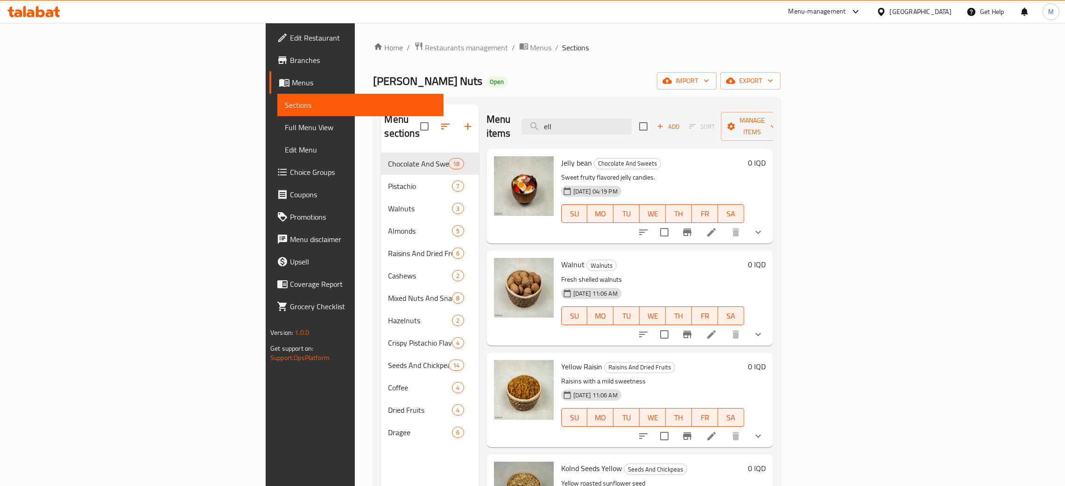
type input "ell"
drag, startPoint x: 670, startPoint y: 121, endPoint x: 627, endPoint y: 35, distance: 97.1
click at [565, 84] on div "Home / Restaurants management / Menus / Sections [PERSON_NAME] Nuts Open import…" at bounding box center [576, 320] width 407 height 557
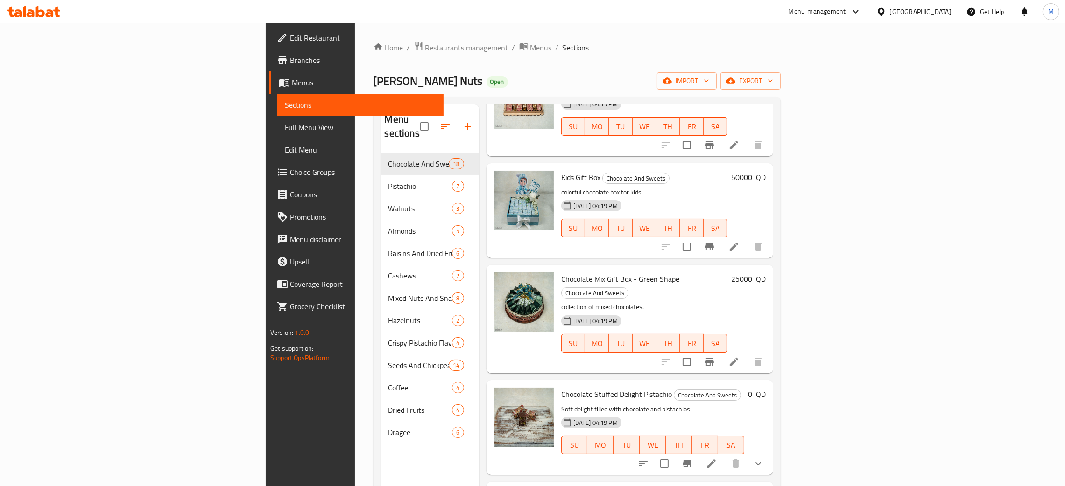
scroll to position [1167, 0]
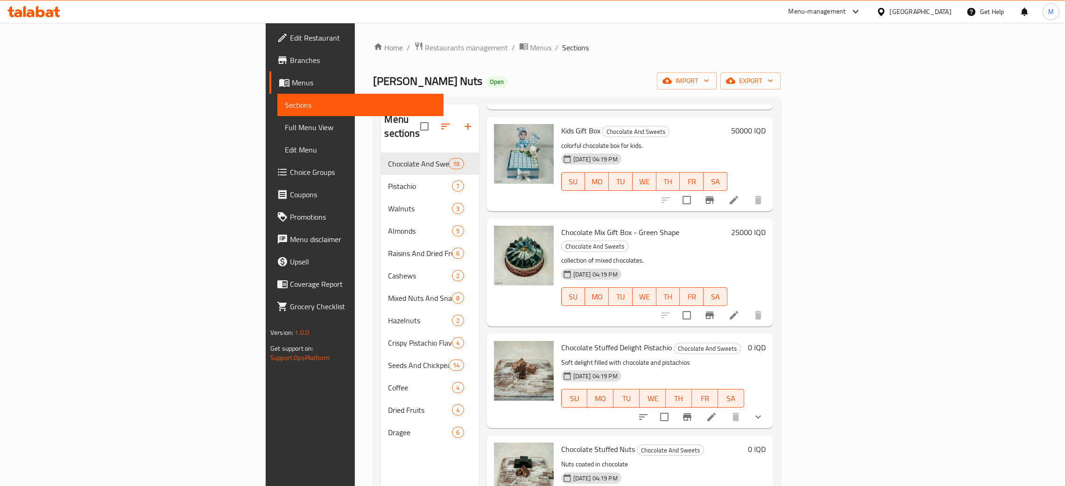
type input "choco"
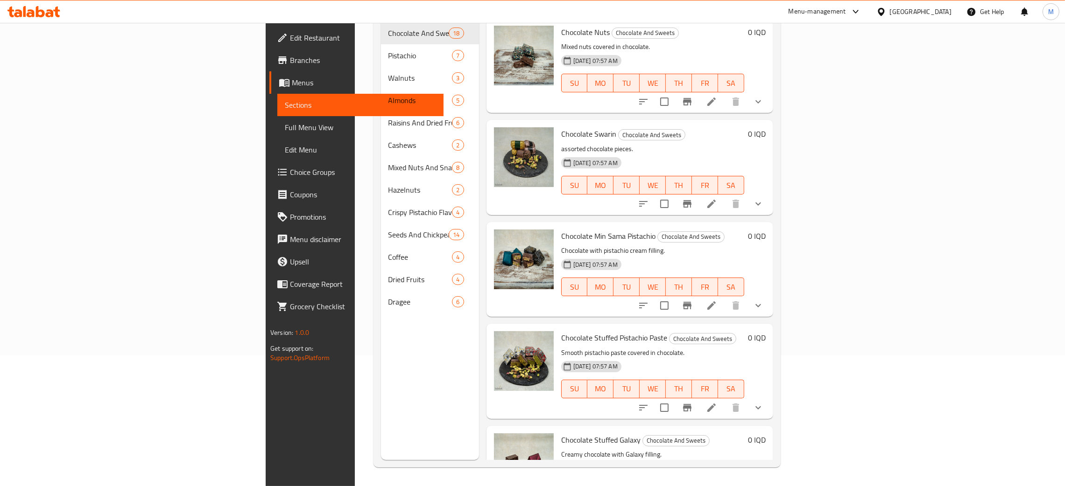
scroll to position [0, 0]
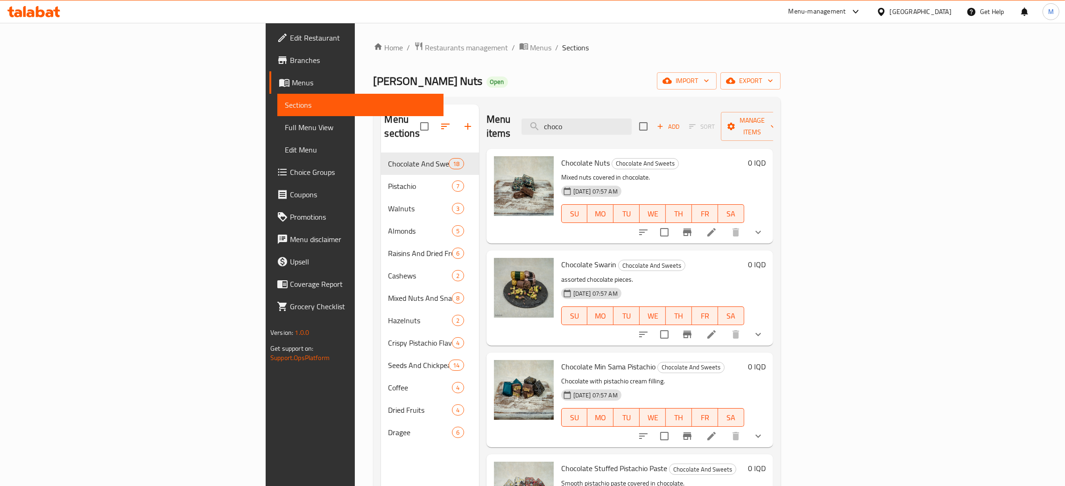
drag, startPoint x: 666, startPoint y: 125, endPoint x: 611, endPoint y: 105, distance: 57.9
click at [610, 110] on div "Menu items choco Add Sort Manage items" at bounding box center [629, 127] width 287 height 44
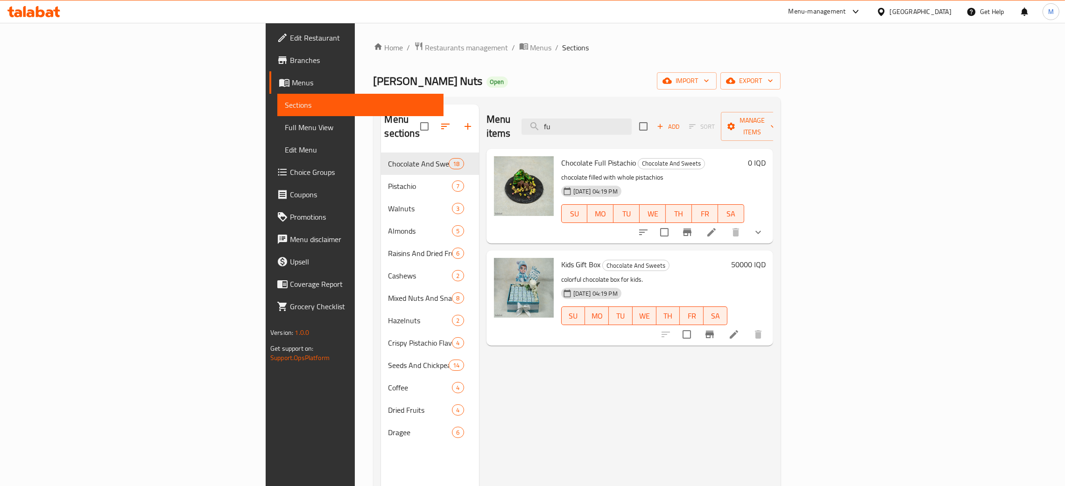
type input "fu"
drag, startPoint x: 674, startPoint y: 113, endPoint x: 631, endPoint y: 123, distance: 44.5
click at [631, 123] on input "fu" at bounding box center [576, 127] width 110 height 16
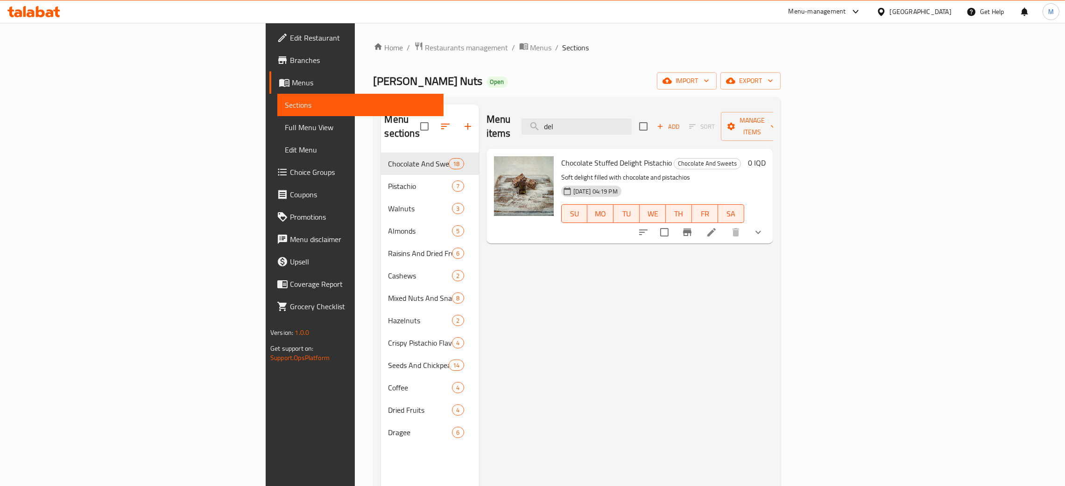
type input "del"
drag, startPoint x: 660, startPoint y: 123, endPoint x: 595, endPoint y: 109, distance: 66.8
click at [595, 109] on div "Menu items del Add Sort Manage items" at bounding box center [629, 127] width 287 height 44
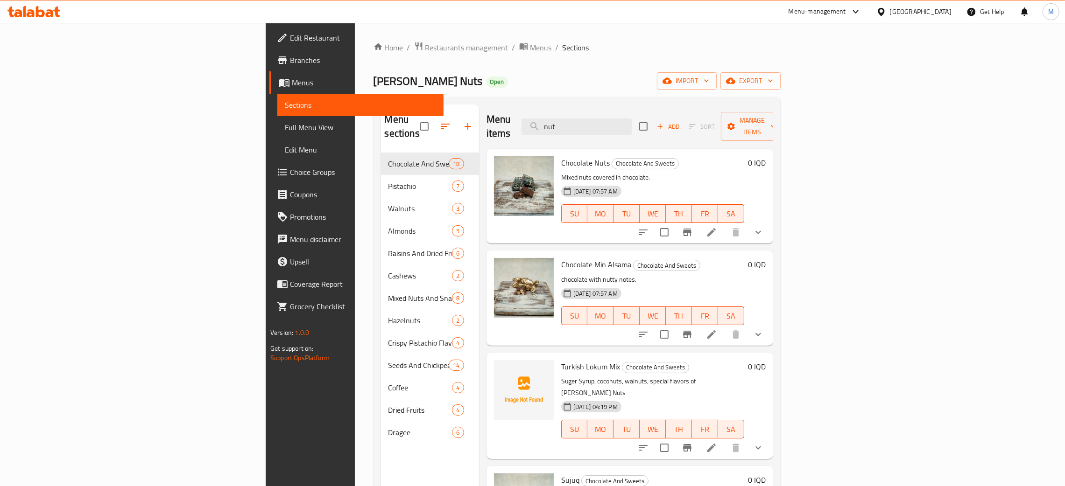
type input "nut"
drag, startPoint x: 670, startPoint y: 119, endPoint x: 617, endPoint y: 108, distance: 54.5
click at [603, 119] on div "Menu items nut Add Sort Manage items" at bounding box center [629, 127] width 287 height 44
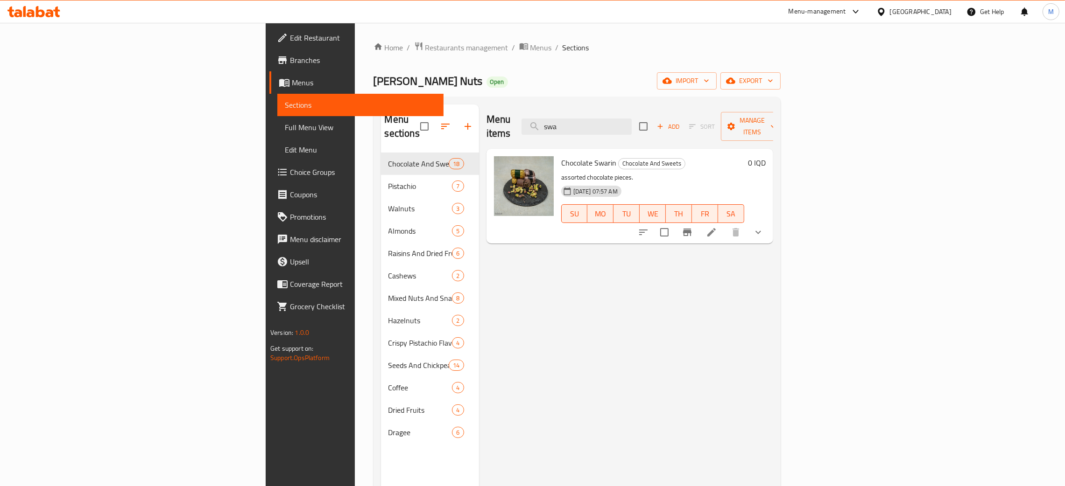
type input "swa"
drag, startPoint x: 673, startPoint y: 125, endPoint x: 624, endPoint y: 91, distance: 59.0
click at [606, 110] on div "Menu items swa Add Sort Manage items" at bounding box center [629, 127] width 287 height 44
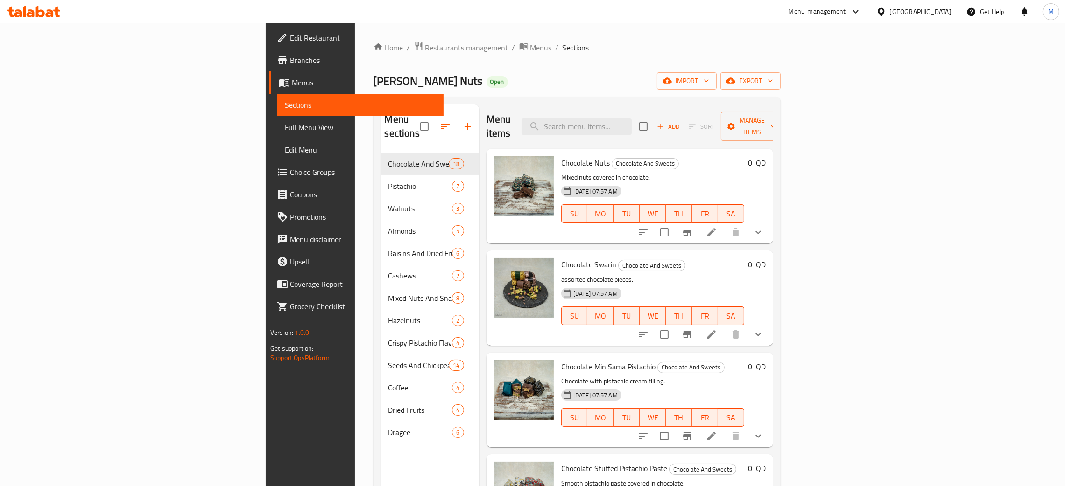
type input "m"
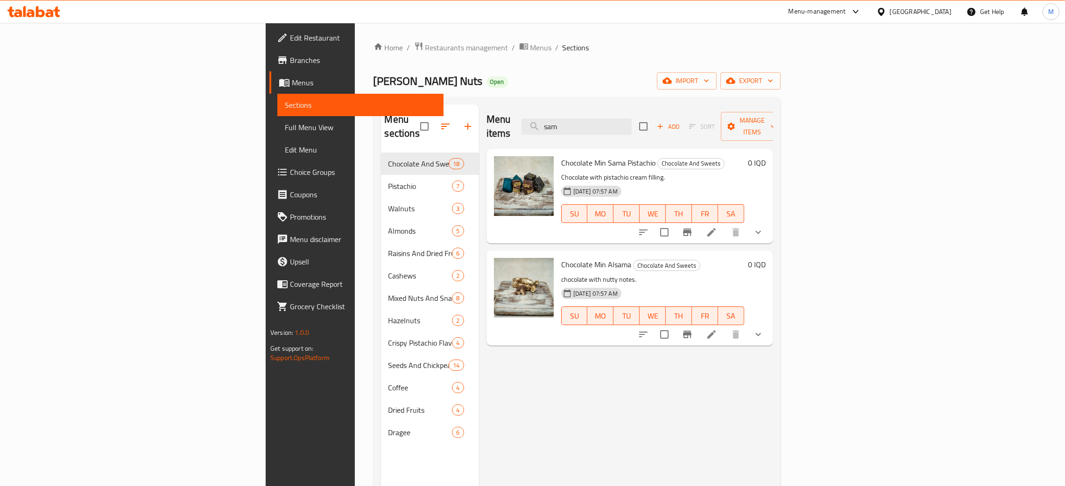
type input "sam"
drag, startPoint x: 659, startPoint y: 119, endPoint x: 604, endPoint y: 99, distance: 58.7
click at [604, 99] on div "Menu sections Chocolate And Sweets 18 Pistachio 7 Walnuts 3 Almonds 5 Raisins A…" at bounding box center [576, 347] width 407 height 501
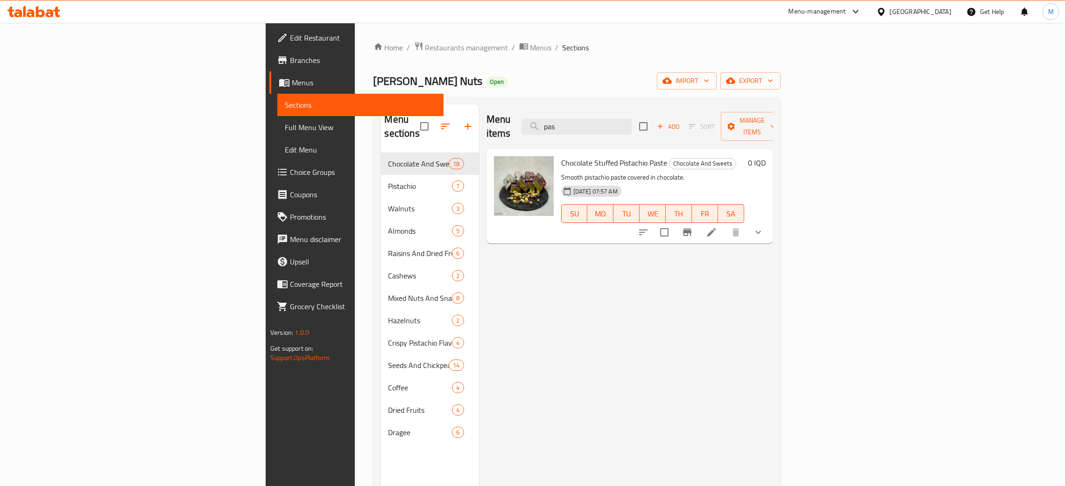
type input "pas"
drag, startPoint x: 684, startPoint y: 122, endPoint x: 652, endPoint y: 20, distance: 107.5
click at [584, 69] on div "Home / Restaurants management / Menus / Sections [PERSON_NAME] Nuts Open import…" at bounding box center [576, 320] width 407 height 557
type input "ga"
drag, startPoint x: 660, startPoint y: 122, endPoint x: 610, endPoint y: 107, distance: 52.4
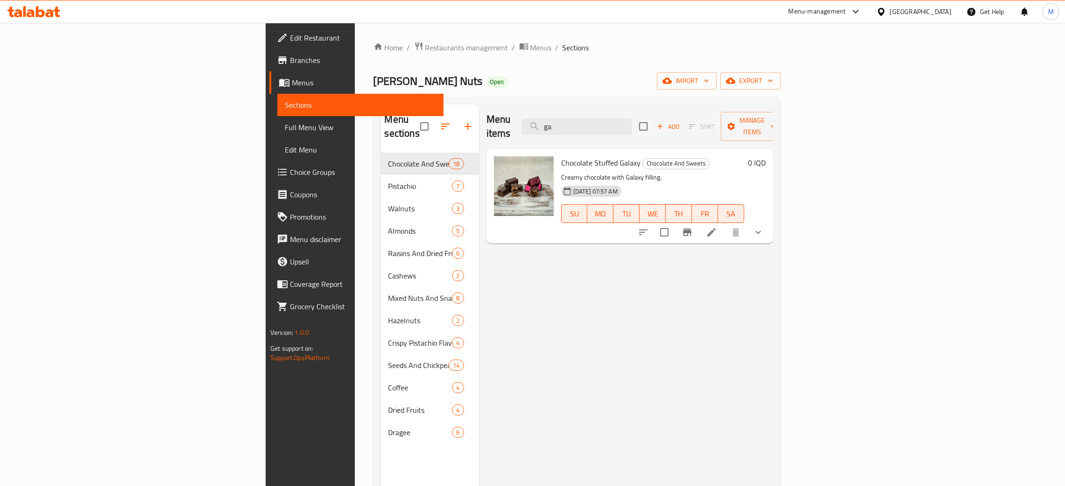
click at [610, 107] on div "Menu items ga Add Sort Manage items" at bounding box center [629, 127] width 287 height 44
type input "kid"
drag, startPoint x: 666, startPoint y: 125, endPoint x: 612, endPoint y: 99, distance: 59.5
click at [603, 103] on div "Menu sections Chocolate And Sweets 18 Pistachio 7 Walnuts 3 Almonds 5 Raisins A…" at bounding box center [576, 347] width 407 height 501
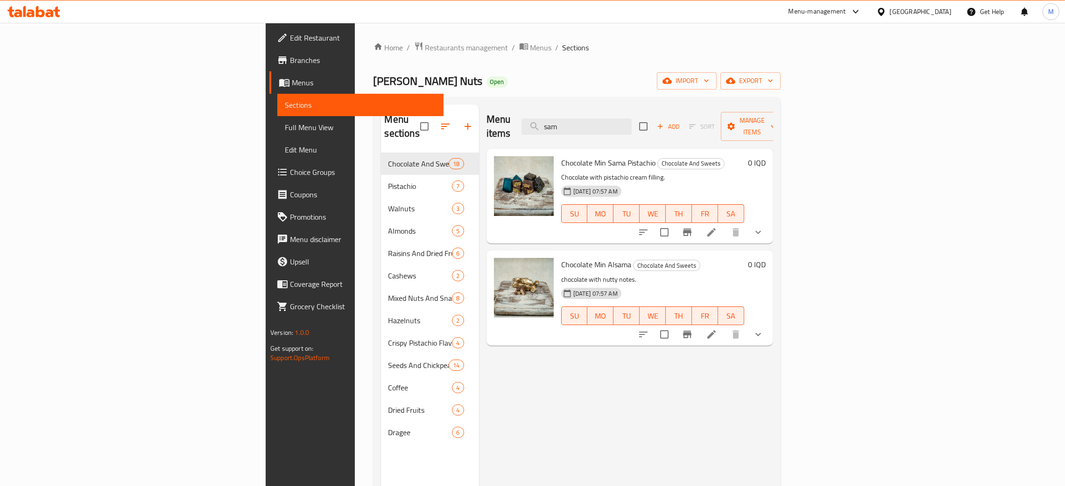
type input "sam"
drag, startPoint x: 661, startPoint y: 120, endPoint x: 612, endPoint y: 91, distance: 56.9
click at [609, 94] on div "Home / Restaurants management / Menus / Sections [PERSON_NAME] Nuts Open import…" at bounding box center [576, 320] width 407 height 557
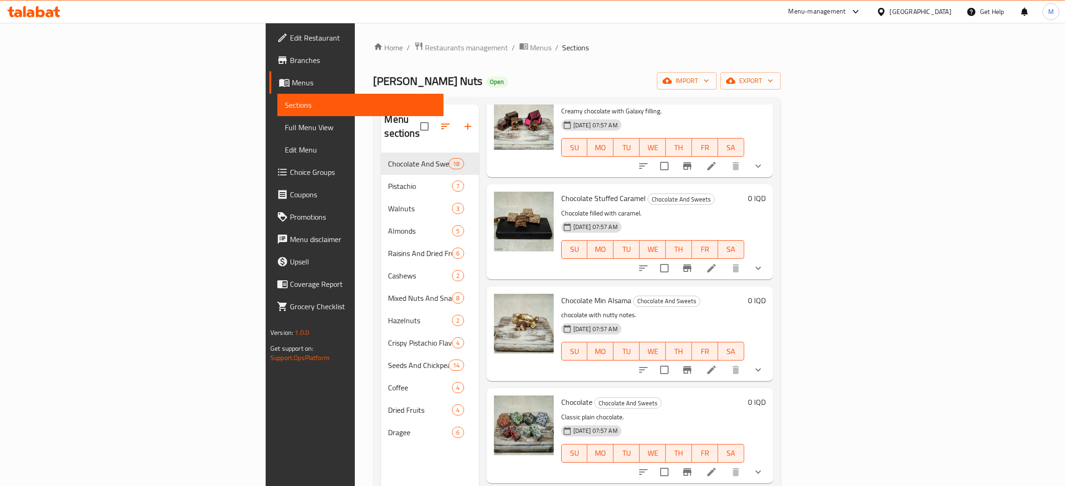
scroll to position [490, 0]
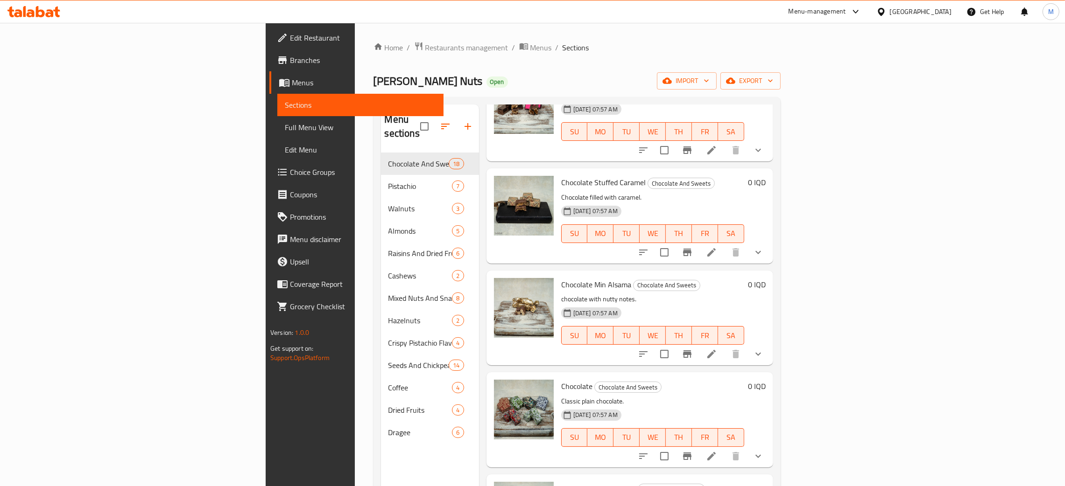
type input "choco"
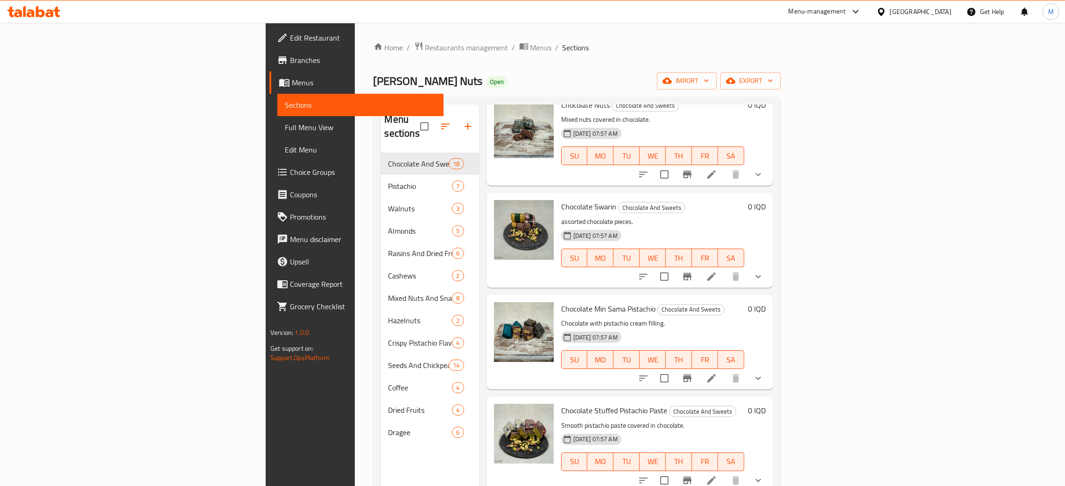
scroll to position [0, 0]
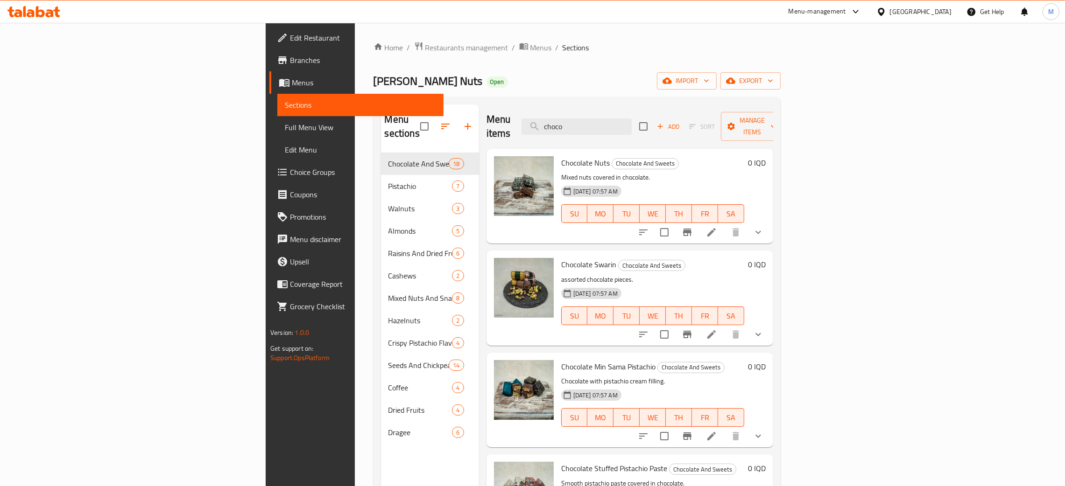
drag, startPoint x: 672, startPoint y: 120, endPoint x: 597, endPoint y: 101, distance: 76.6
click at [597, 101] on div "Menu sections Chocolate And Sweets 18 Pistachio 7 Walnuts 3 Almonds 5 Raisins A…" at bounding box center [576, 347] width 407 height 501
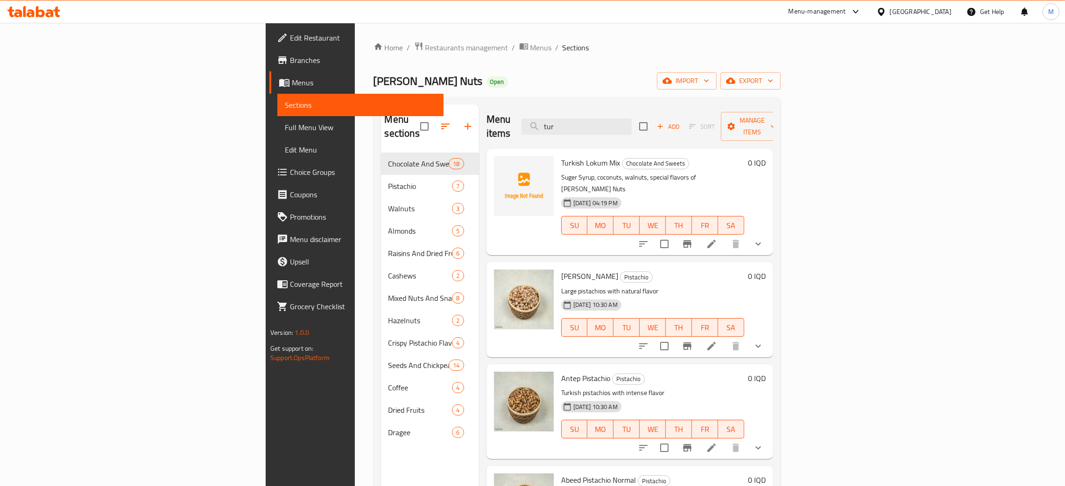
type input "tur"
drag, startPoint x: 663, startPoint y: 126, endPoint x: 611, endPoint y: 106, distance: 54.8
click at [611, 108] on div "Menu items tur Add Sort Manage items" at bounding box center [629, 127] width 287 height 44
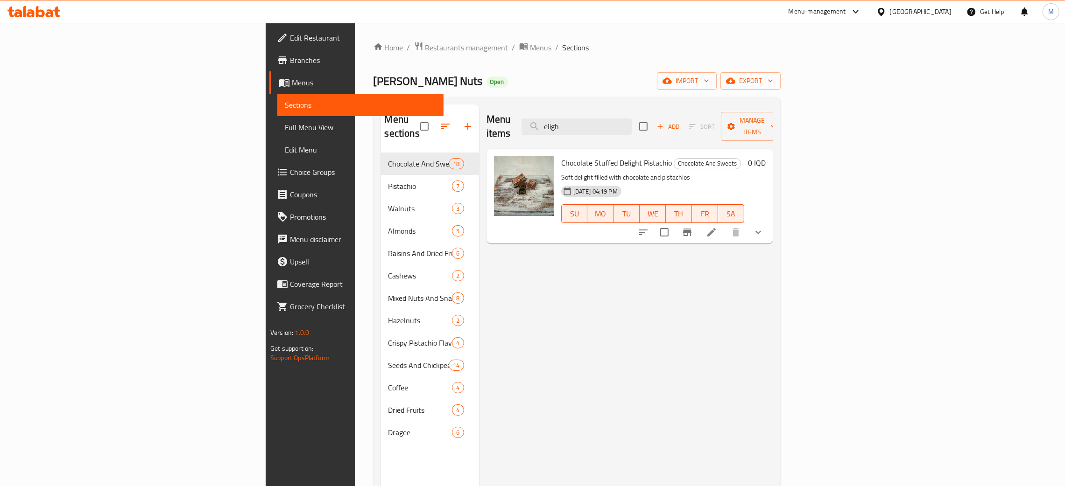
type input "eligh"
drag, startPoint x: 678, startPoint y: 126, endPoint x: 586, endPoint y: 77, distance: 104.4
click at [592, 93] on div "Home / Restaurants management / Menus / Sections [PERSON_NAME] Nuts Open import…" at bounding box center [576, 320] width 407 height 557
type input "uj"
drag, startPoint x: 671, startPoint y: 120, endPoint x: 608, endPoint y: 109, distance: 63.5
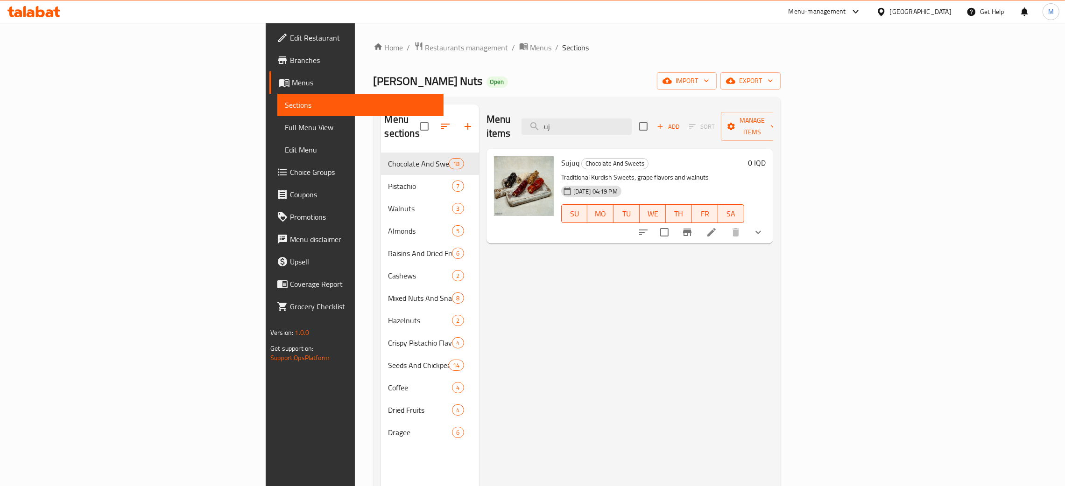
click at [608, 109] on div "Menu items uj Add Sort Manage items" at bounding box center [629, 127] width 287 height 44
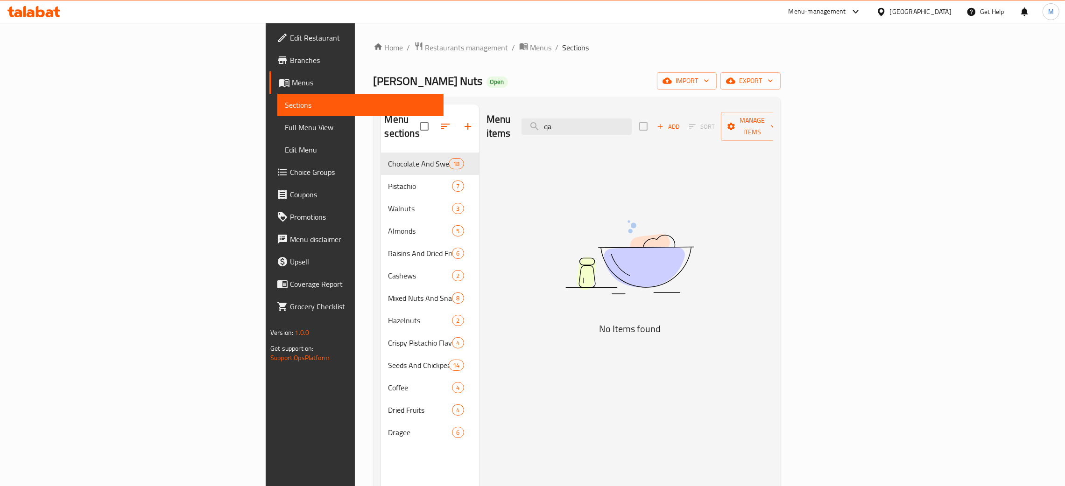
type input "qa"
drag, startPoint x: 661, startPoint y: 126, endPoint x: 629, endPoint y: 91, distance: 46.9
click at [617, 102] on div "Menu sections Chocolate And Sweets 18 Pistachio 7 Walnuts 3 Almonds 5 Raisins A…" at bounding box center [576, 347] width 407 height 501
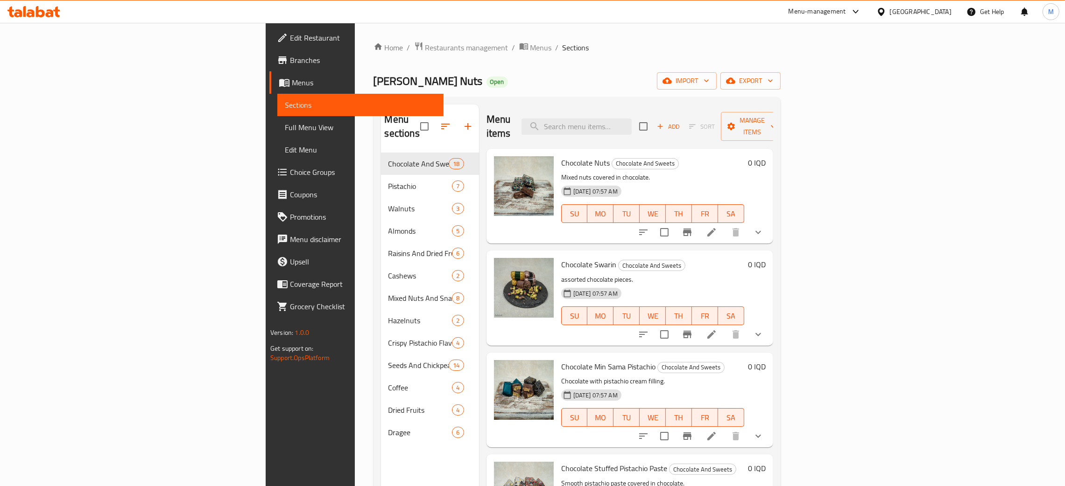
type input "q"
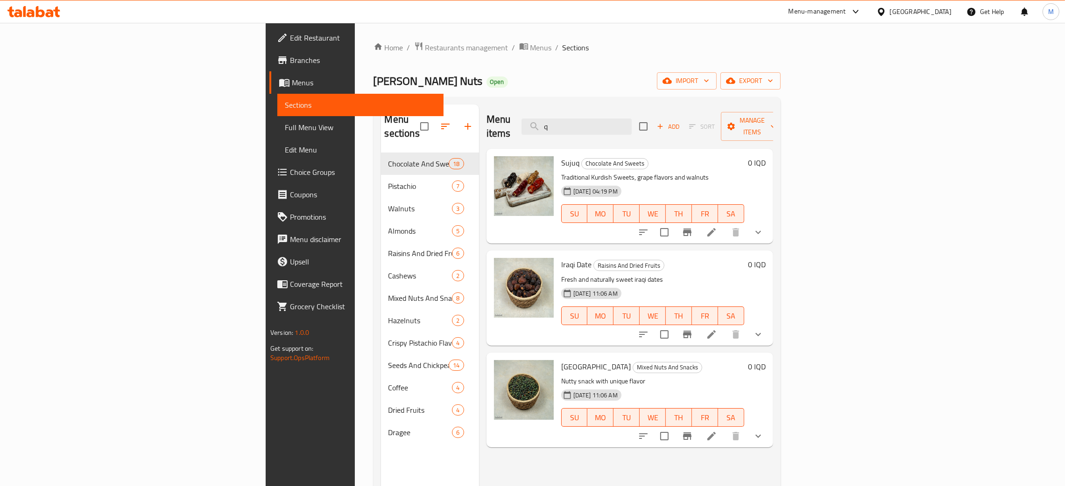
drag, startPoint x: 669, startPoint y: 125, endPoint x: 589, endPoint y: 116, distance: 80.3
click at [587, 117] on div "Menu items q Add Sort Manage items" at bounding box center [629, 127] width 287 height 44
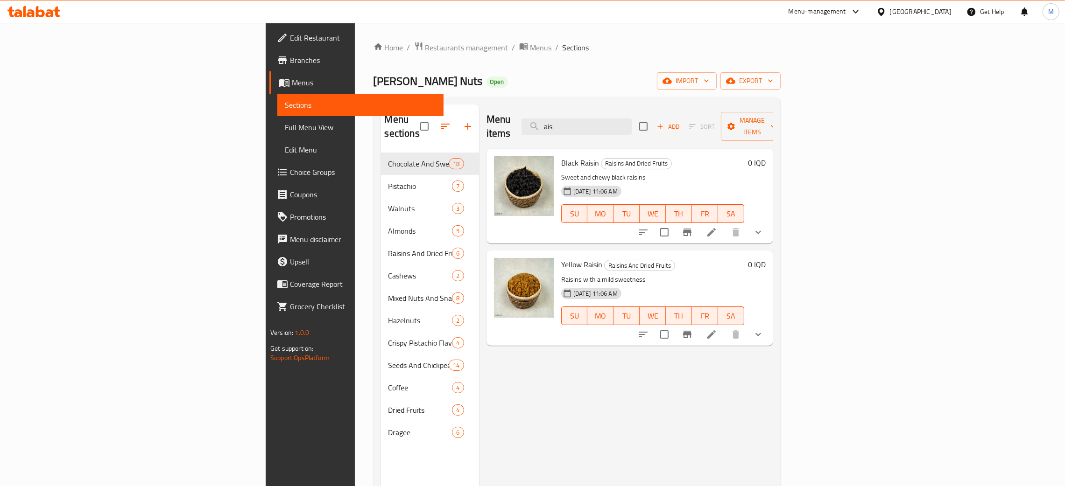
type input "ais"
click at [290, 37] on span "Edit Restaurant" at bounding box center [363, 37] width 146 height 11
